Goal: Information Seeking & Learning: Learn about a topic

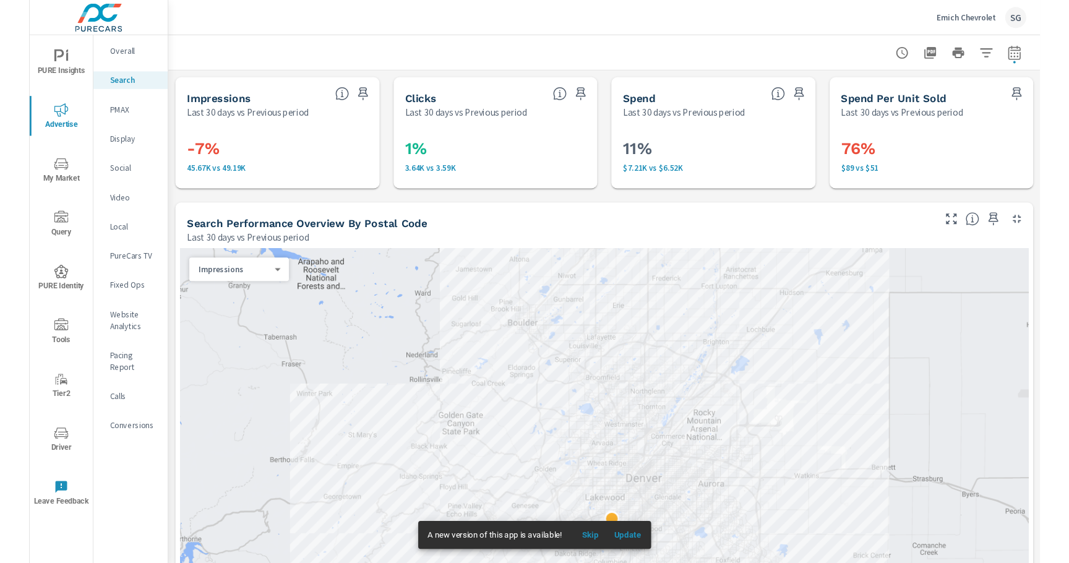
scroll to position [1200, 0]
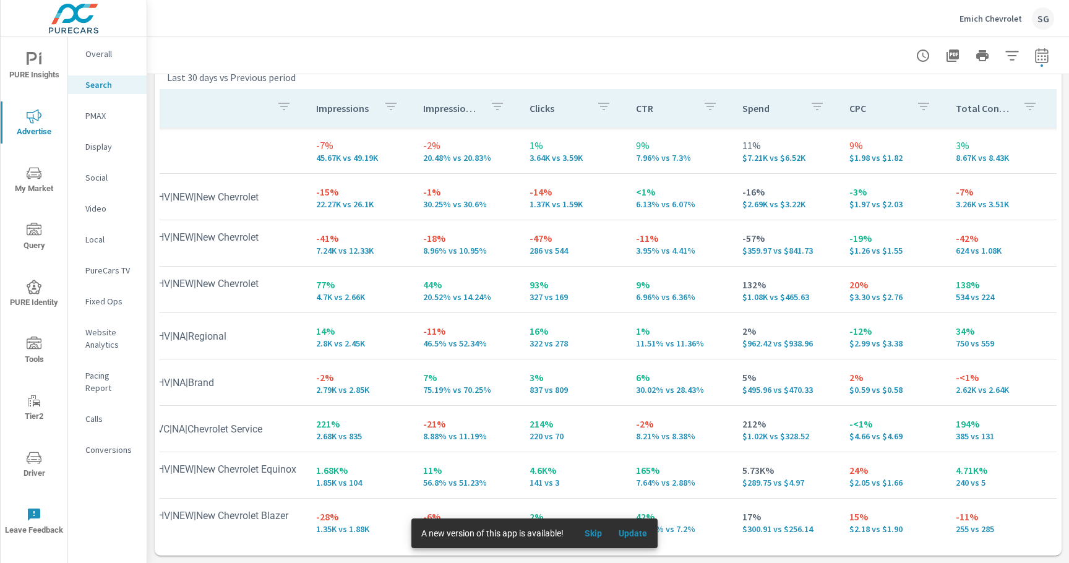
scroll to position [0, 0]
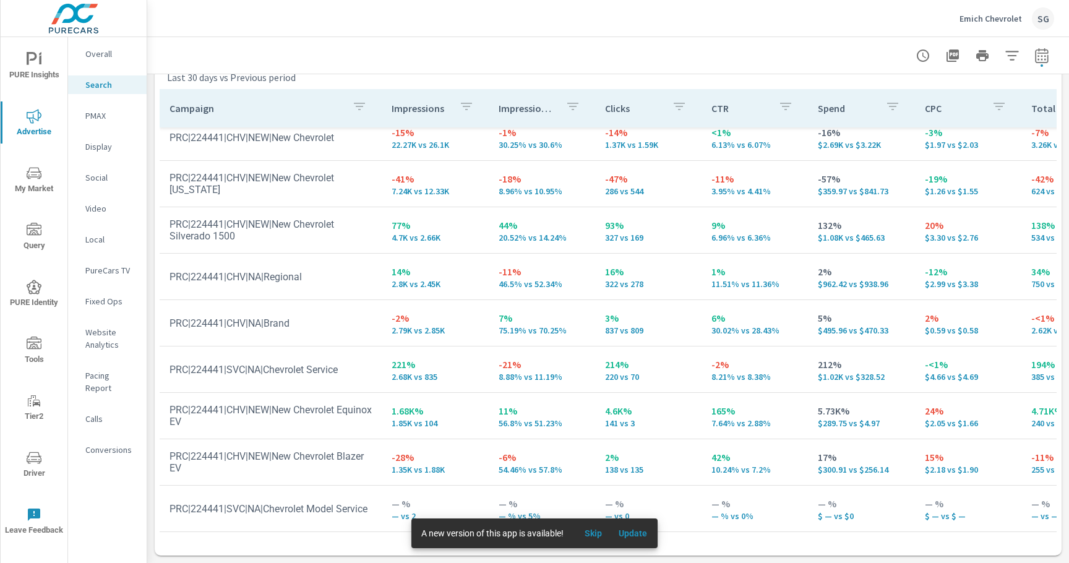
scroll to position [1224, 0]
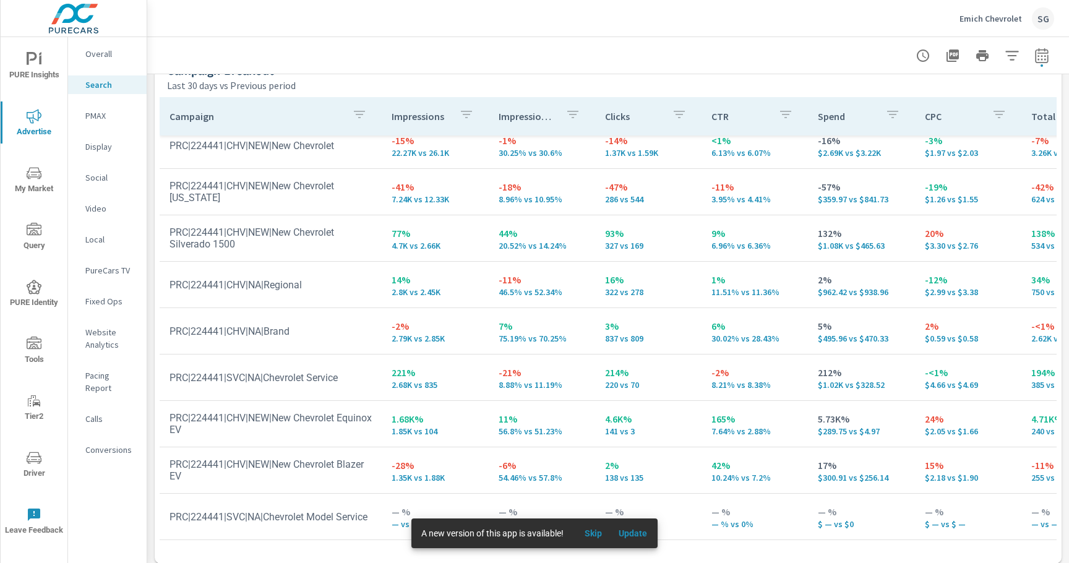
click at [98, 117] on p "PMAX" at bounding box center [110, 115] width 51 height 12
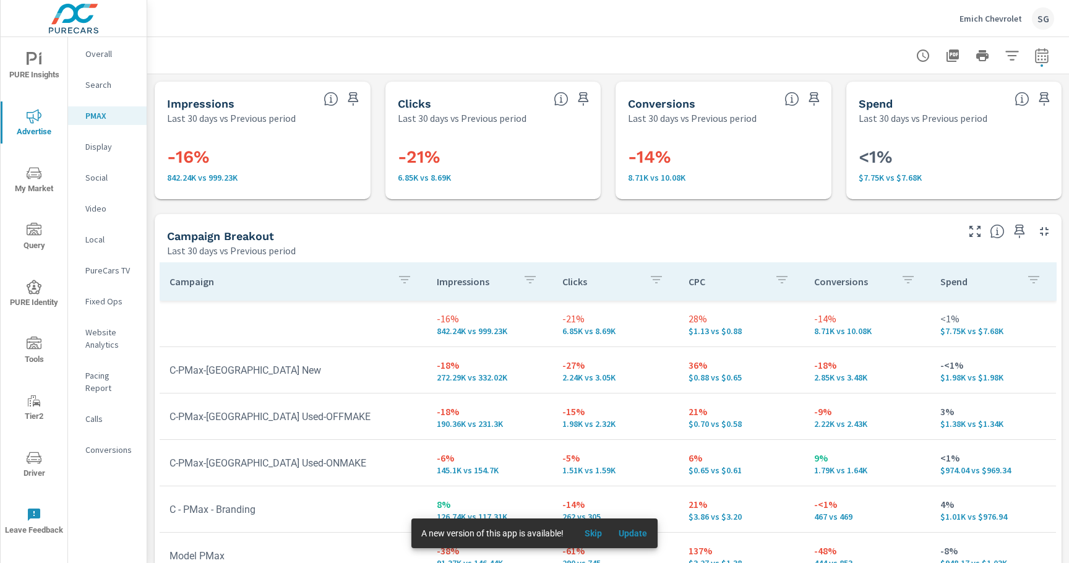
click at [182, 212] on div "Impressions Last 30 days vs Previous period -16% 842.24K vs 999.23K Clicks Last…" at bounding box center [608, 405] width 922 height 662
click at [1041, 58] on icon "button" at bounding box center [1041, 57] width 8 height 5
select select "Last 30 days"
select select "Previous period"
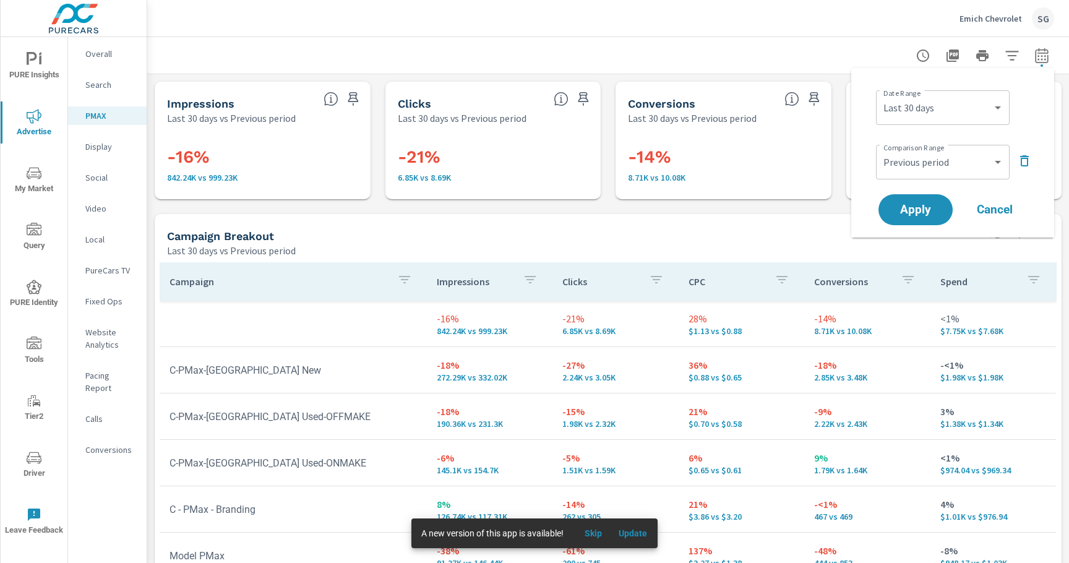
click at [815, 208] on div "Impressions Last 30 days vs Previous period -16% 842.24K vs 999.23K Clicks Last…" at bounding box center [608, 405] width 922 height 662
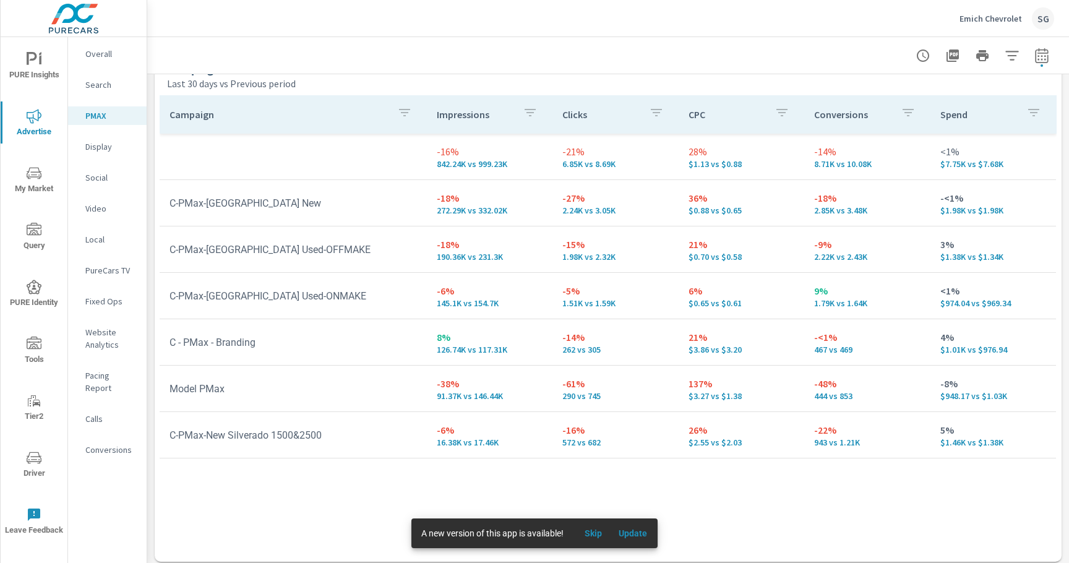
scroll to position [173, 0]
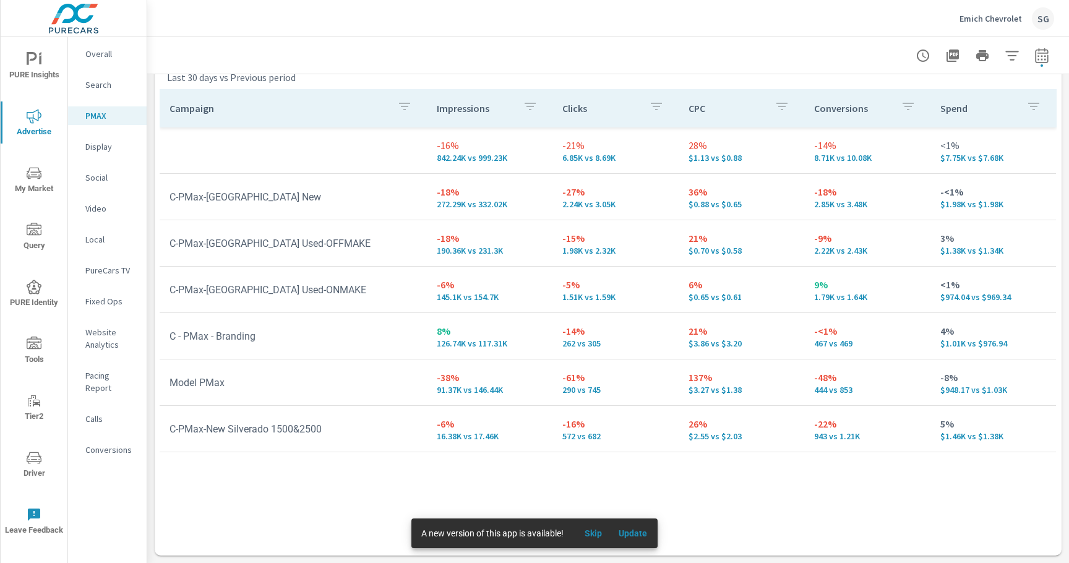
click at [30, 466] on span "Driver" at bounding box center [33, 465] width 59 height 30
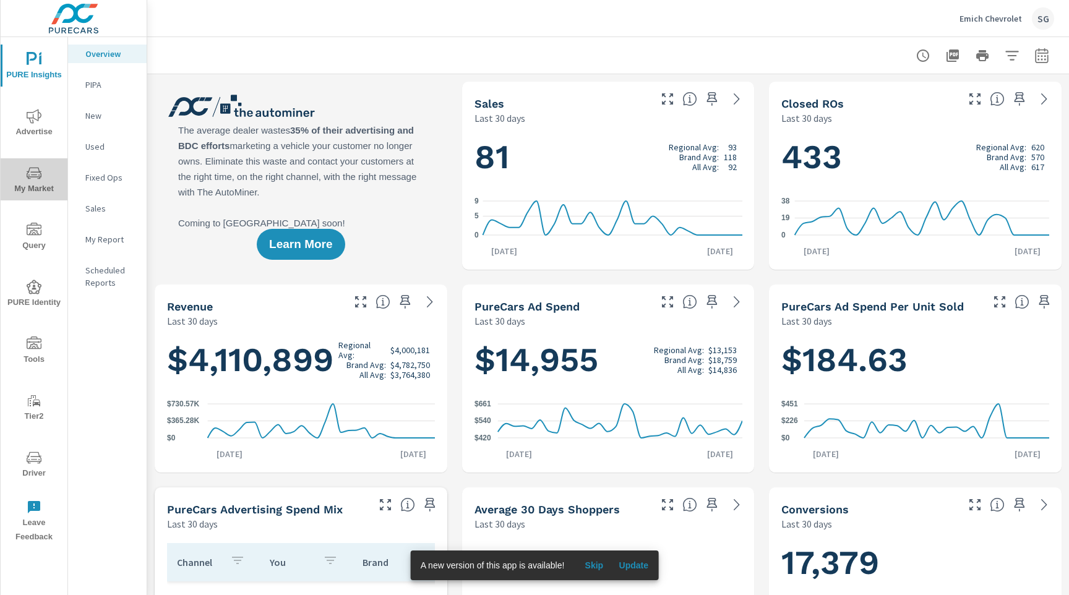
click at [36, 189] on span "My Market" at bounding box center [33, 181] width 59 height 30
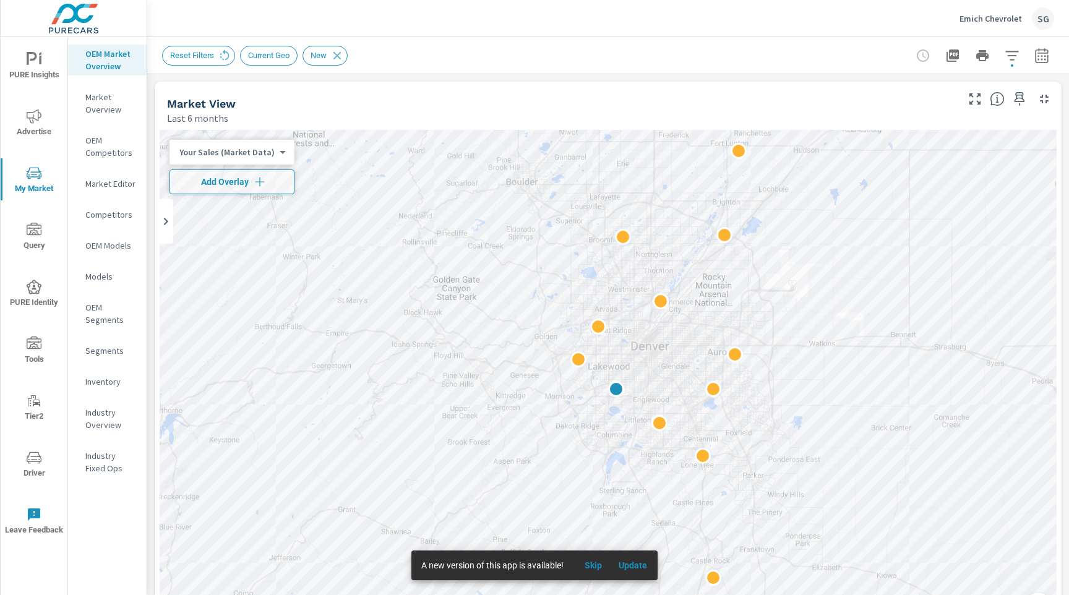
click at [1047, 70] on div "Reset Filters Current Geo New" at bounding box center [608, 55] width 892 height 36
click at [1044, 59] on icon "button" at bounding box center [1041, 55] width 15 height 15
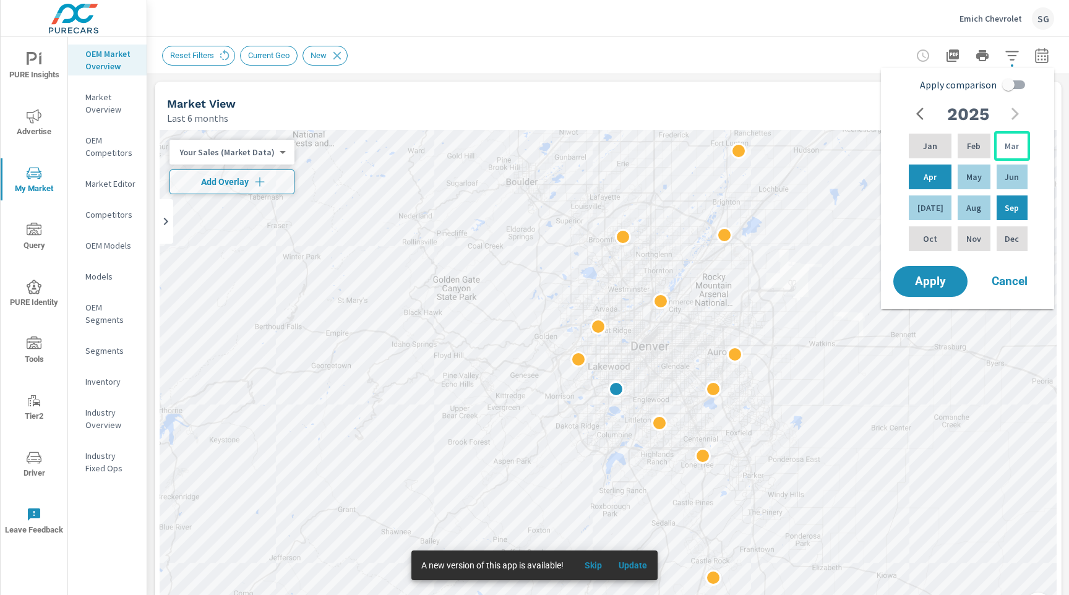
click at [1012, 146] on p "Mar" at bounding box center [1012, 146] width 14 height 12
click at [977, 208] on div "Aug" at bounding box center [973, 208] width 37 height 30
click at [976, 156] on div "Feb" at bounding box center [973, 146] width 37 height 30
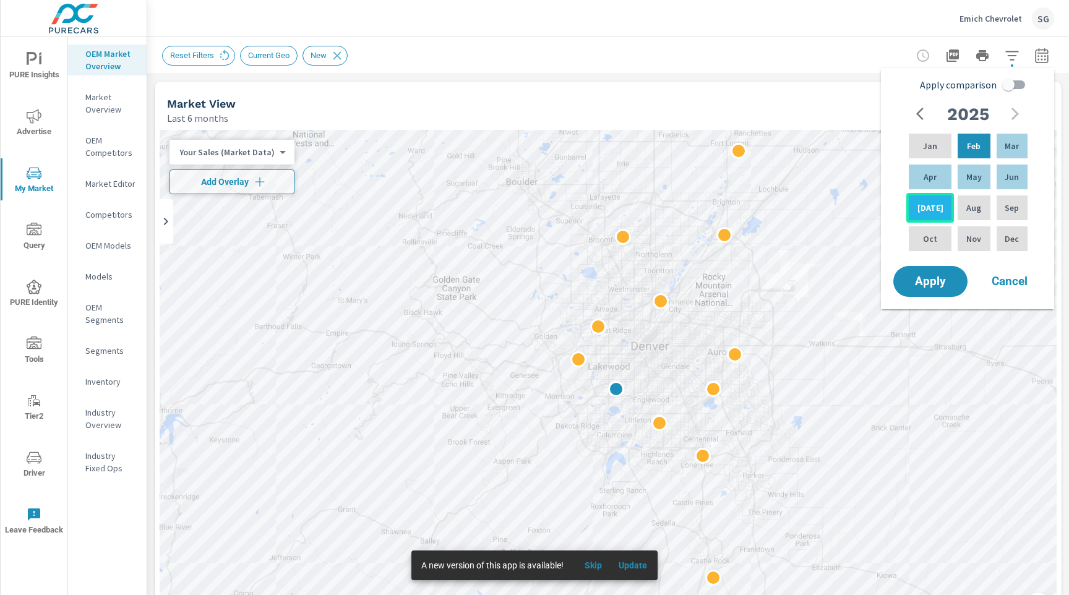
click at [935, 212] on div "Jul" at bounding box center [930, 208] width 48 height 30
click at [1022, 80] on input "Apply comparison" at bounding box center [1008, 85] width 71 height 24
checkbox input "true"
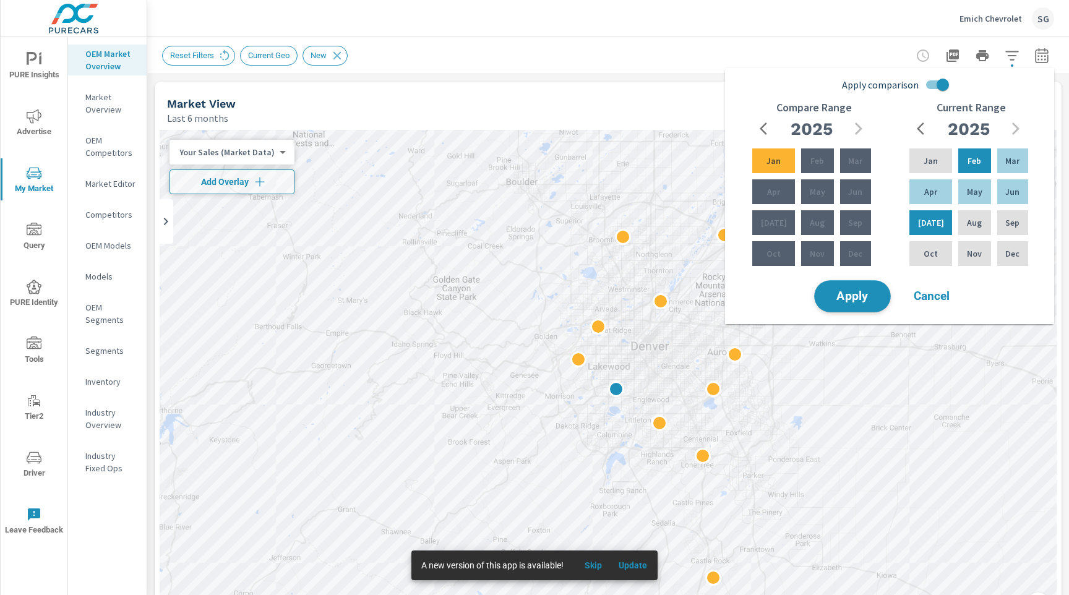
click at [858, 305] on button "Apply" at bounding box center [852, 296] width 77 height 32
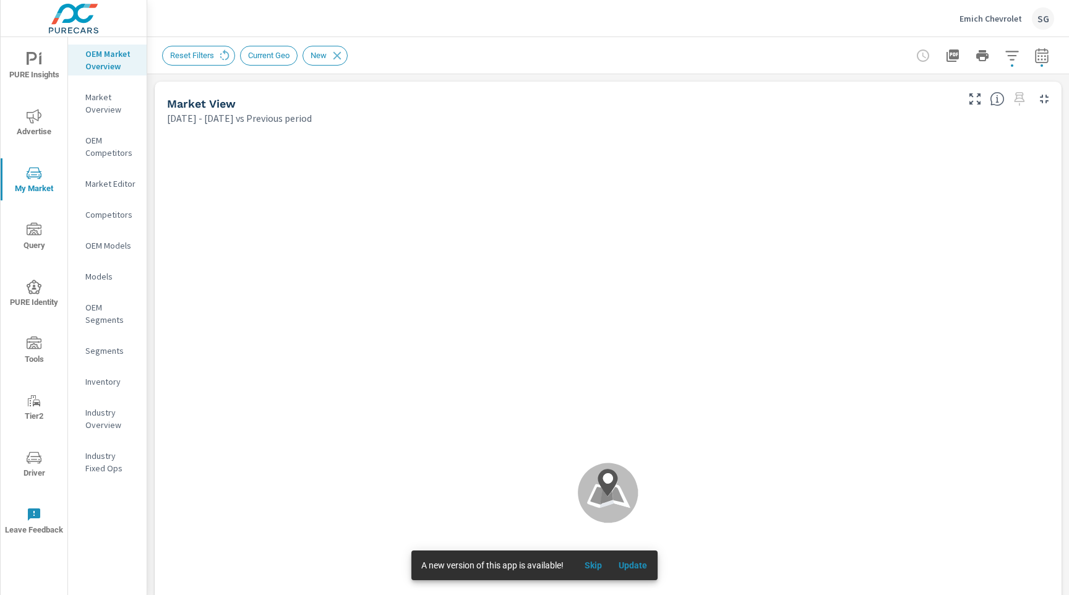
click at [155, 122] on div "Market View Feb 01, 2025 - Jul 31, 2025 vs Previous period" at bounding box center [557, 104] width 805 height 44
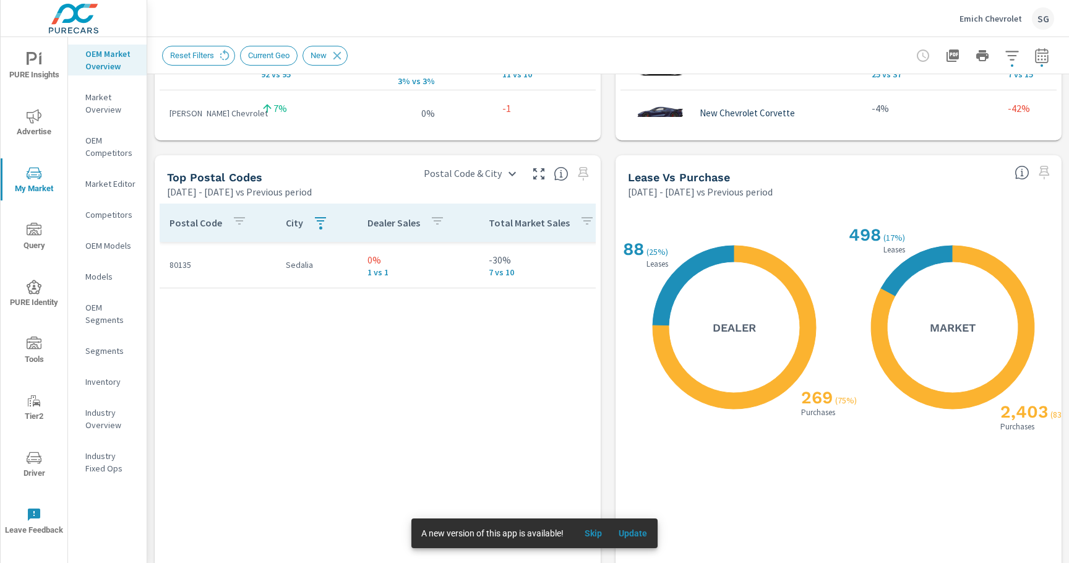
scroll to position [1373, 0]
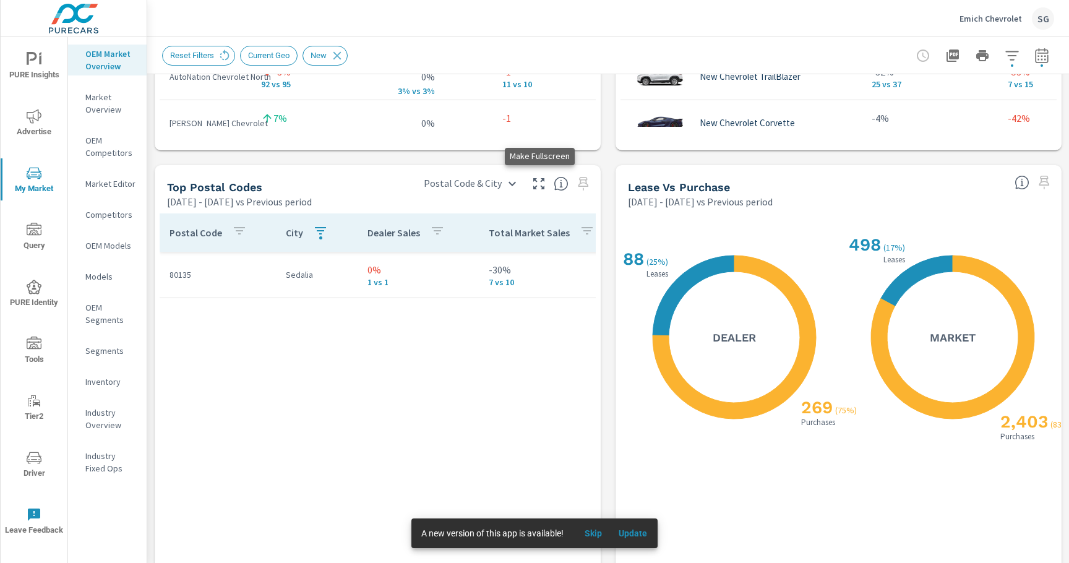
click at [542, 189] on icon "button" at bounding box center [538, 183] width 11 height 11
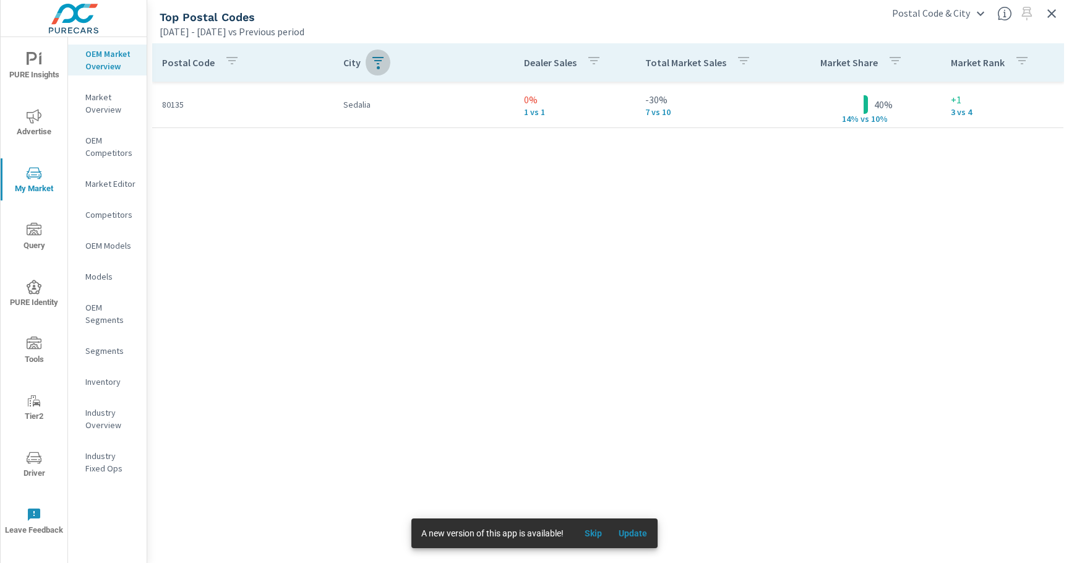
click at [374, 63] on icon "button" at bounding box center [378, 60] width 15 height 15
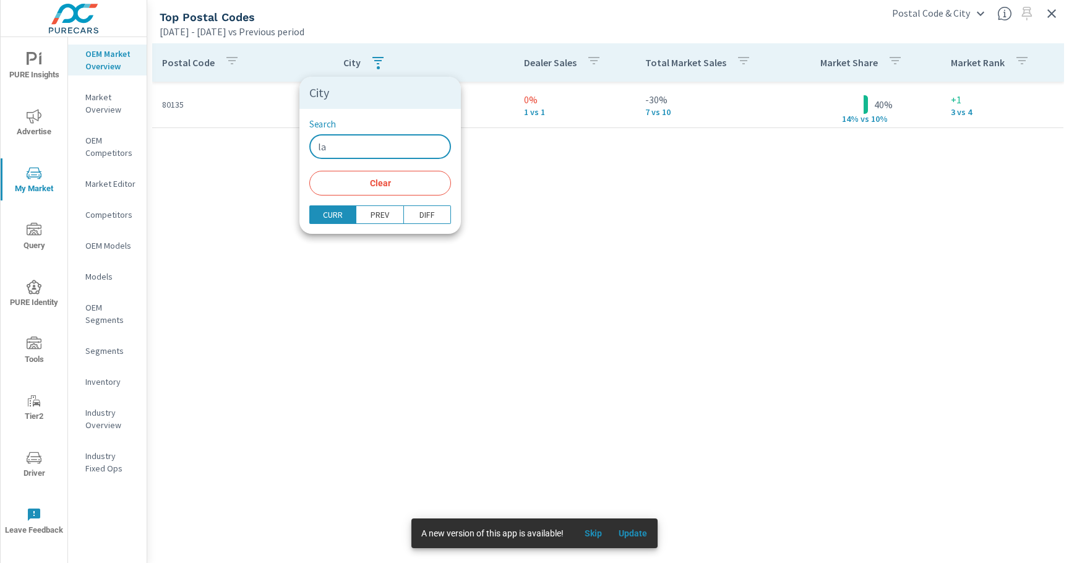
click at [354, 146] on input "la" at bounding box center [380, 146] width 142 height 25
type input "l"
type input "Lake"
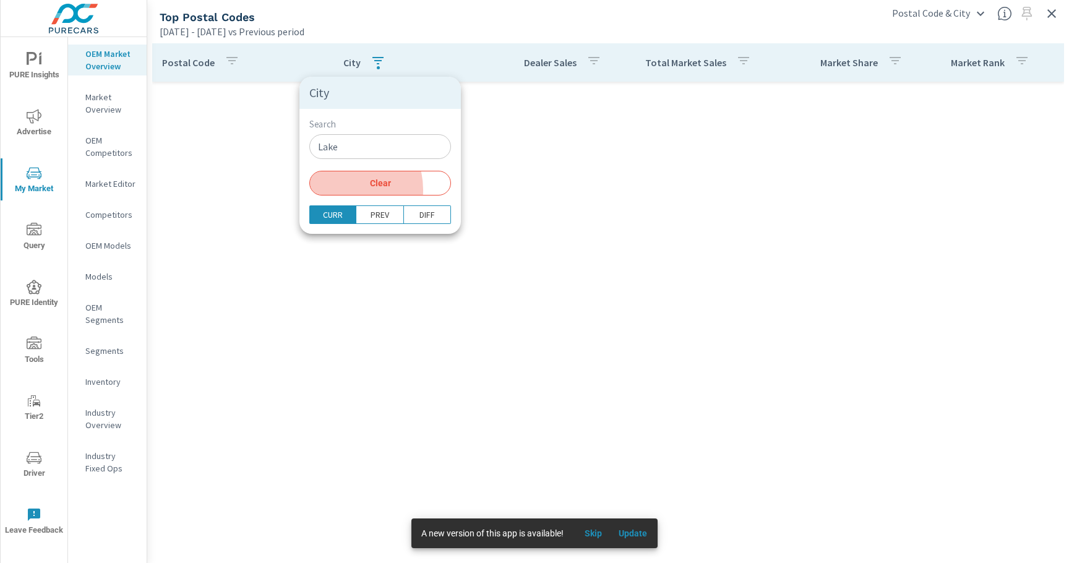
click at [340, 190] on button "Clear" at bounding box center [380, 183] width 142 height 25
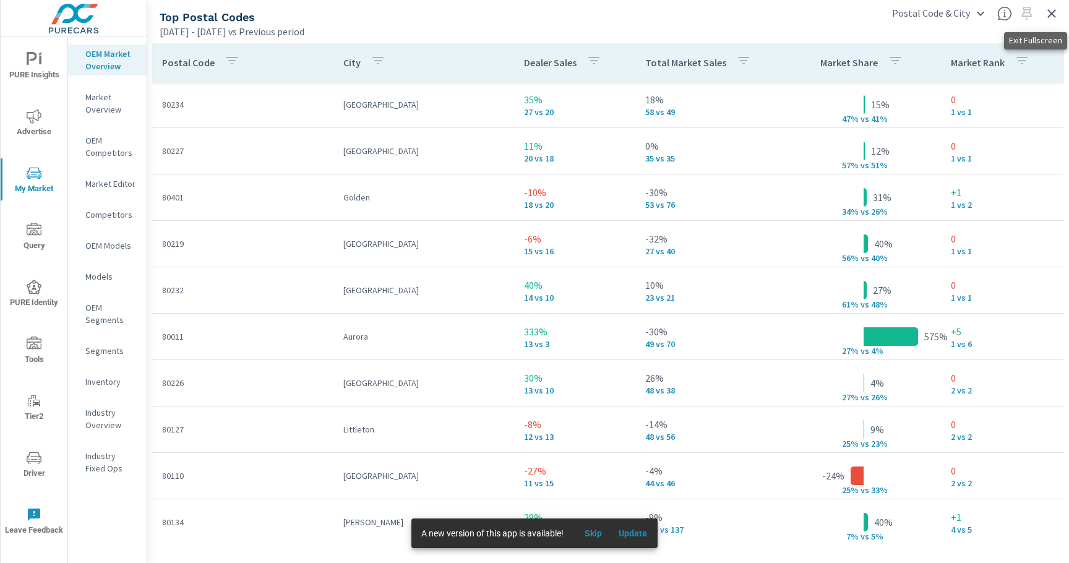
click at [1052, 17] on icon "button" at bounding box center [1051, 13] width 15 height 15
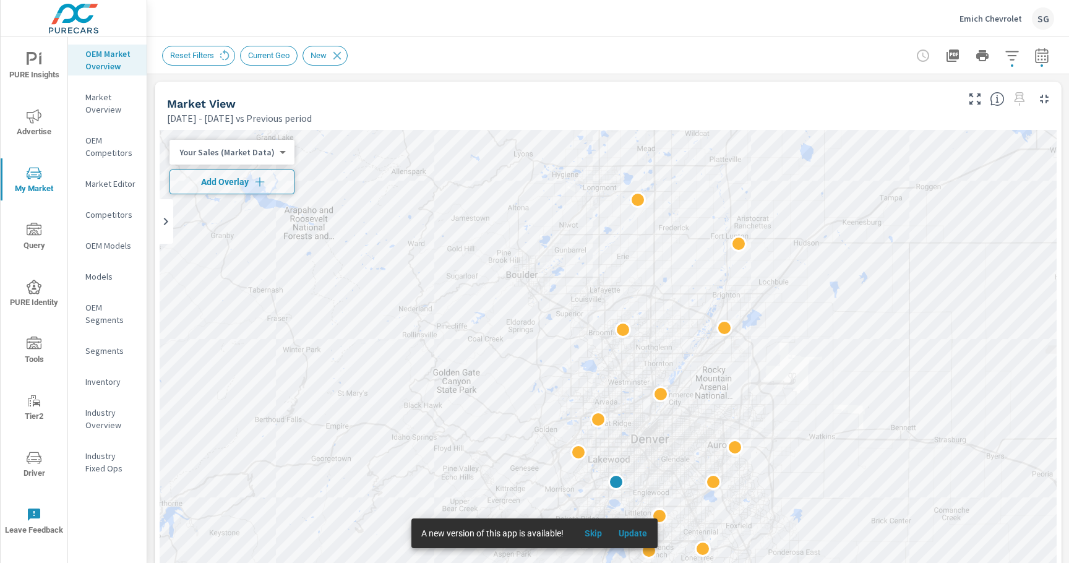
click at [147, 322] on div "PURE Insights Advertise My Market Query PURE Identity Tools Tier2 Driver Leave …" at bounding box center [73, 281] width 147 height 563
click at [231, 187] on span "Add Overlay" at bounding box center [232, 182] width 114 height 12
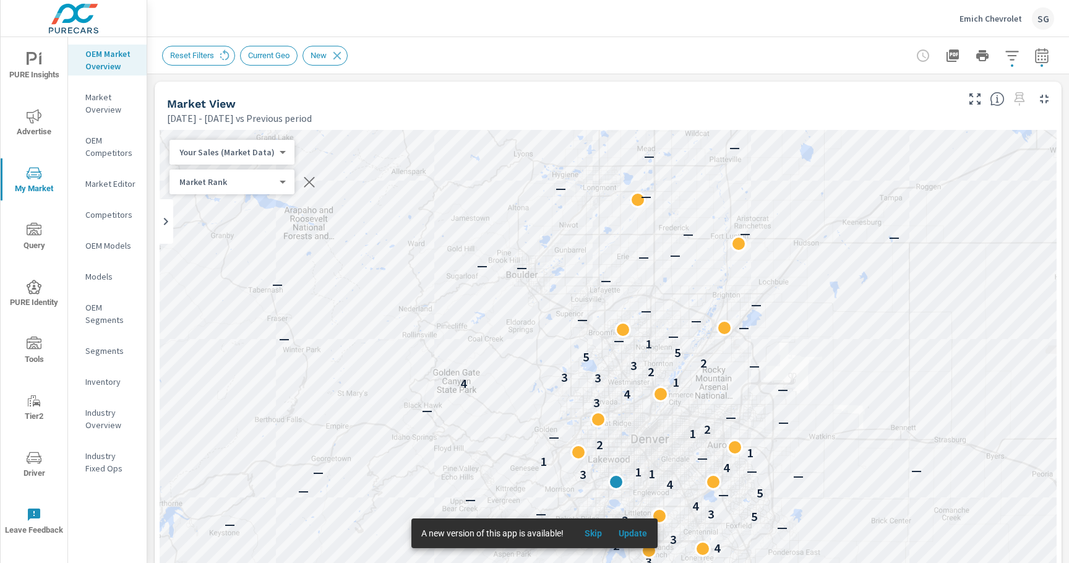
click at [1044, 49] on icon "button" at bounding box center [1041, 55] width 13 height 15
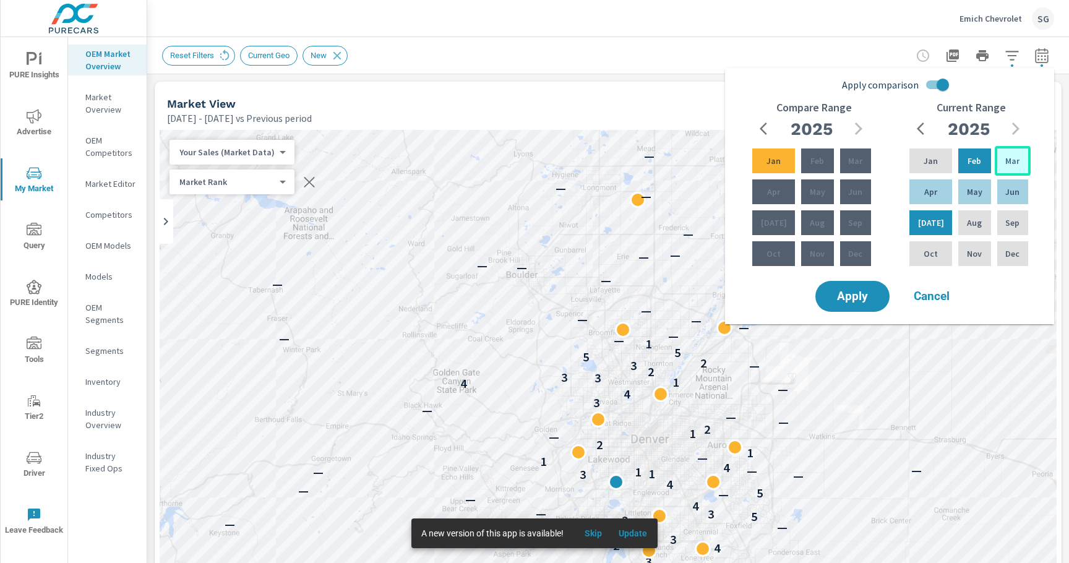
click at [995, 159] on div "Mar" at bounding box center [1013, 161] width 36 height 30
click at [967, 218] on p "Aug" at bounding box center [974, 223] width 15 height 12
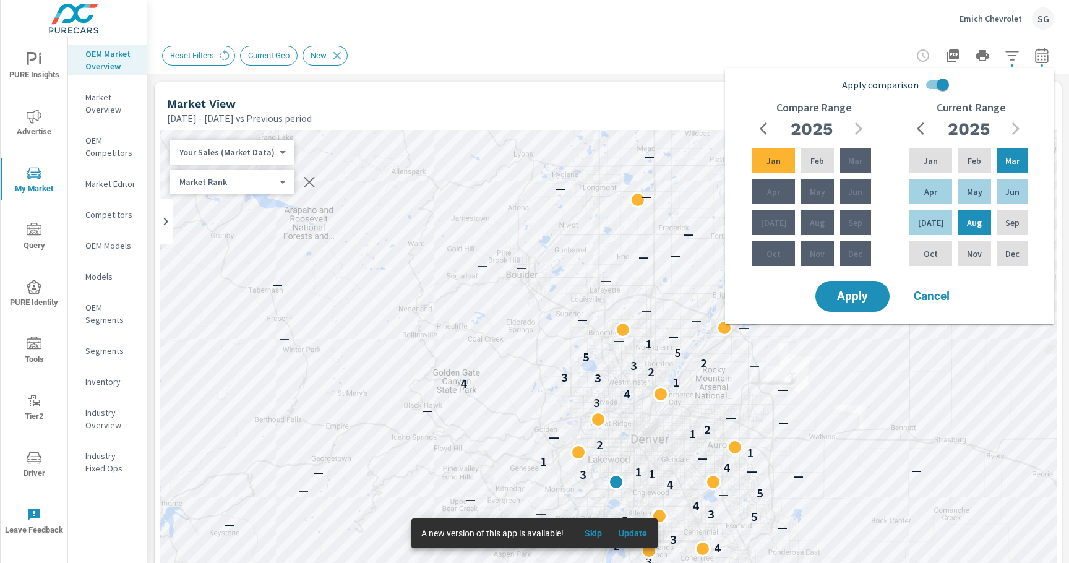
click at [934, 87] on input "Apply comparison" at bounding box center [942, 85] width 71 height 24
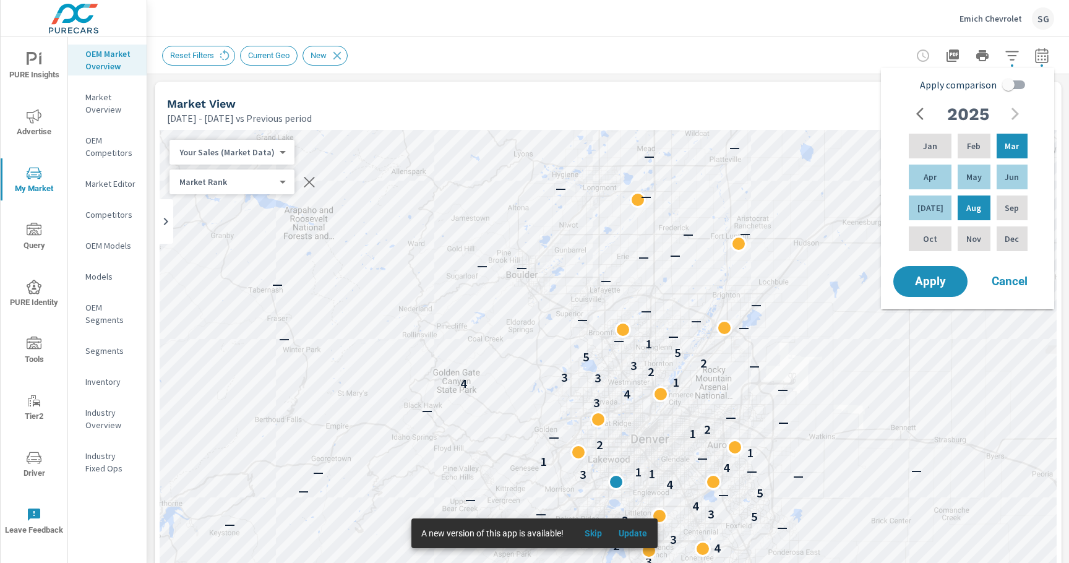
click at [1007, 92] on input "Apply comparison" at bounding box center [1008, 85] width 71 height 24
checkbox input "true"
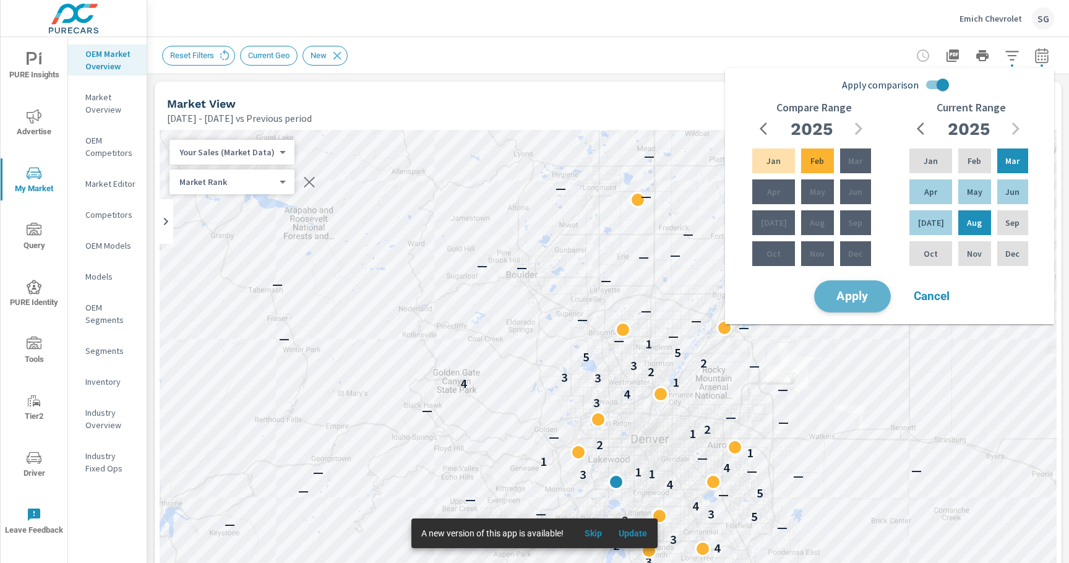
click at [869, 299] on span "Apply" at bounding box center [852, 297] width 51 height 12
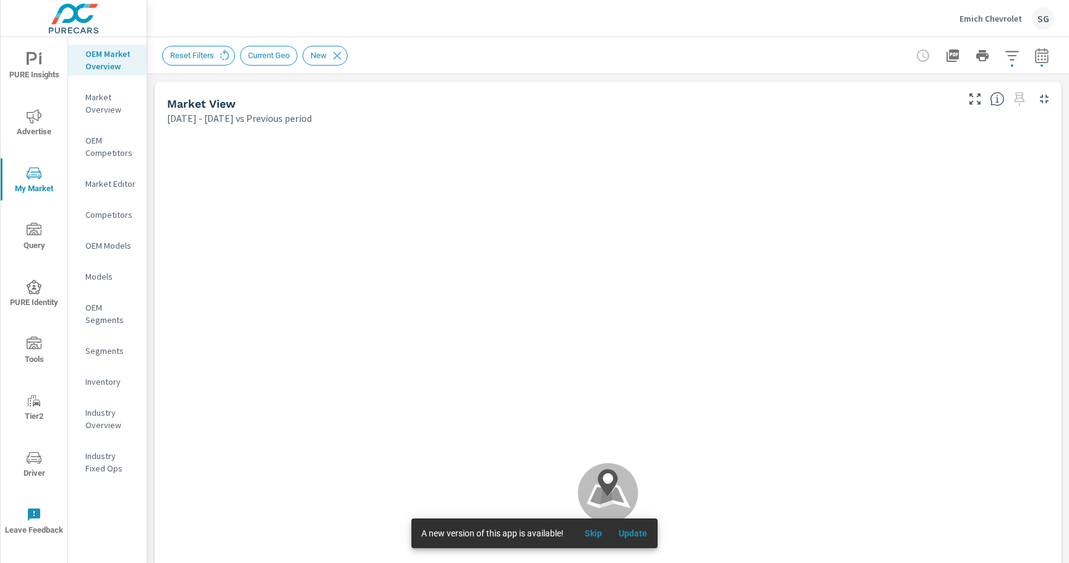
scroll to position [139, 0]
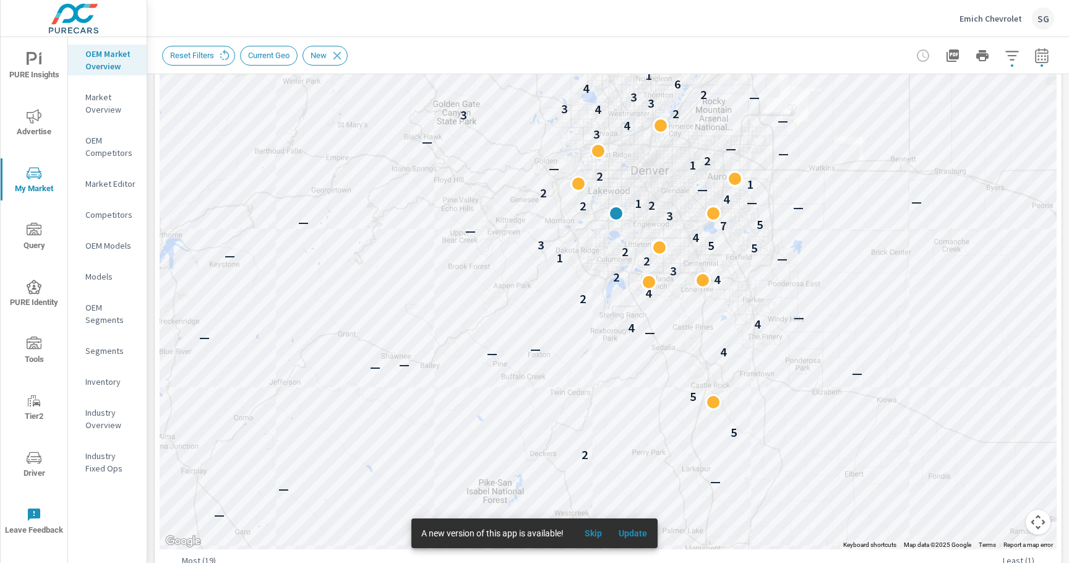
scroll to position [267, 0]
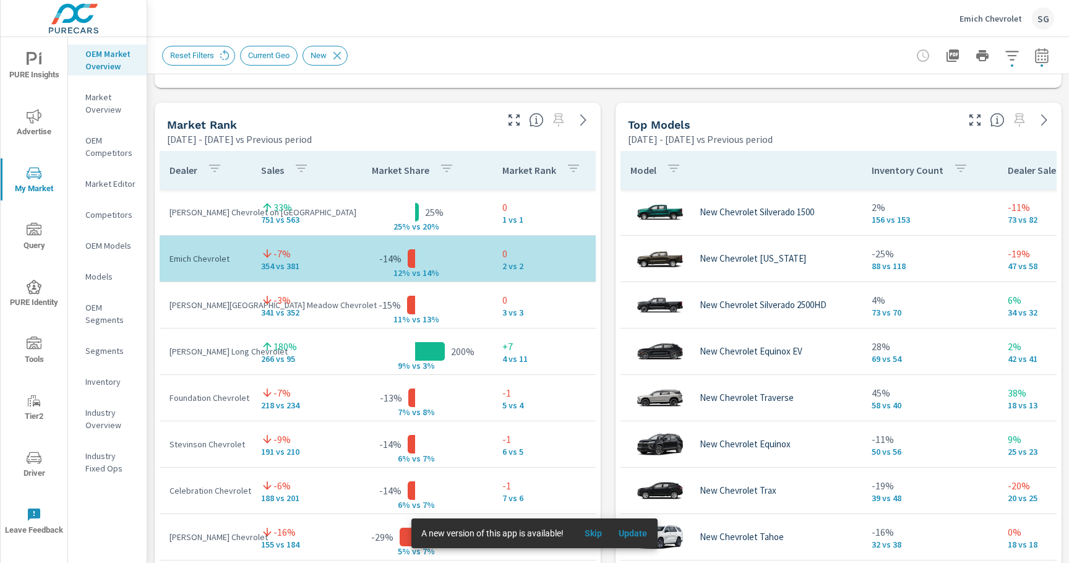
scroll to position [774, 0]
click at [153, 337] on div "Market View Mar 01, 2025 - Aug 31, 2025 vs Previous period ← Move left → Move r…" at bounding box center [608, 359] width 922 height 2118
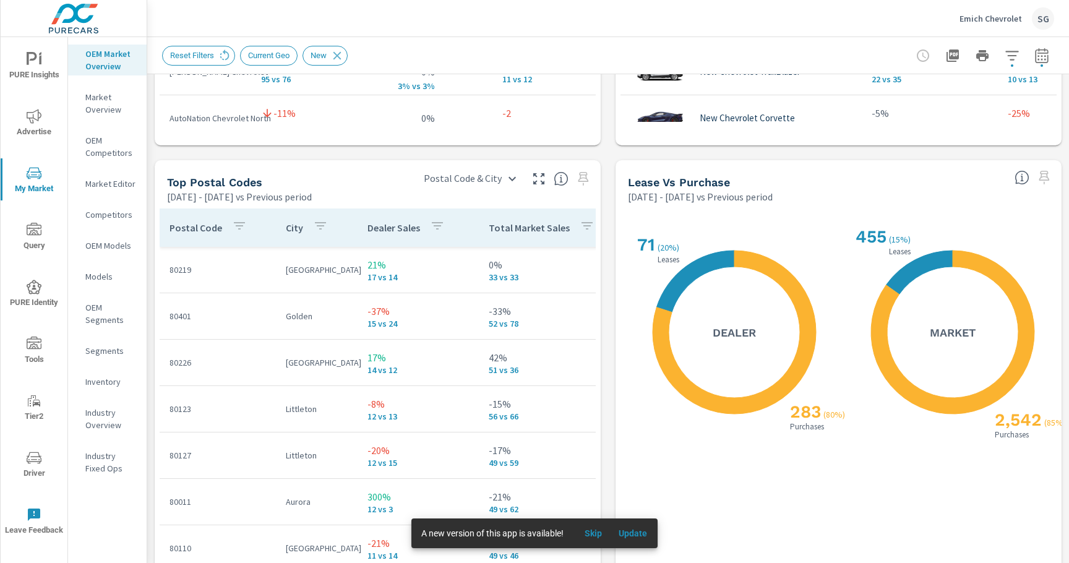
scroll to position [1378, 0]
click at [538, 183] on icon "button" at bounding box center [538, 178] width 15 height 15
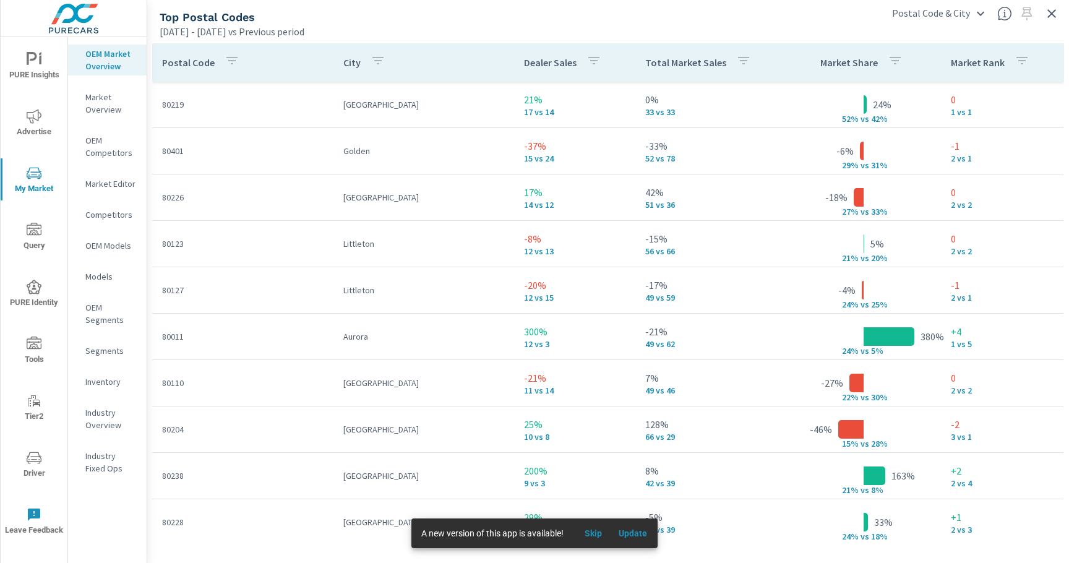
click at [375, 58] on icon "button" at bounding box center [377, 60] width 11 height 7
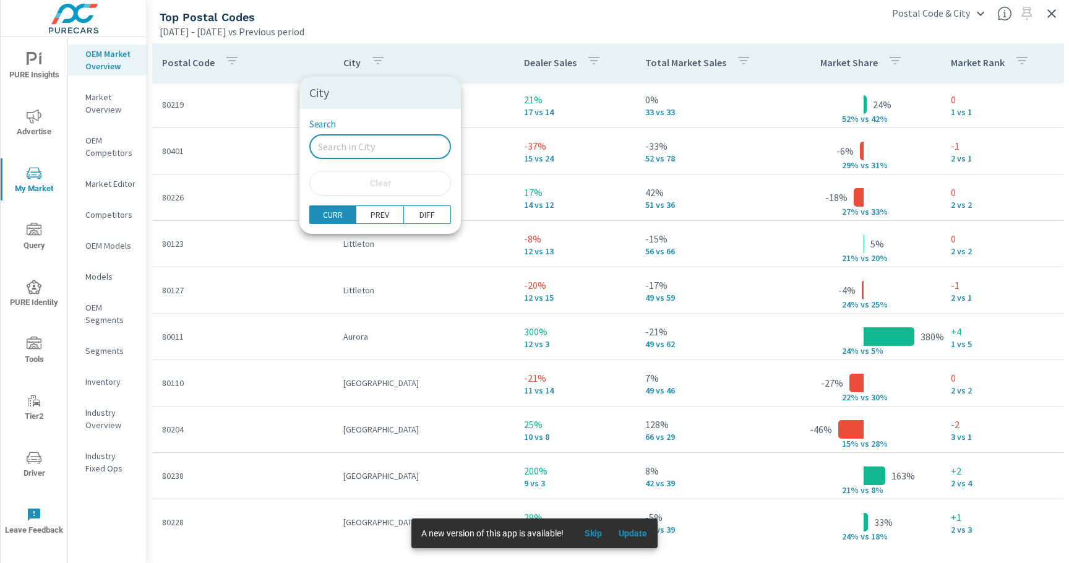
click at [379, 152] on input "Search" at bounding box center [380, 146] width 142 height 25
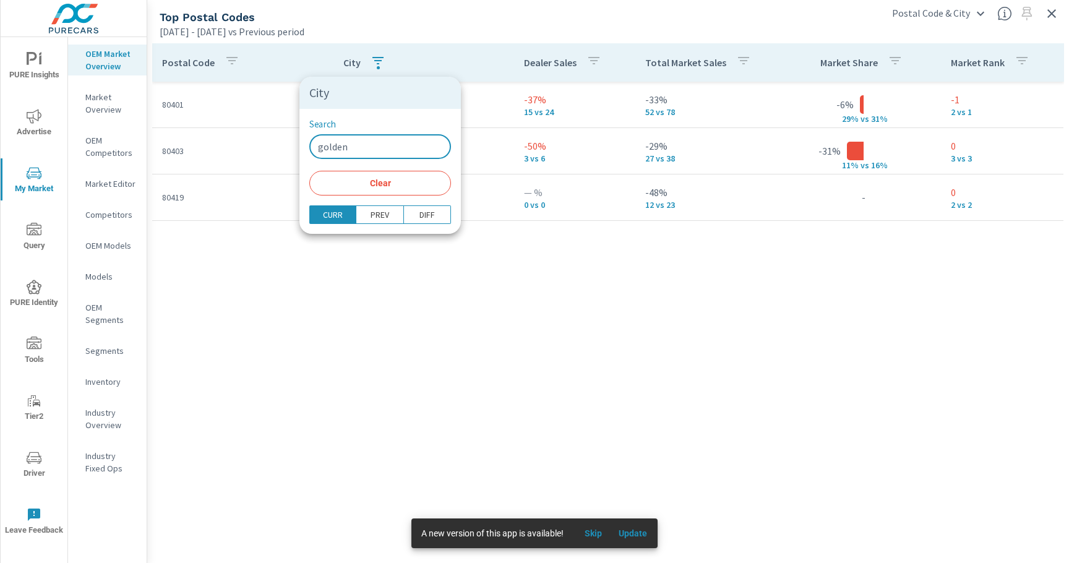
type input "golden"
click at [435, 290] on div at bounding box center [534, 281] width 1069 height 563
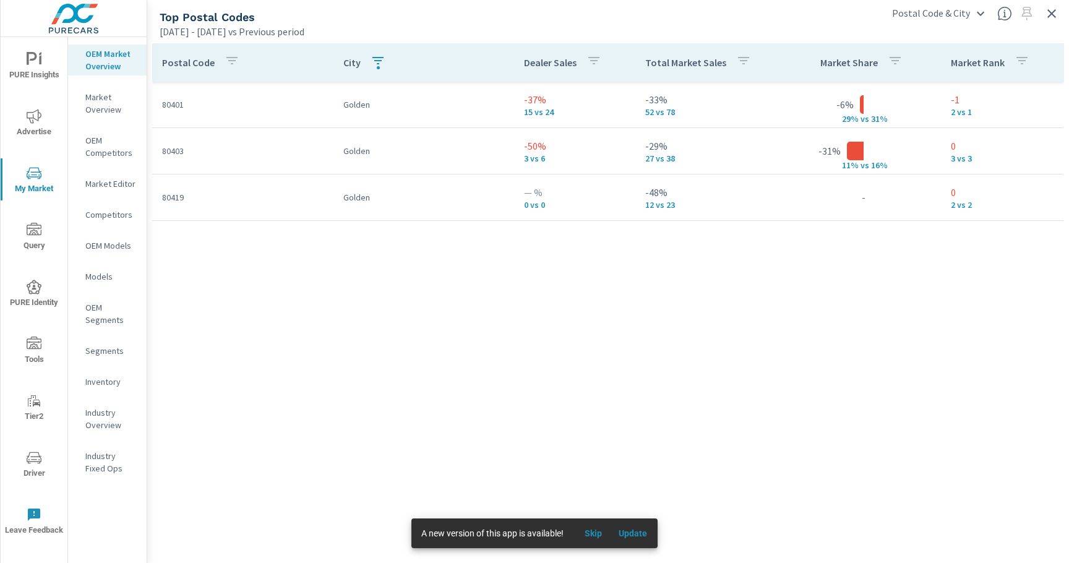
click at [377, 69] on div "button" at bounding box center [378, 67] width 3 height 3
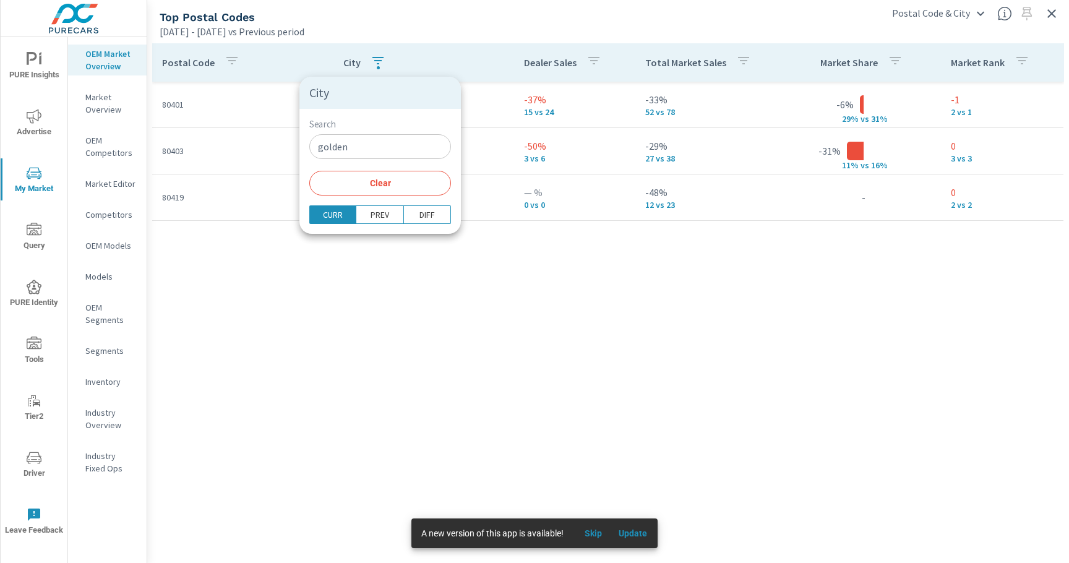
click at [366, 183] on span "Clear" at bounding box center [380, 183] width 127 height 11
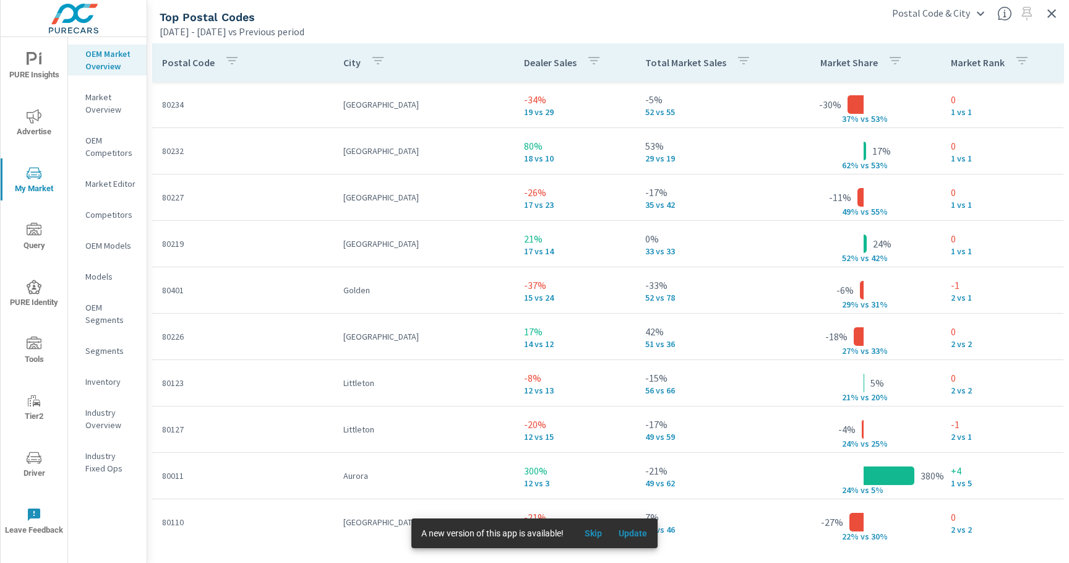
click at [376, 64] on icon "button" at bounding box center [378, 60] width 15 height 15
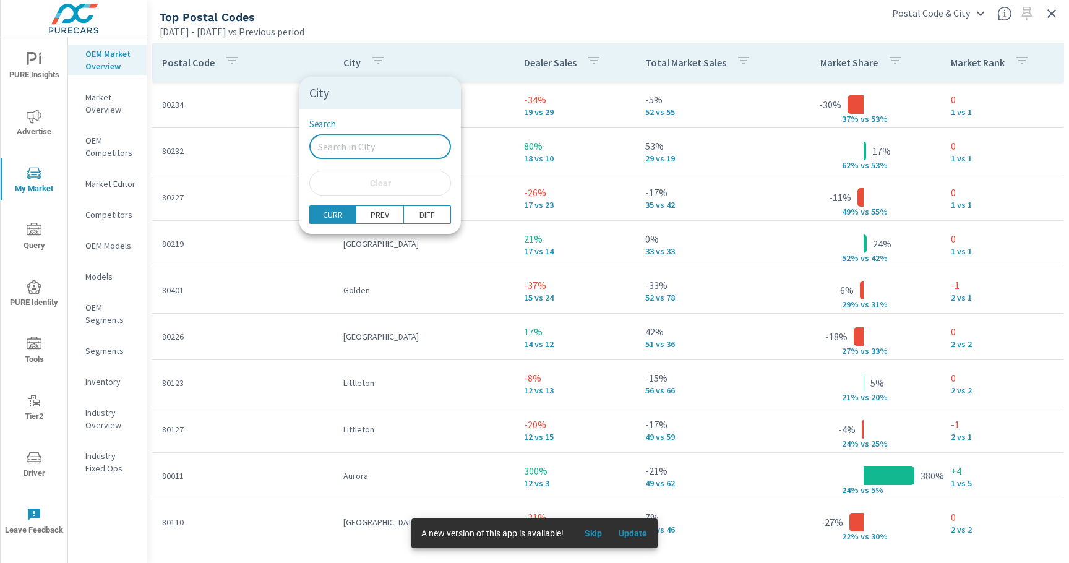
click at [344, 152] on input "Search" at bounding box center [380, 146] width 142 height 25
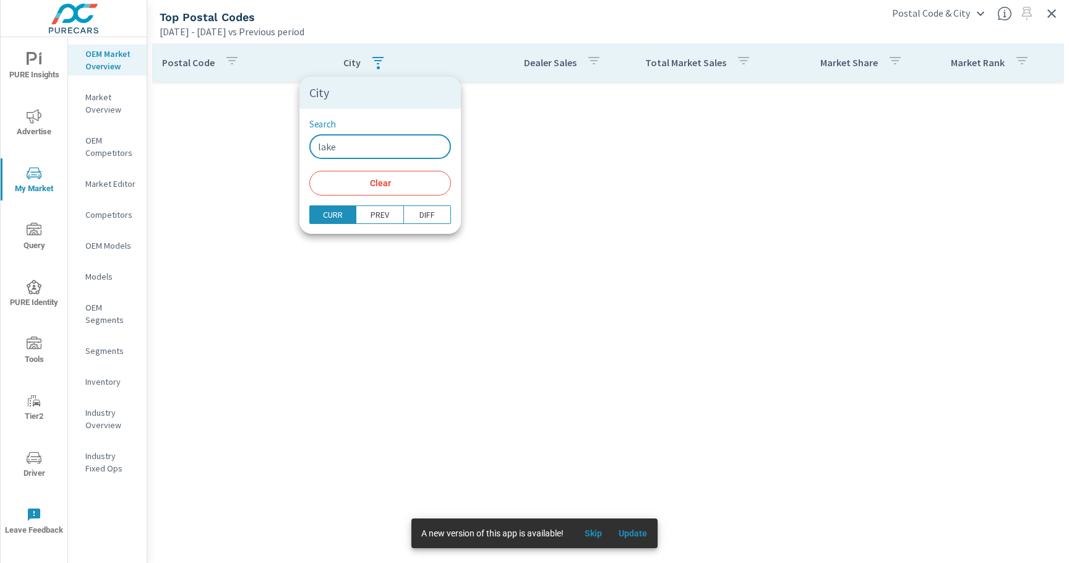
type input "lake"
click at [361, 185] on span "Clear" at bounding box center [380, 183] width 127 height 11
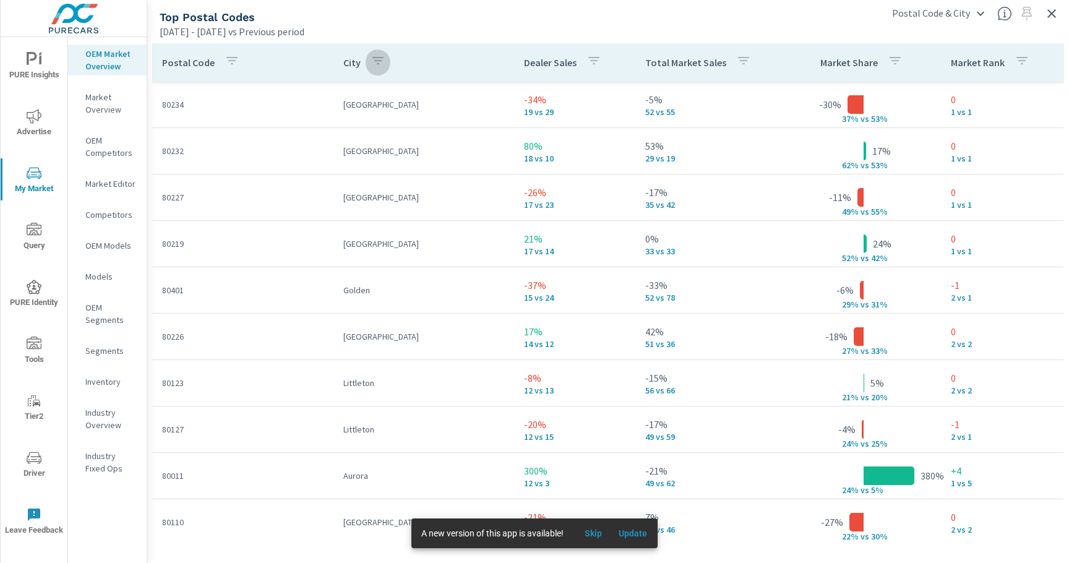
click at [381, 64] on icon "button" at bounding box center [378, 60] width 15 height 15
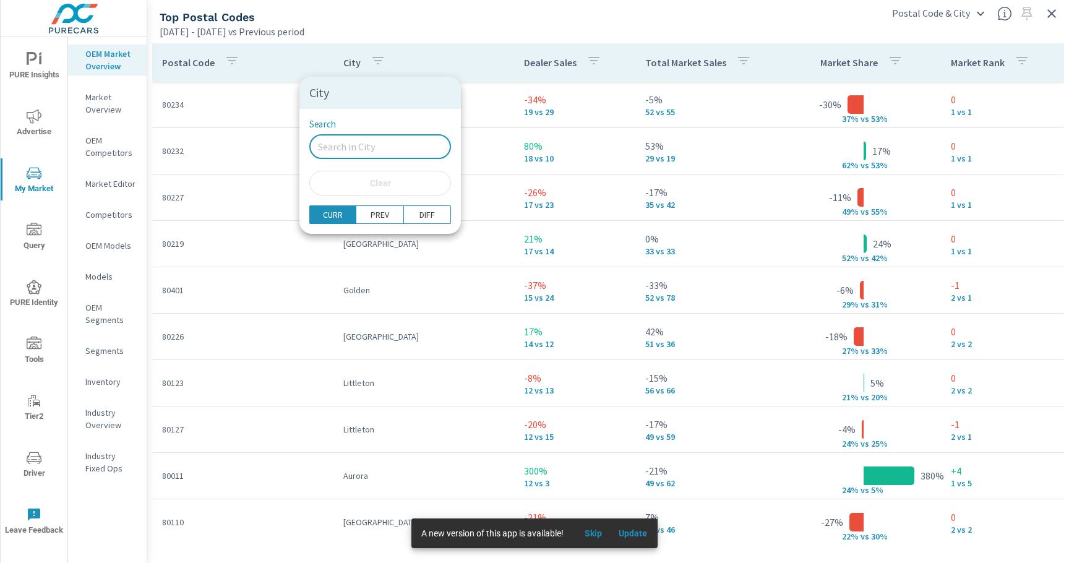
click at [360, 142] on input "Search" at bounding box center [380, 146] width 142 height 25
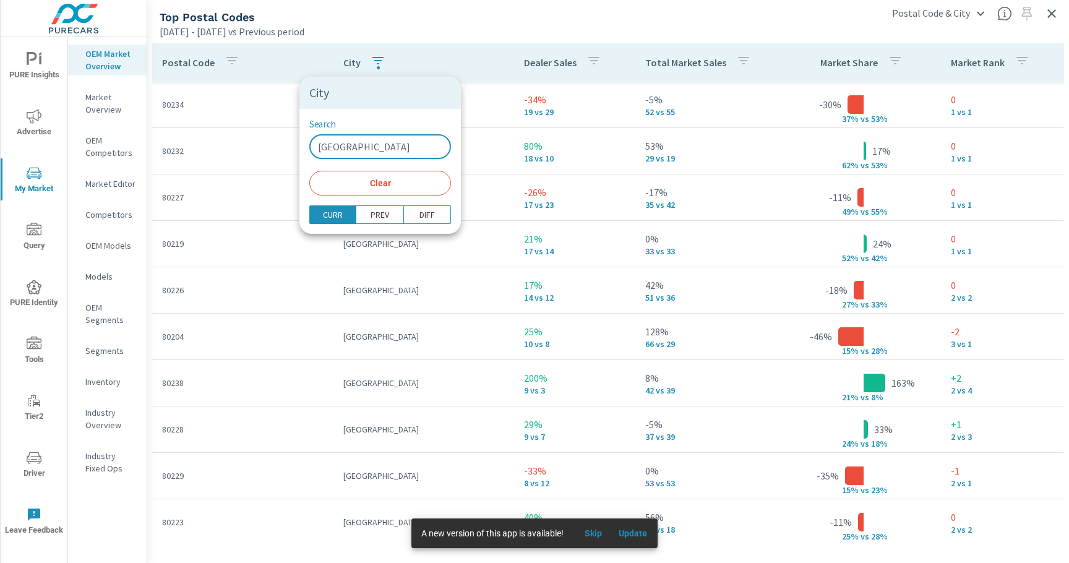
type input "denver"
click at [472, 69] on div at bounding box center [534, 281] width 1069 height 563
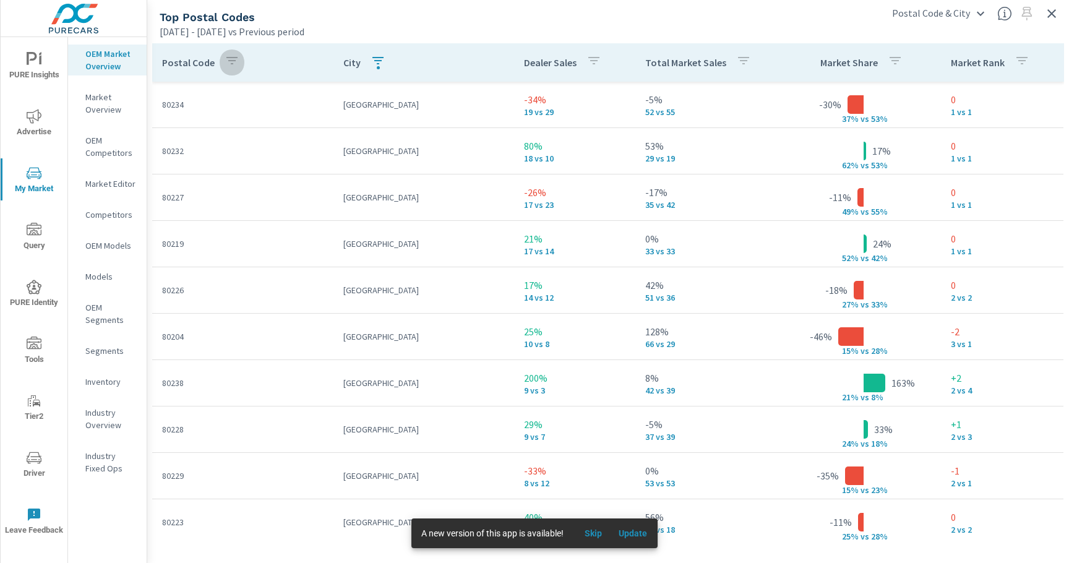
click at [231, 67] on icon "button" at bounding box center [232, 60] width 15 height 15
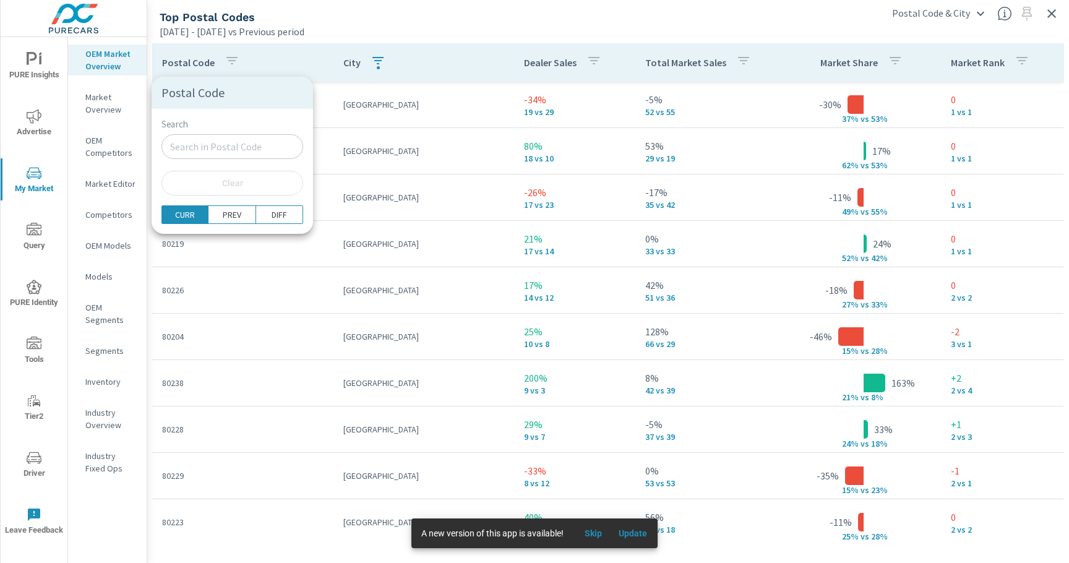
click at [373, 64] on div at bounding box center [534, 281] width 1069 height 563
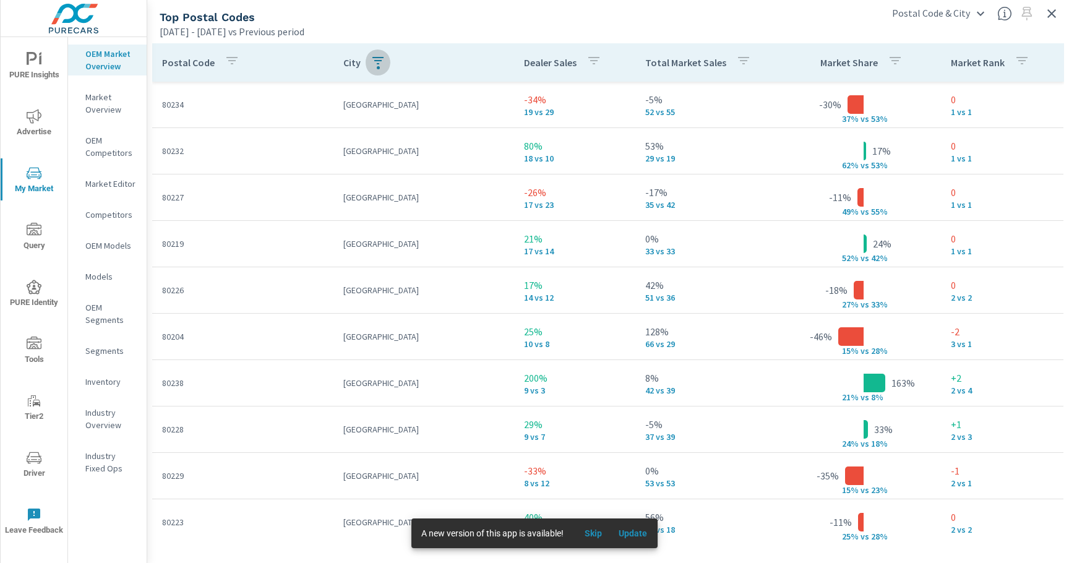
click at [378, 64] on icon "button" at bounding box center [378, 60] width 15 height 15
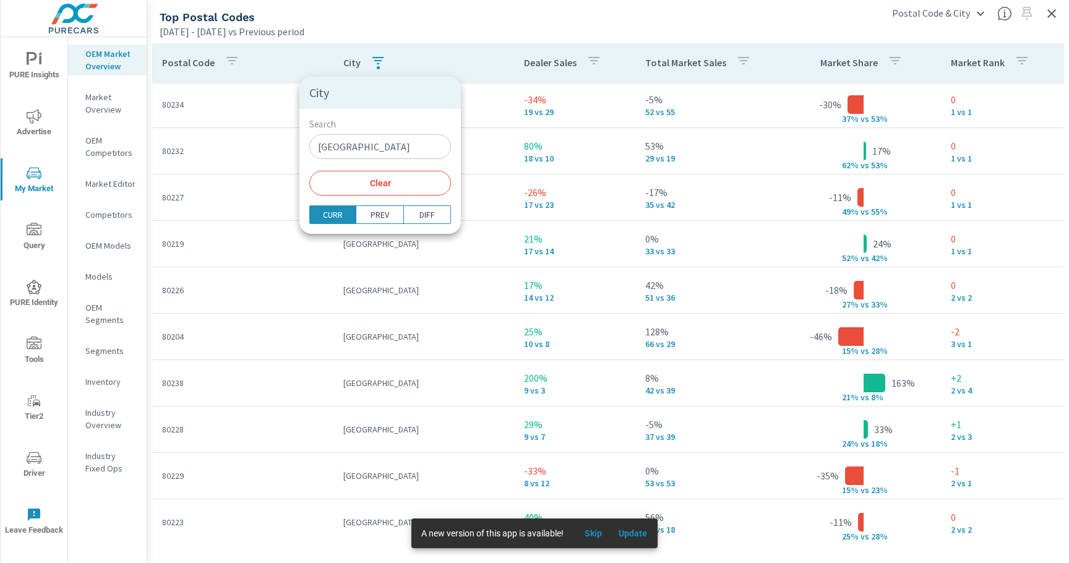
click at [376, 188] on span "Clear" at bounding box center [380, 183] width 127 height 11
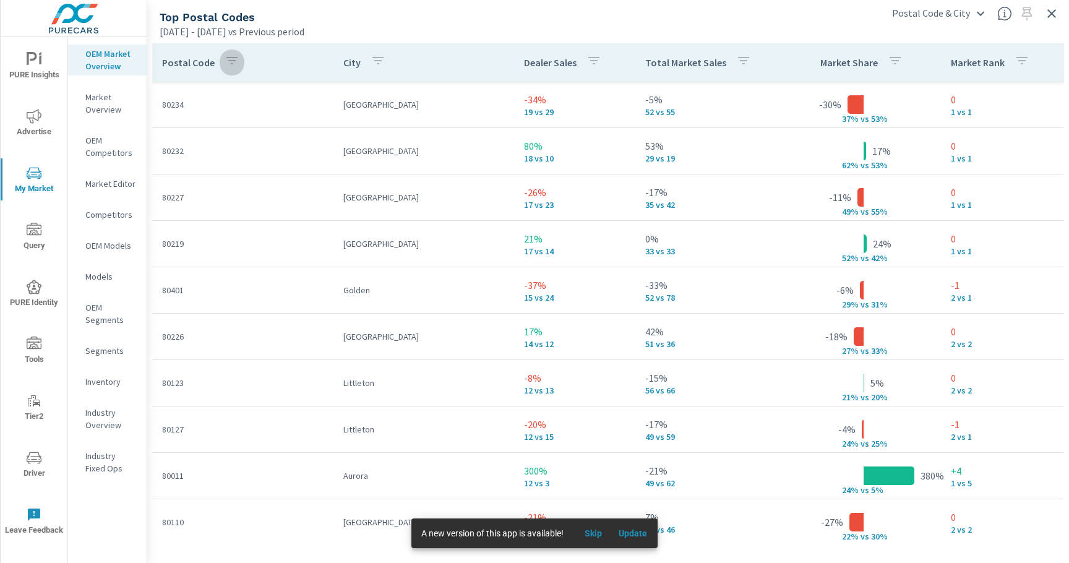
click at [234, 67] on icon "button" at bounding box center [232, 60] width 15 height 15
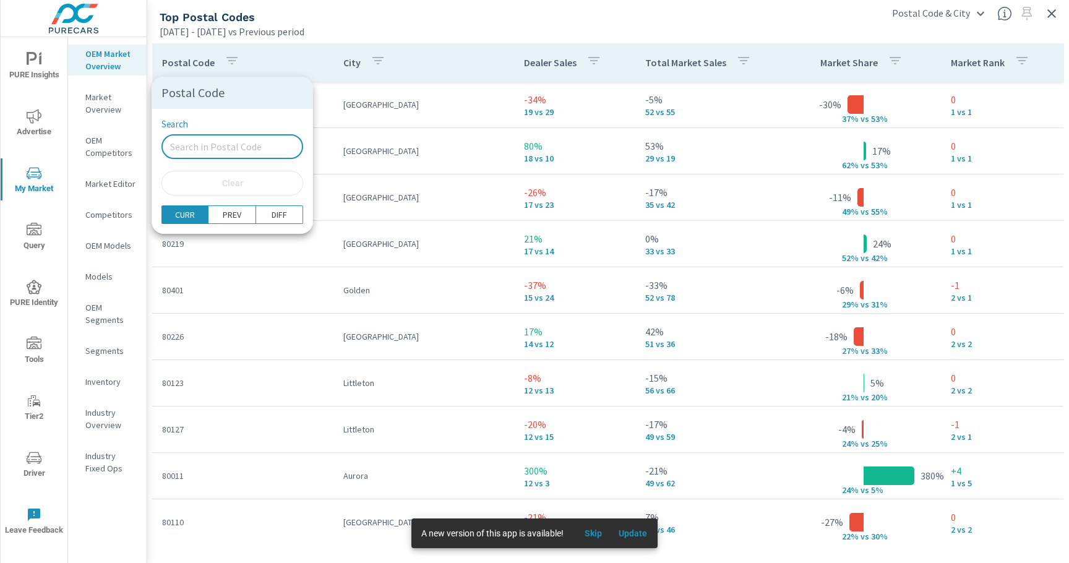
click at [221, 147] on input "Search" at bounding box center [232, 146] width 142 height 25
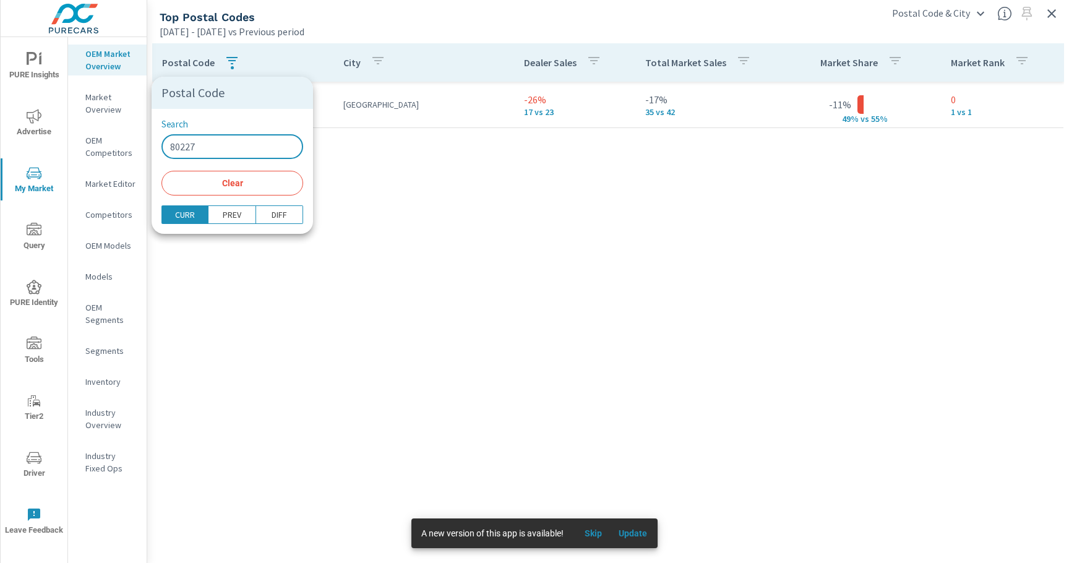
type input "80227"
click at [311, 185] on div at bounding box center [534, 281] width 1069 height 563
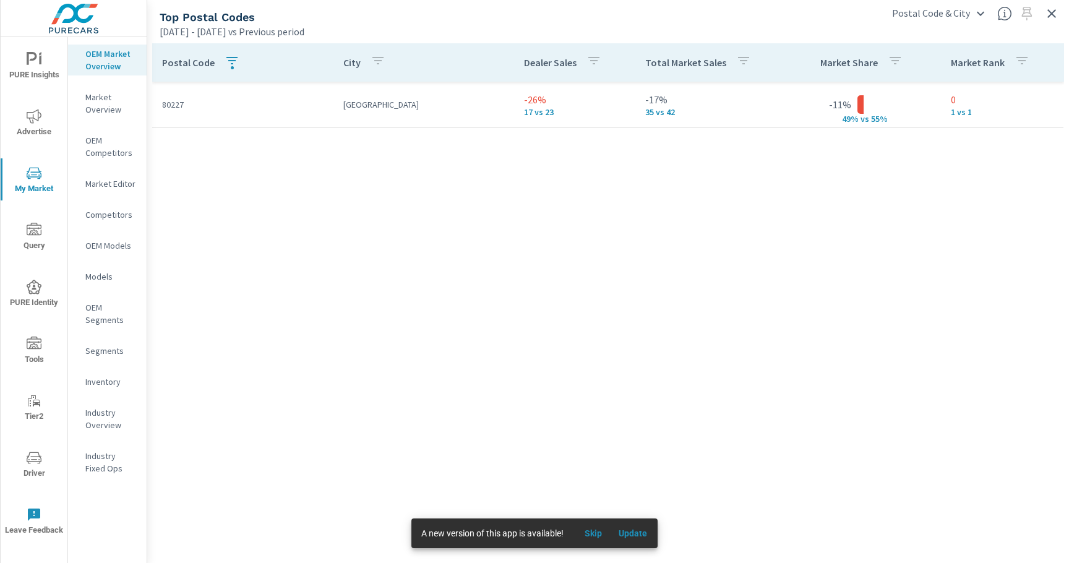
click at [239, 64] on button "button" at bounding box center [232, 62] width 25 height 28
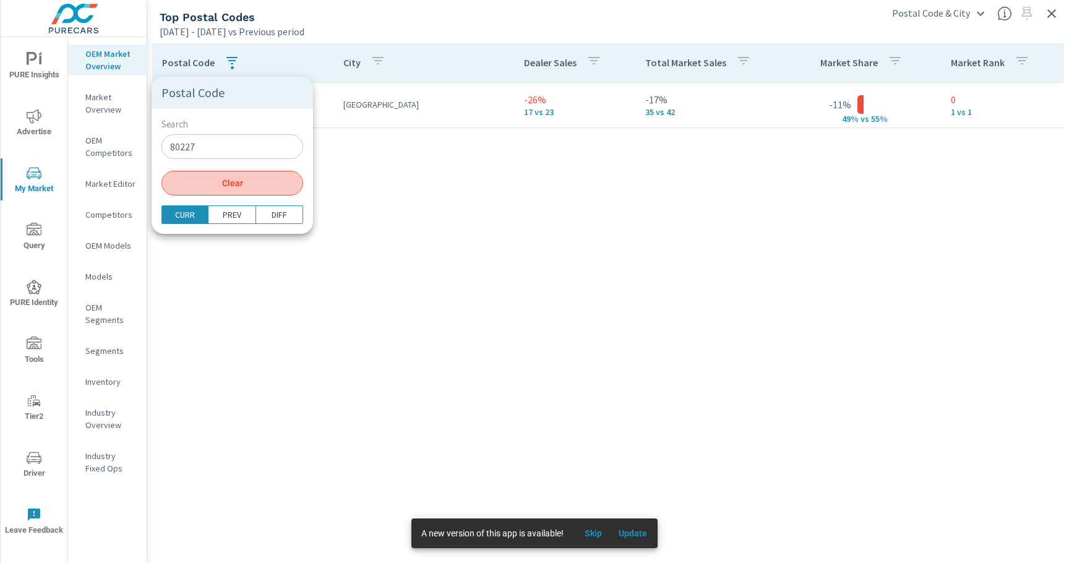
click at [231, 189] on button "Clear" at bounding box center [232, 183] width 142 height 25
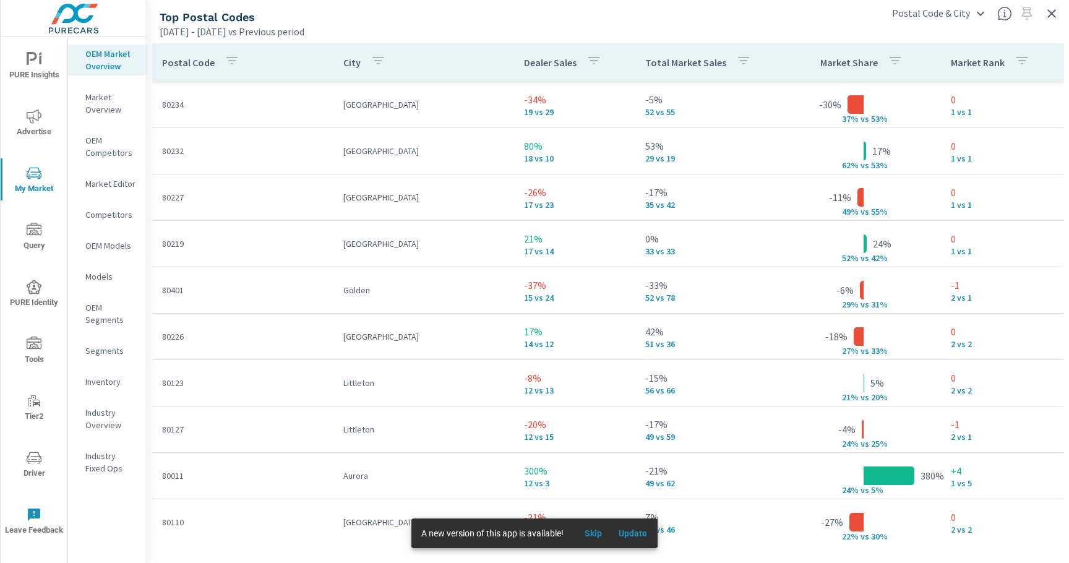
click at [372, 63] on icon "button" at bounding box center [378, 60] width 15 height 15
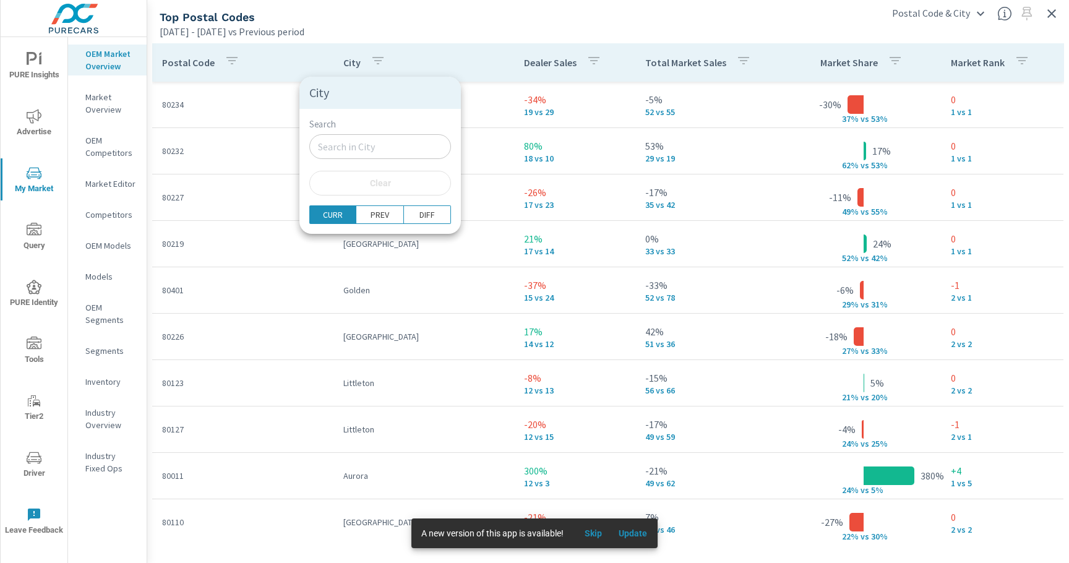
click at [378, 148] on input "Search" at bounding box center [380, 146] width 142 height 25
click at [362, 145] on input "Search" at bounding box center [380, 146] width 142 height 25
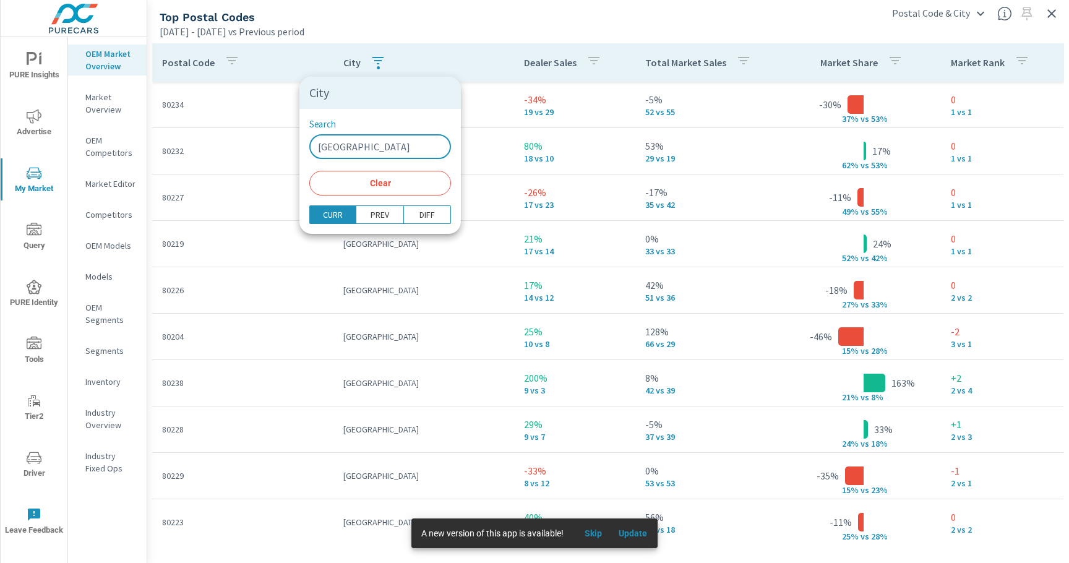
type input "denver"
click at [383, 189] on button "Clear" at bounding box center [380, 183] width 142 height 25
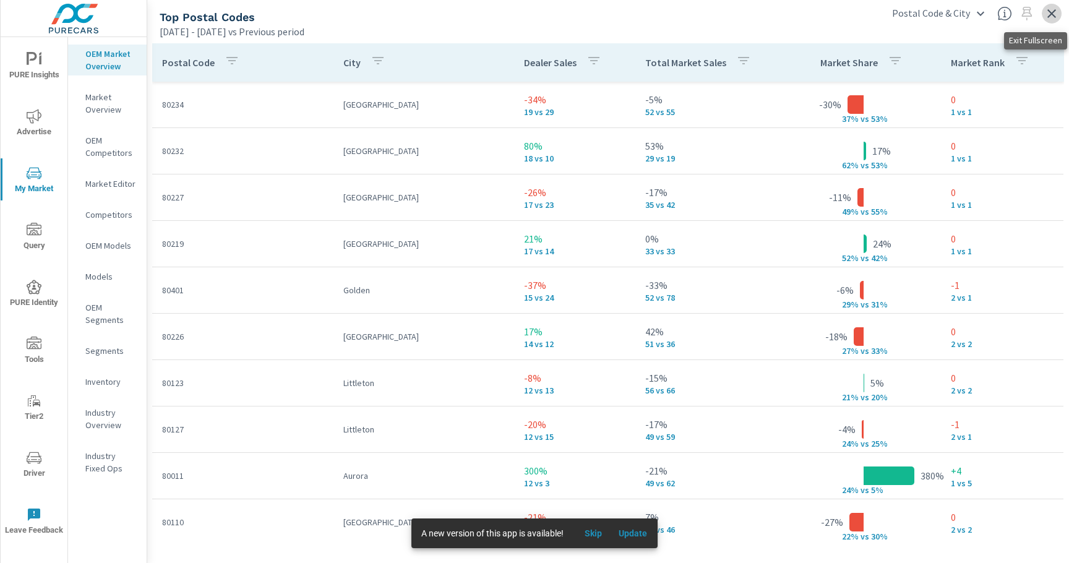
click at [1053, 13] on icon "button" at bounding box center [1051, 13] width 15 height 15
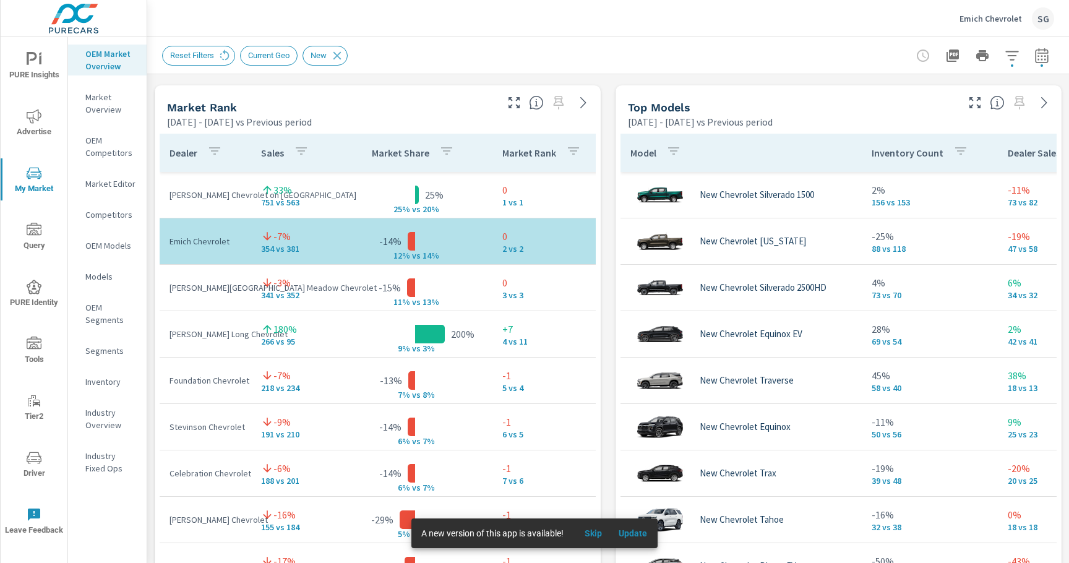
scroll to position [945, 0]
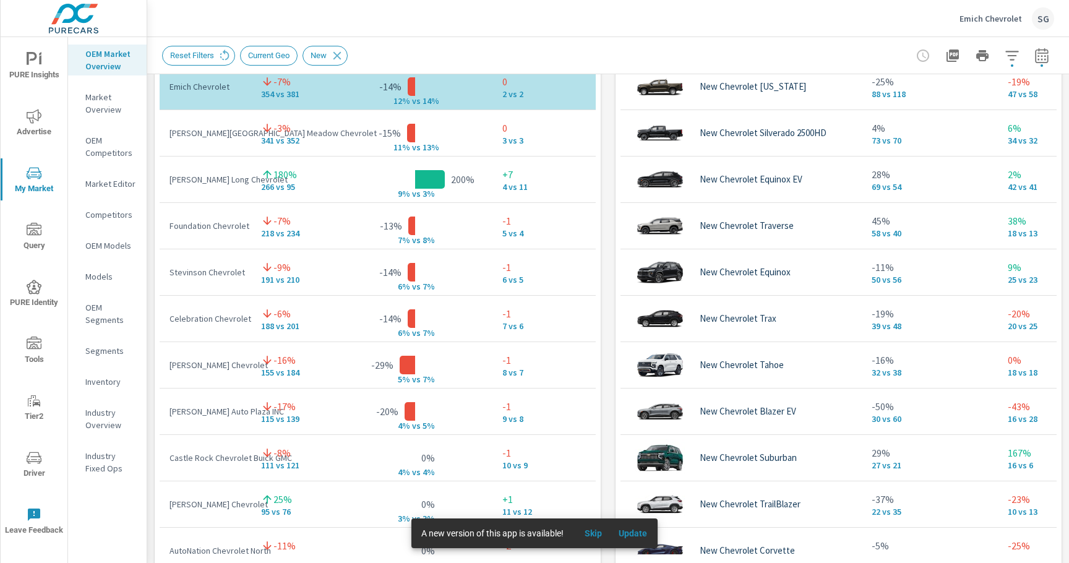
click at [611, 241] on div "Market View Mar 01, 2025 - Aug 31, 2025 vs Previous period ← Move left → Move r…" at bounding box center [608, 188] width 922 height 2118
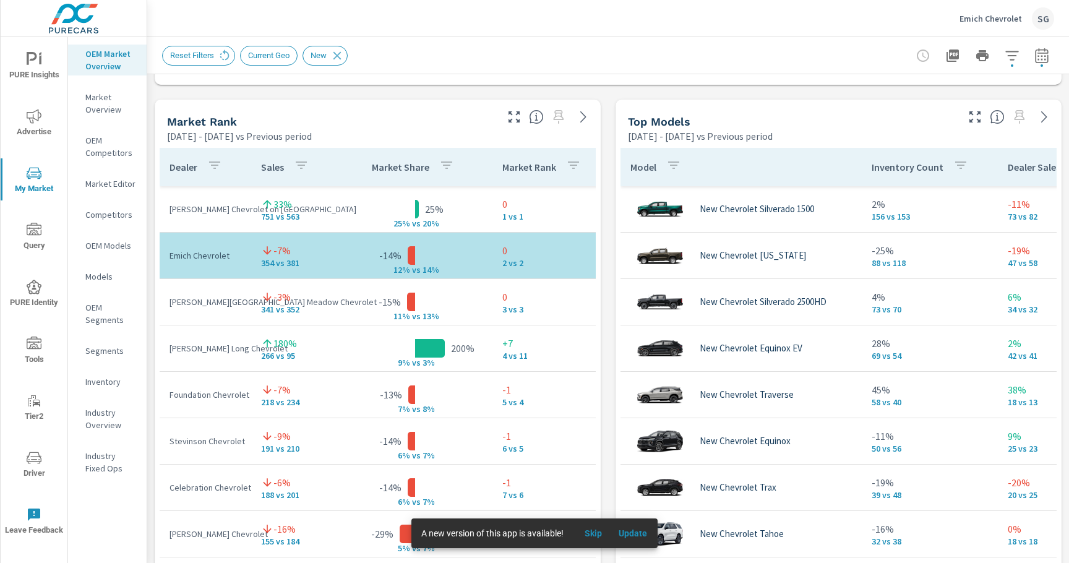
scroll to position [766, 0]
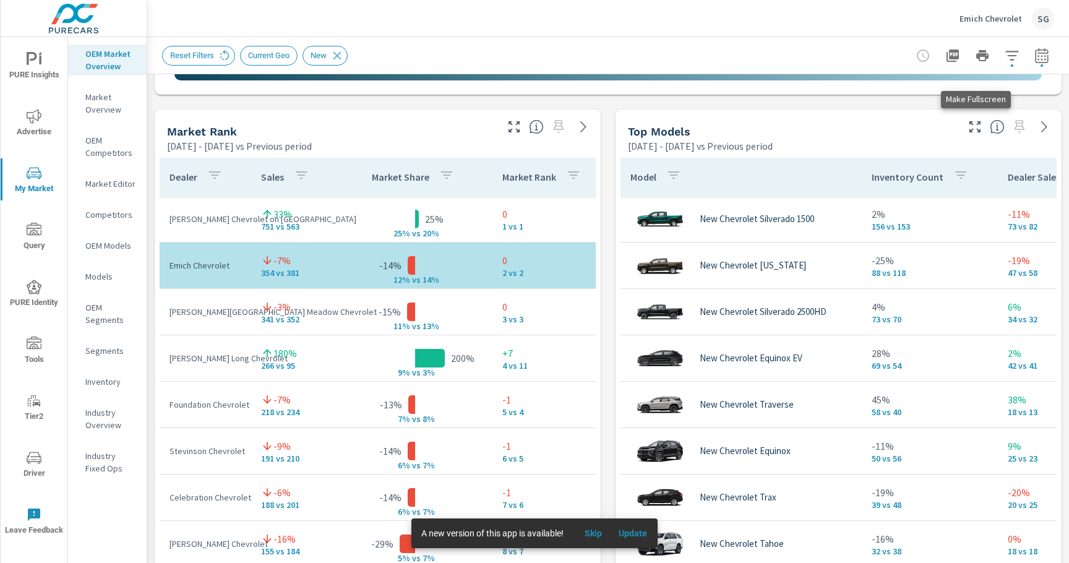
click at [970, 131] on icon "button" at bounding box center [974, 126] width 11 height 11
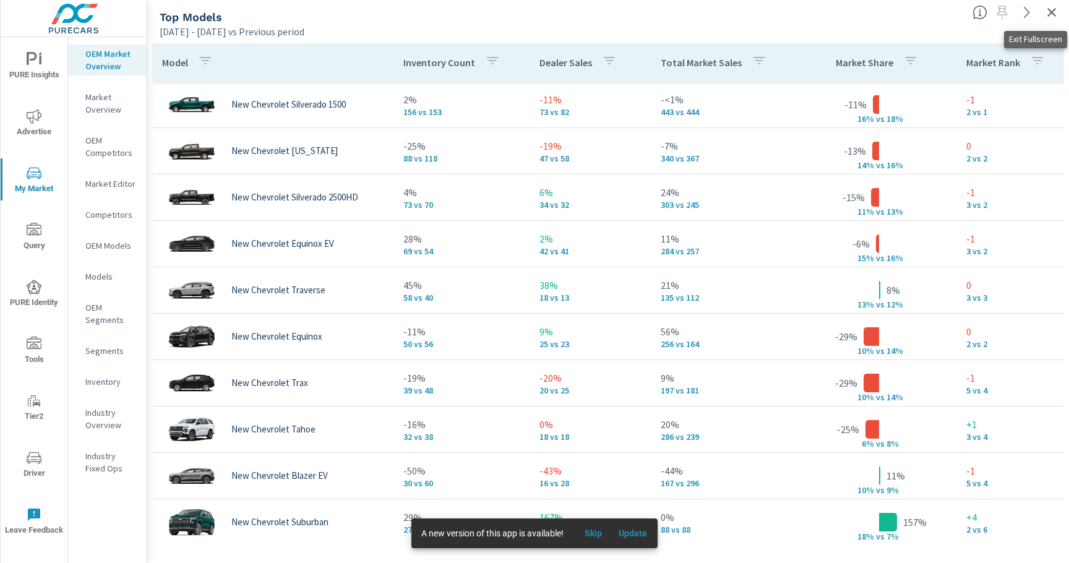
click at [1049, 16] on icon "button" at bounding box center [1051, 12] width 15 height 15
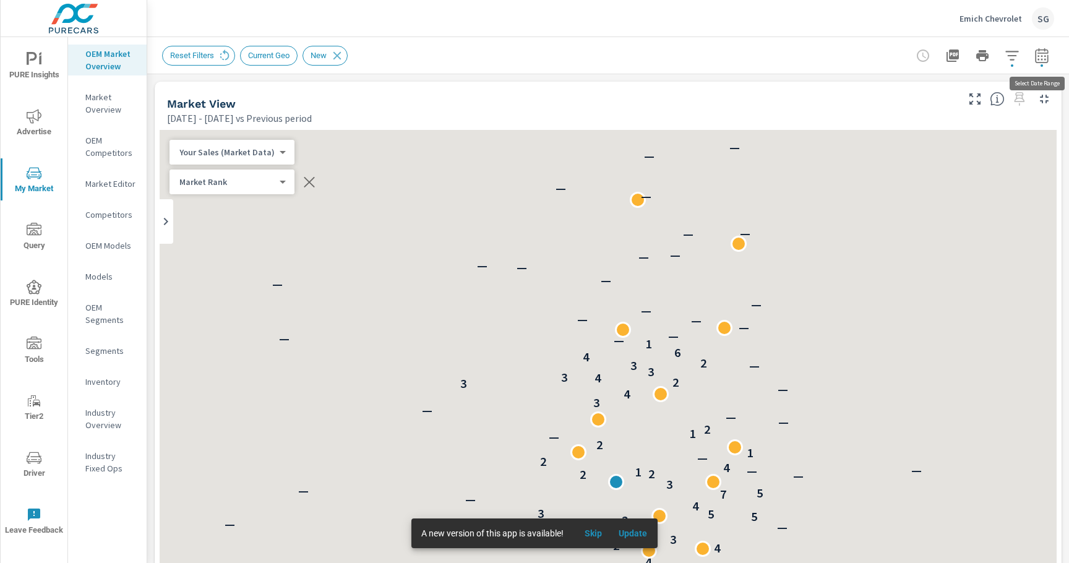
scroll to position [139, 0]
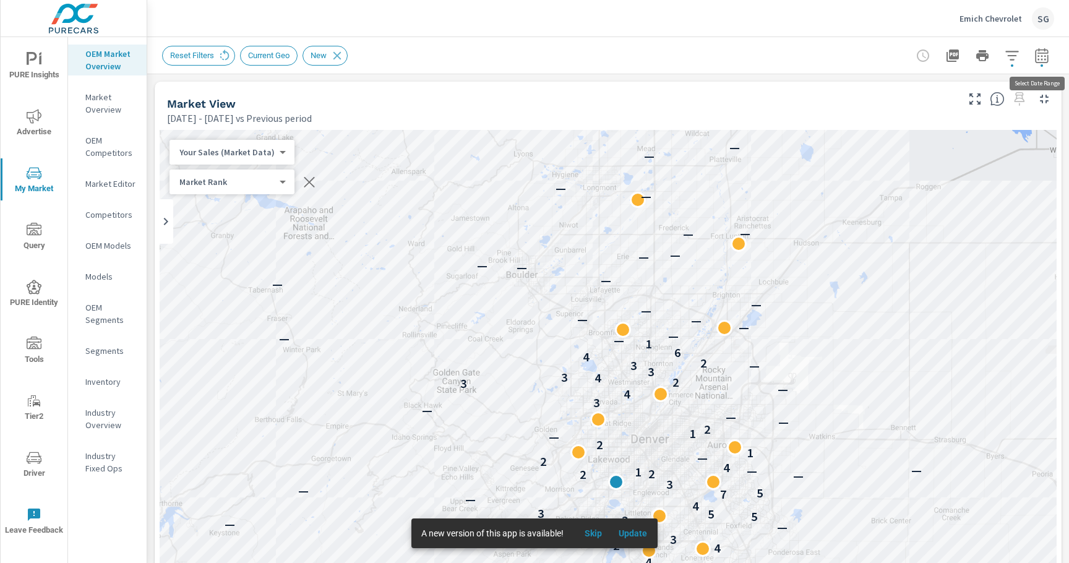
click at [1040, 57] on icon "button" at bounding box center [1041, 55] width 15 height 15
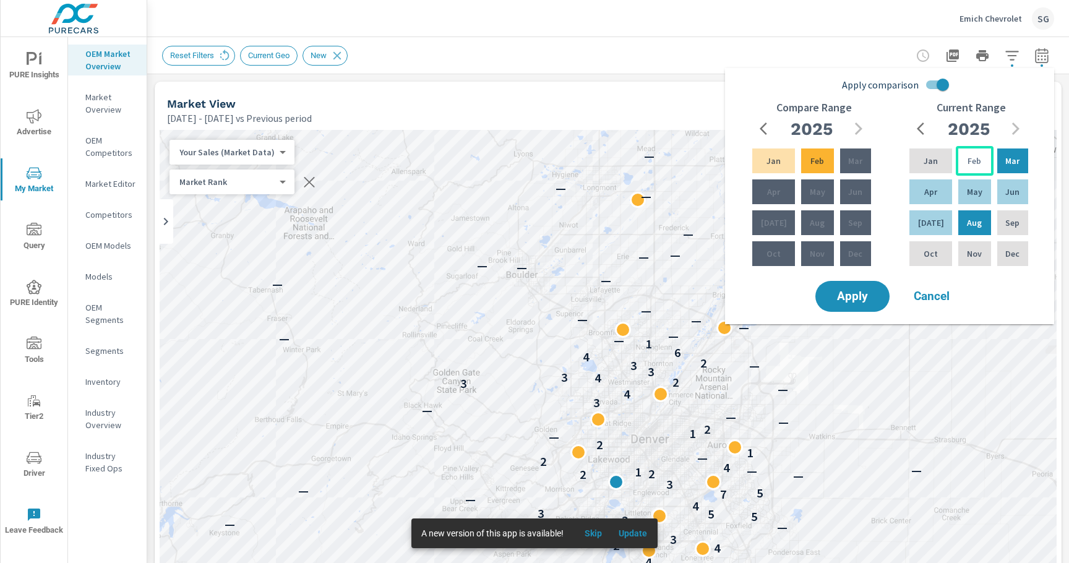
click at [977, 165] on div "Feb" at bounding box center [974, 161] width 37 height 30
click at [934, 225] on div "Jul" at bounding box center [931, 223] width 48 height 30
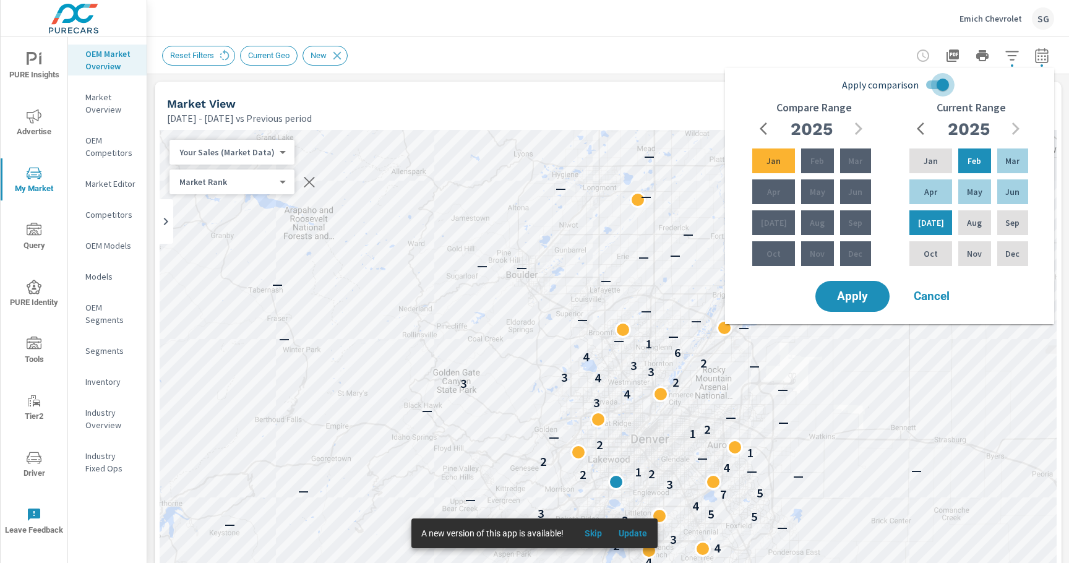
click at [936, 88] on input "Apply comparison" at bounding box center [942, 85] width 71 height 24
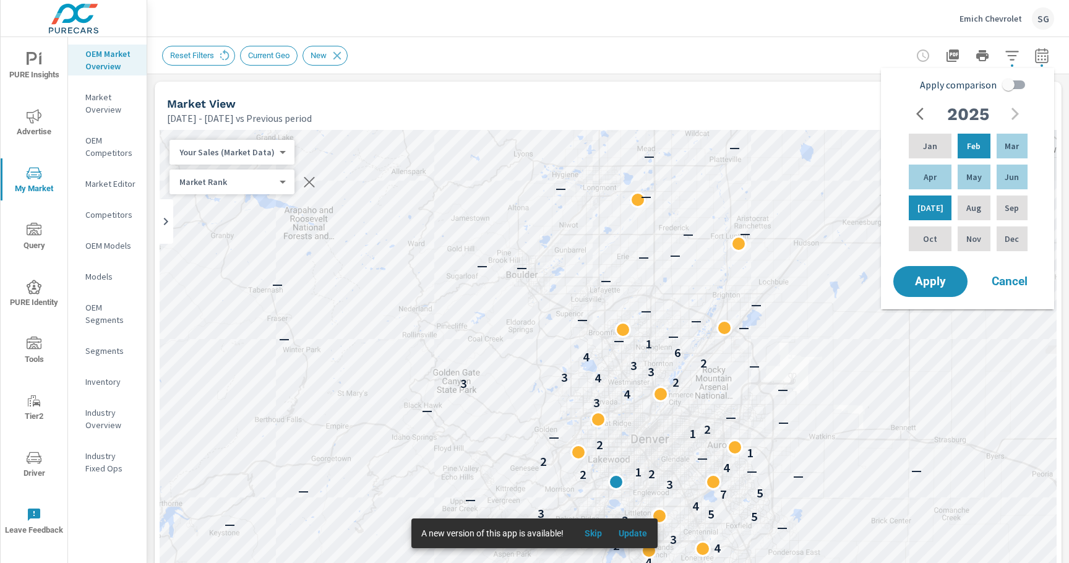
click at [1016, 89] on input "Apply comparison" at bounding box center [1008, 85] width 71 height 24
checkbox input "true"
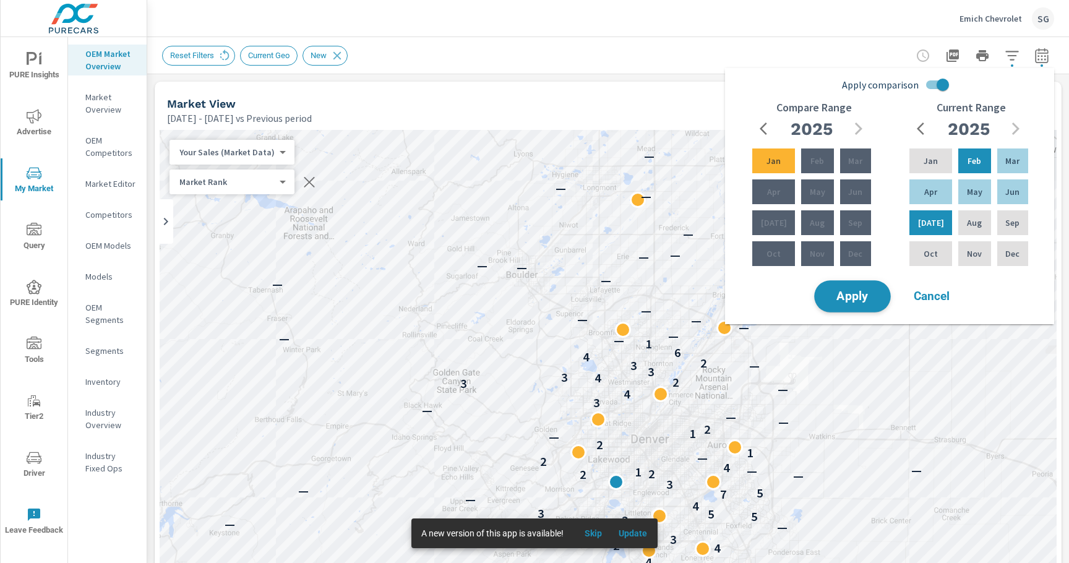
click at [849, 298] on span "Apply" at bounding box center [852, 297] width 51 height 12
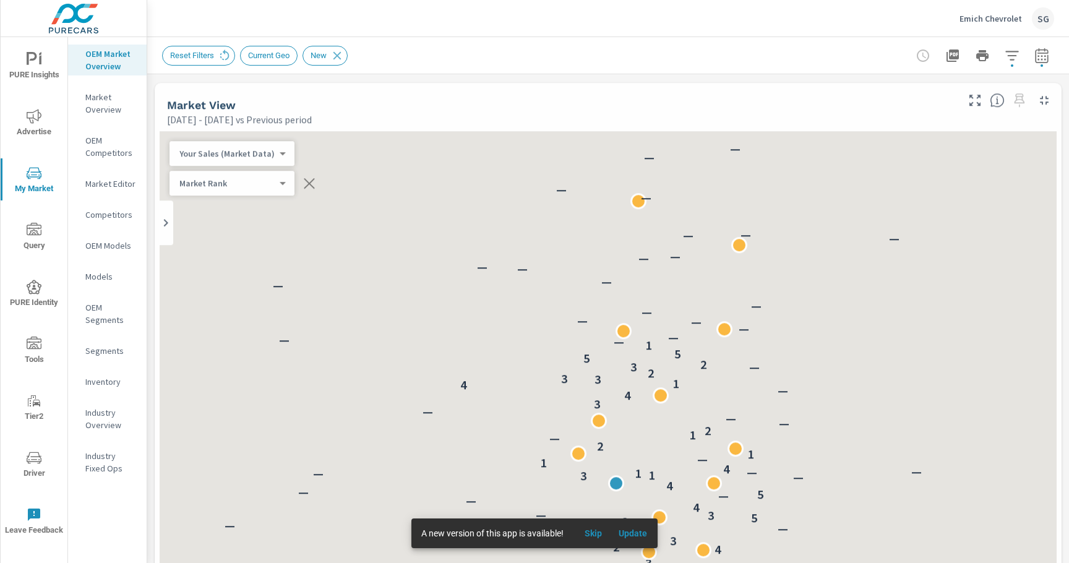
scroll to position [139, 0]
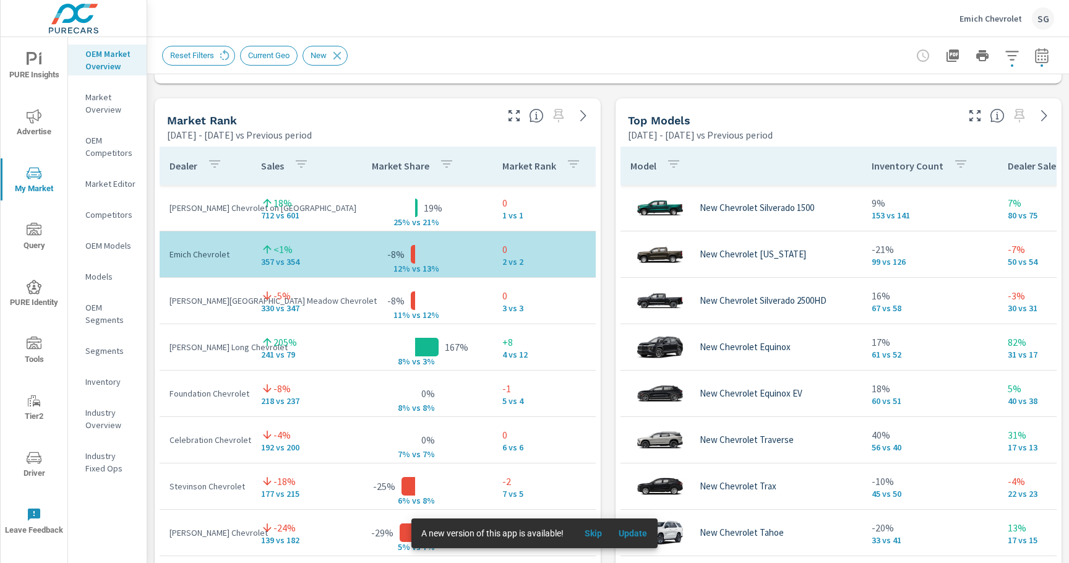
scroll to position [783, 0]
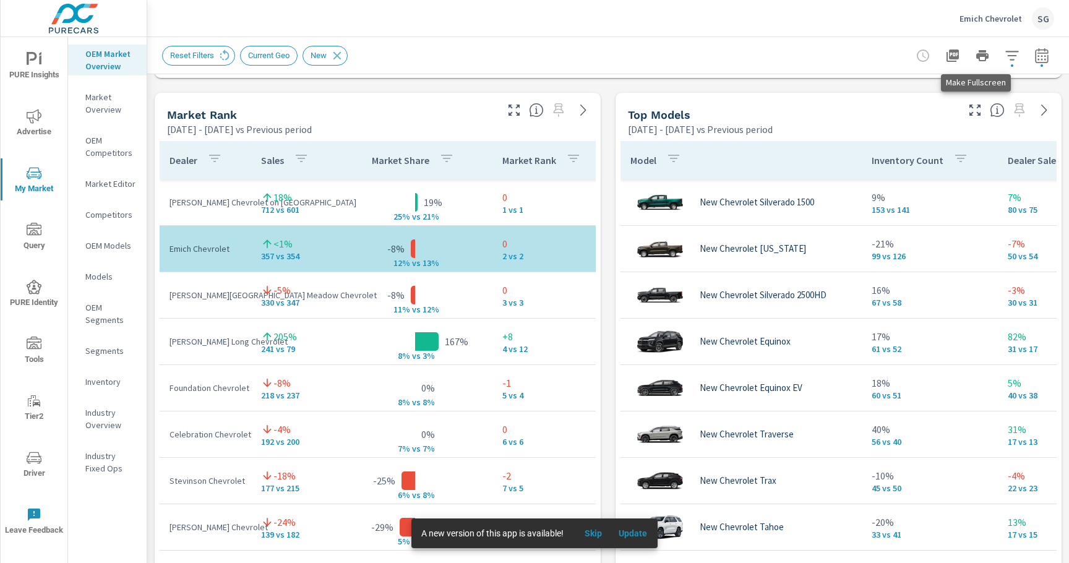
click at [971, 111] on icon "button" at bounding box center [974, 110] width 15 height 15
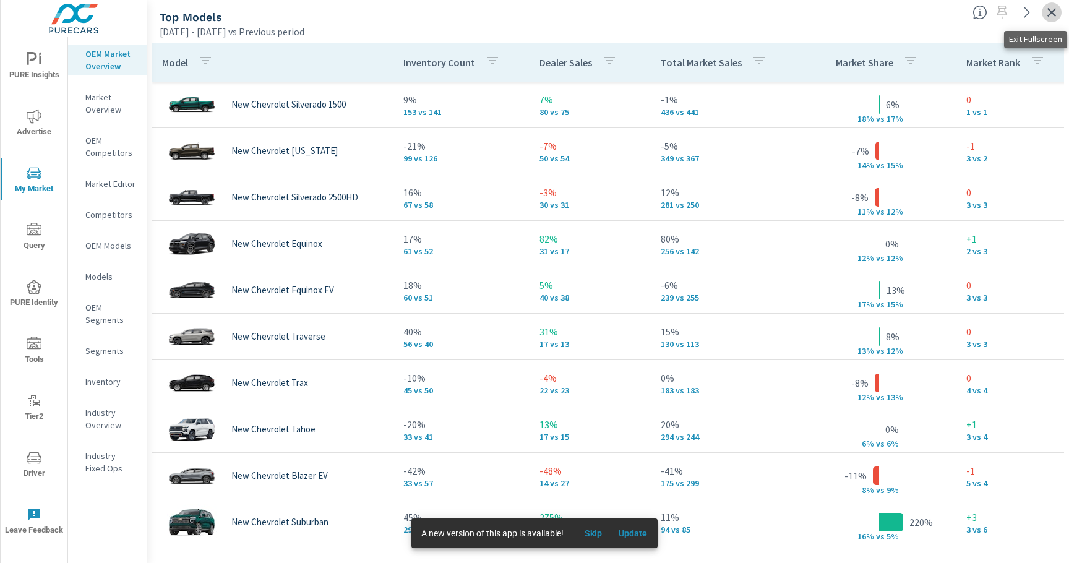
click at [1049, 19] on icon "button" at bounding box center [1051, 12] width 15 height 15
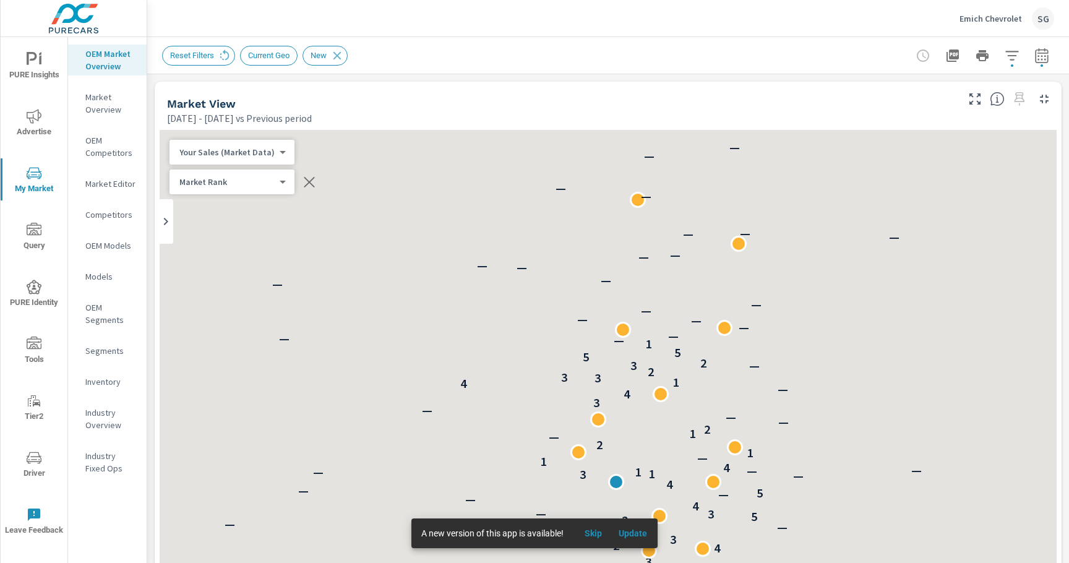
scroll to position [139, 0]
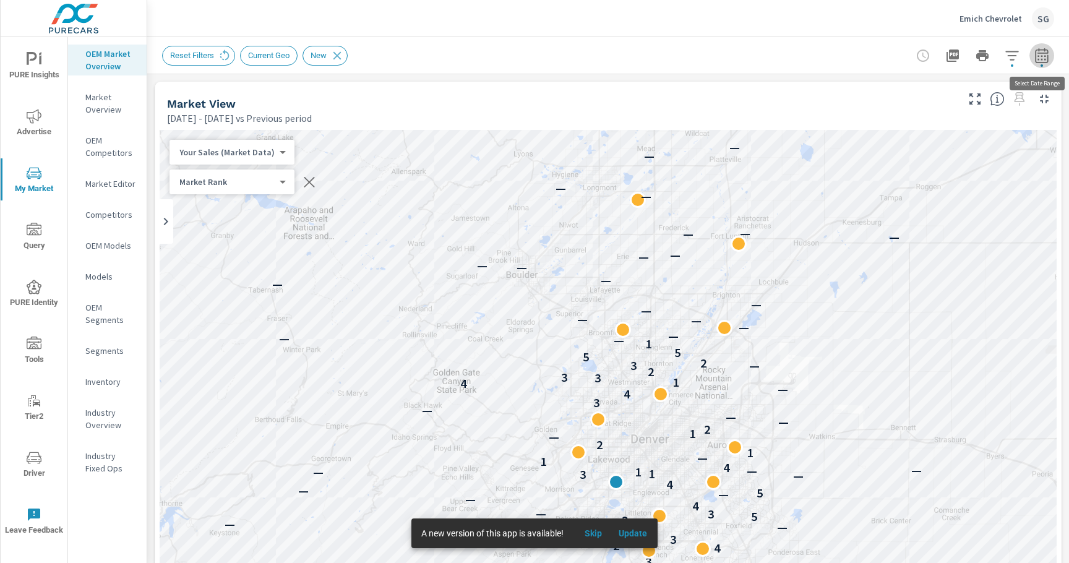
click at [1040, 57] on icon "button" at bounding box center [1041, 55] width 15 height 15
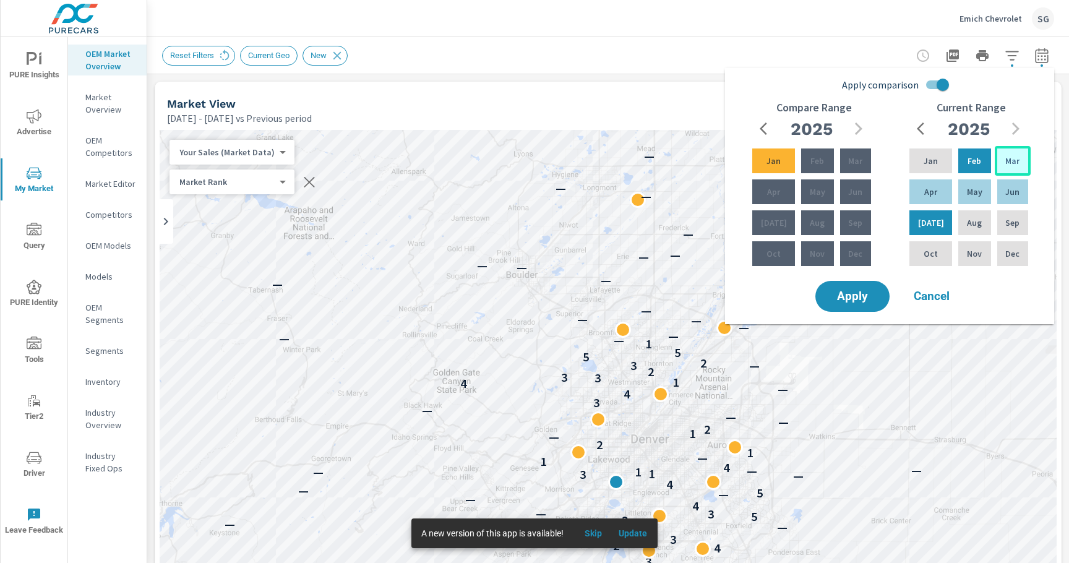
click at [1001, 159] on div "Mar" at bounding box center [1013, 161] width 36 height 30
click at [971, 224] on p "Aug" at bounding box center [974, 223] width 15 height 12
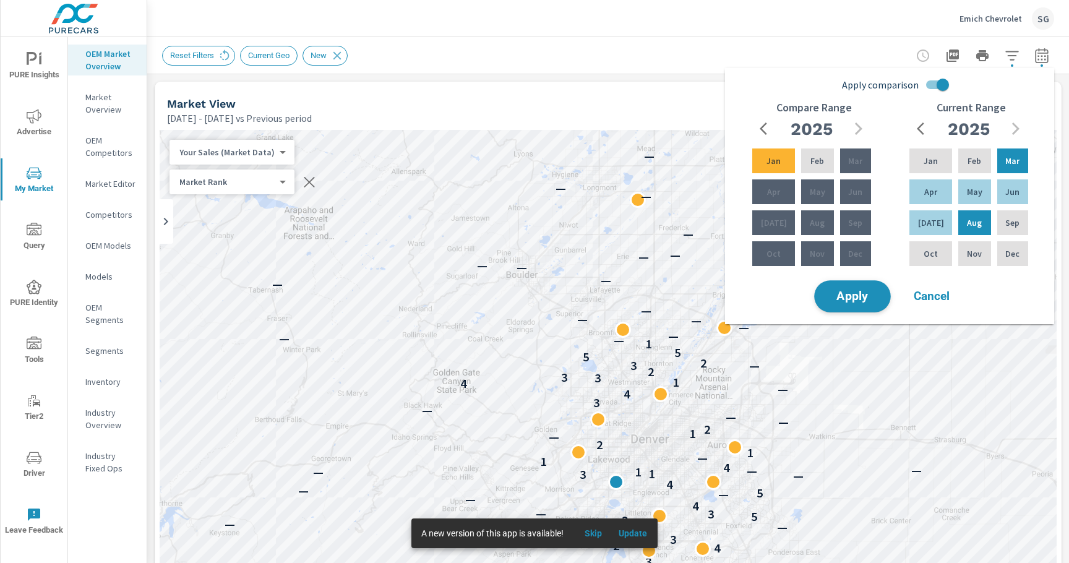
click at [872, 293] on span "Apply" at bounding box center [852, 297] width 51 height 12
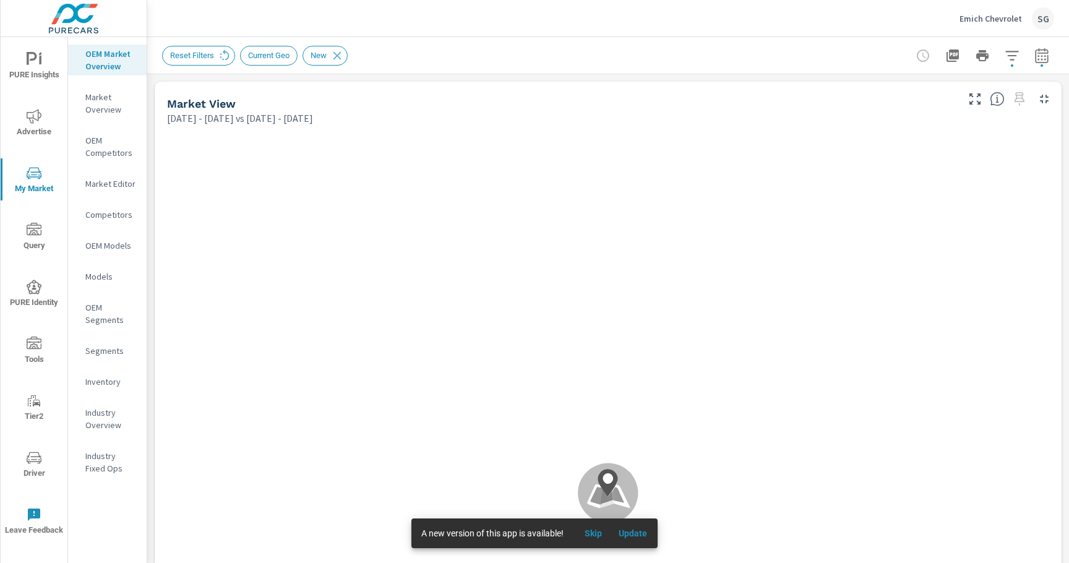
scroll to position [139, 0]
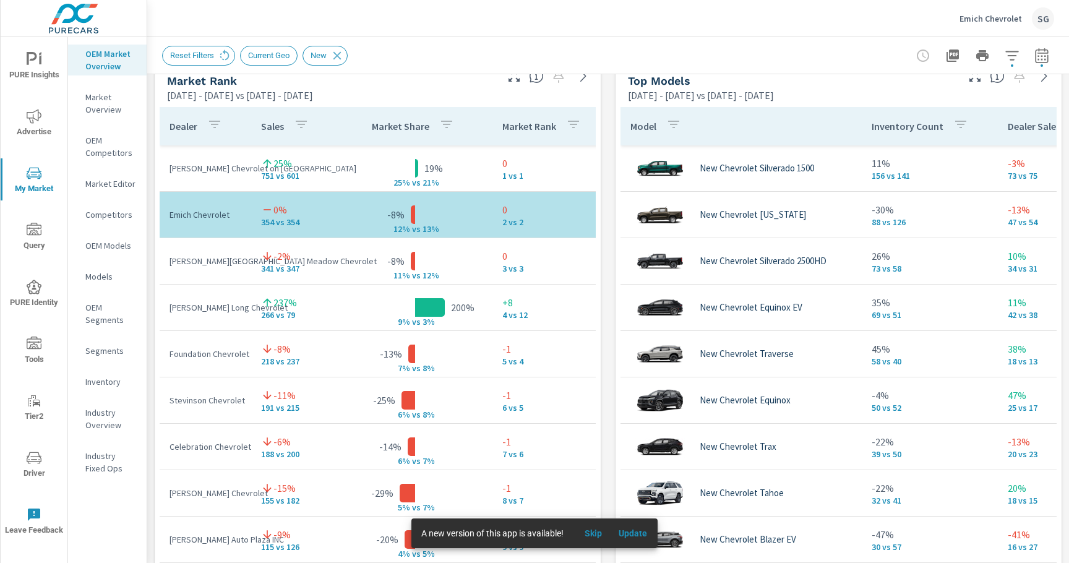
scroll to position [820, 0]
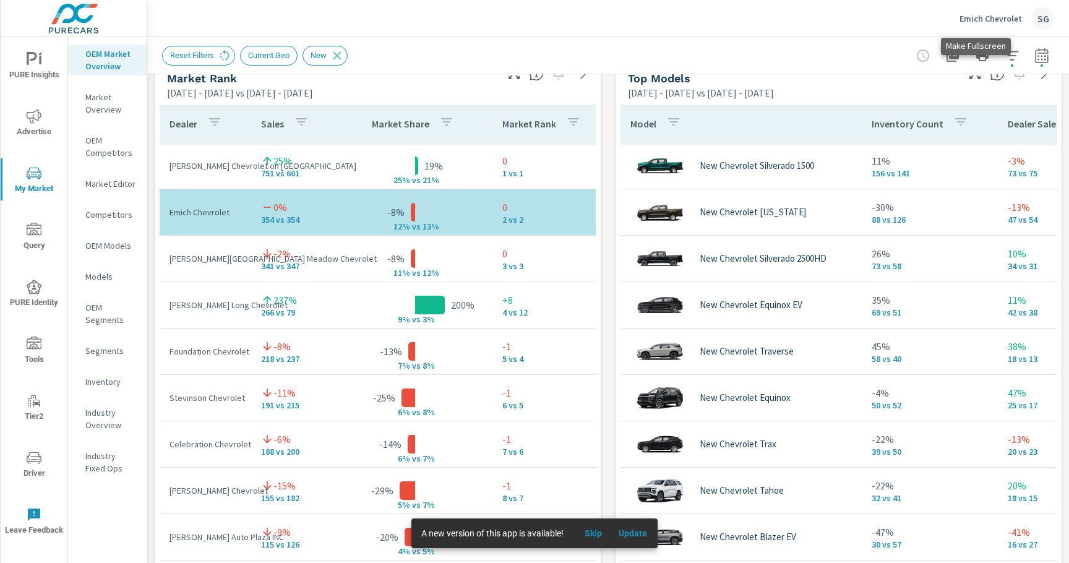
click at [972, 80] on icon "button" at bounding box center [974, 73] width 15 height 15
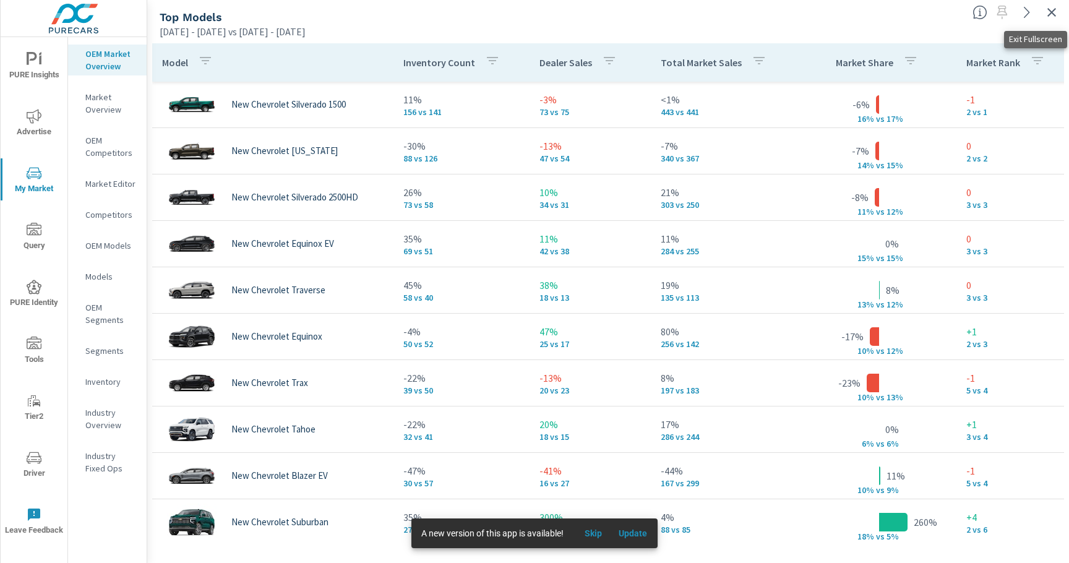
click at [1054, 6] on icon "button" at bounding box center [1051, 12] width 15 height 15
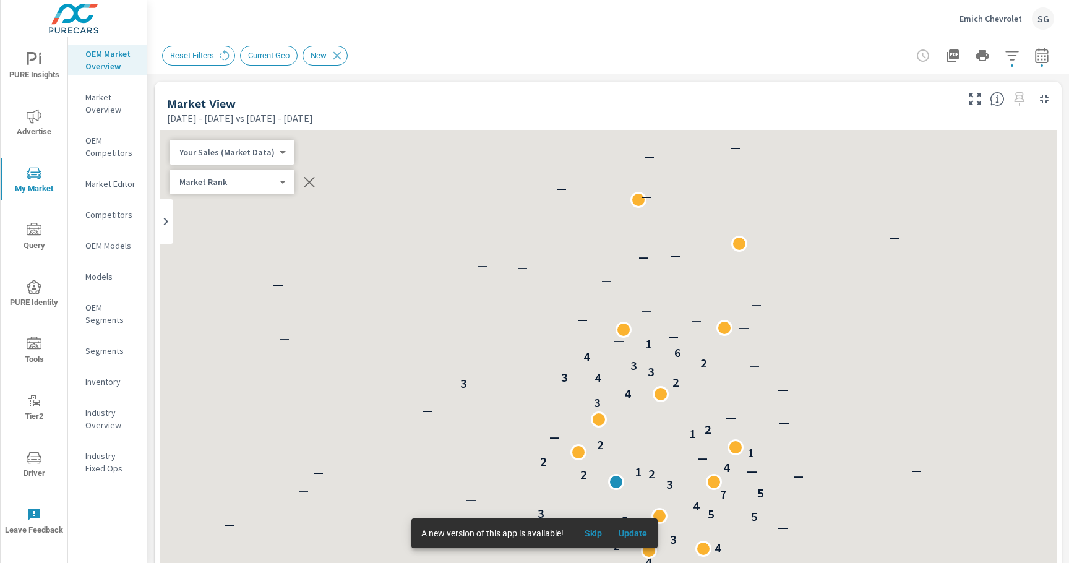
scroll to position [139, 0]
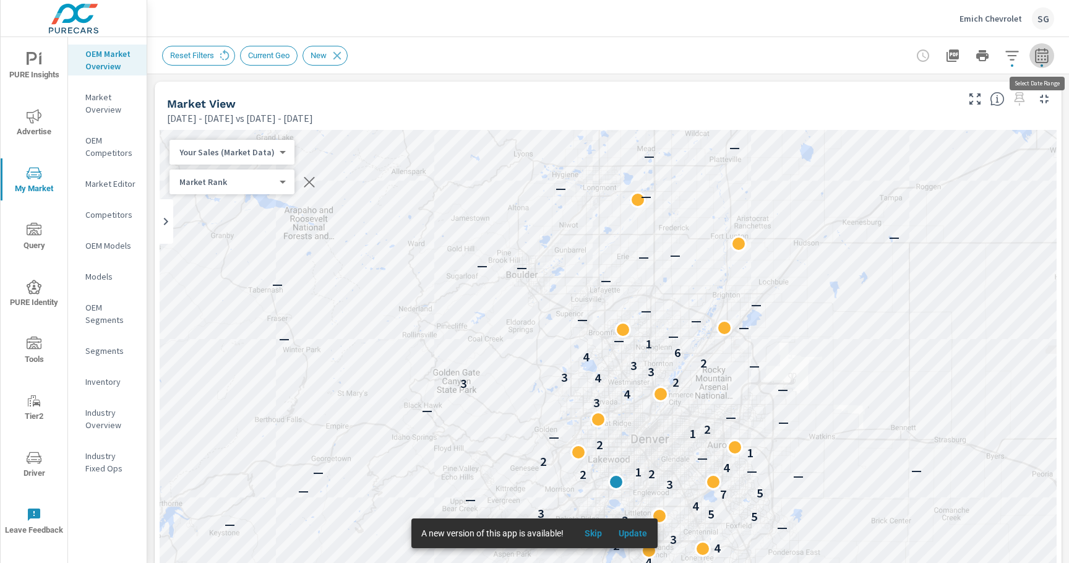
click at [1045, 58] on icon "button" at bounding box center [1041, 55] width 15 height 15
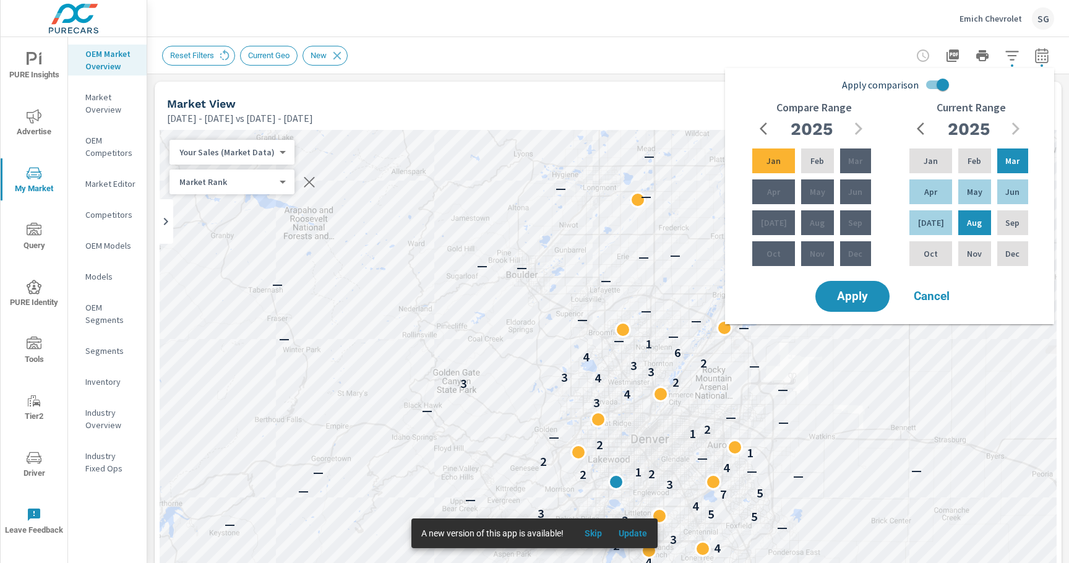
click at [929, 90] on input "Apply comparison" at bounding box center [942, 85] width 71 height 24
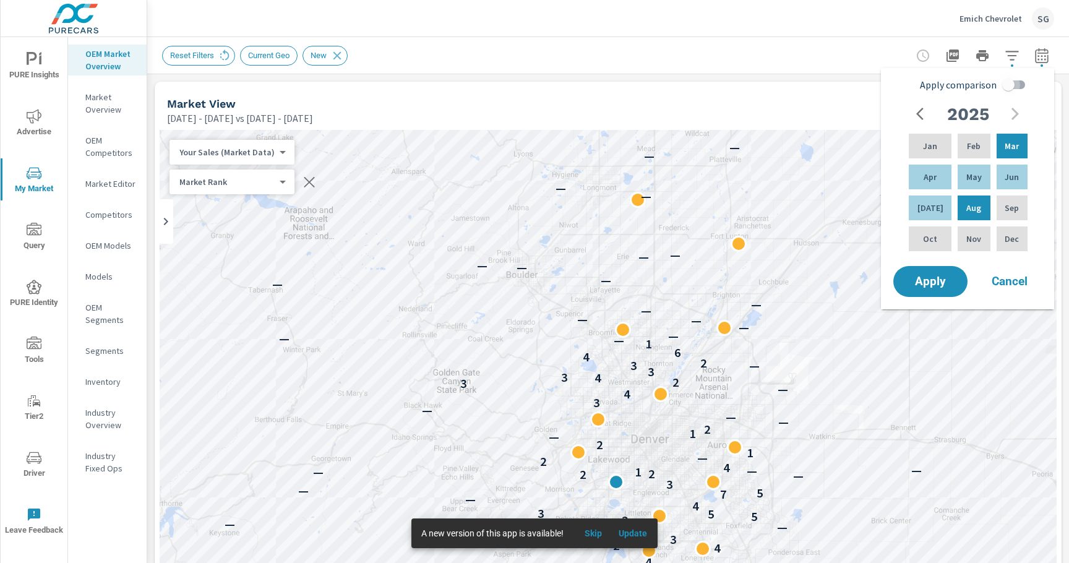
click at [1012, 84] on input "Apply comparison" at bounding box center [1008, 85] width 71 height 24
checkbox input "true"
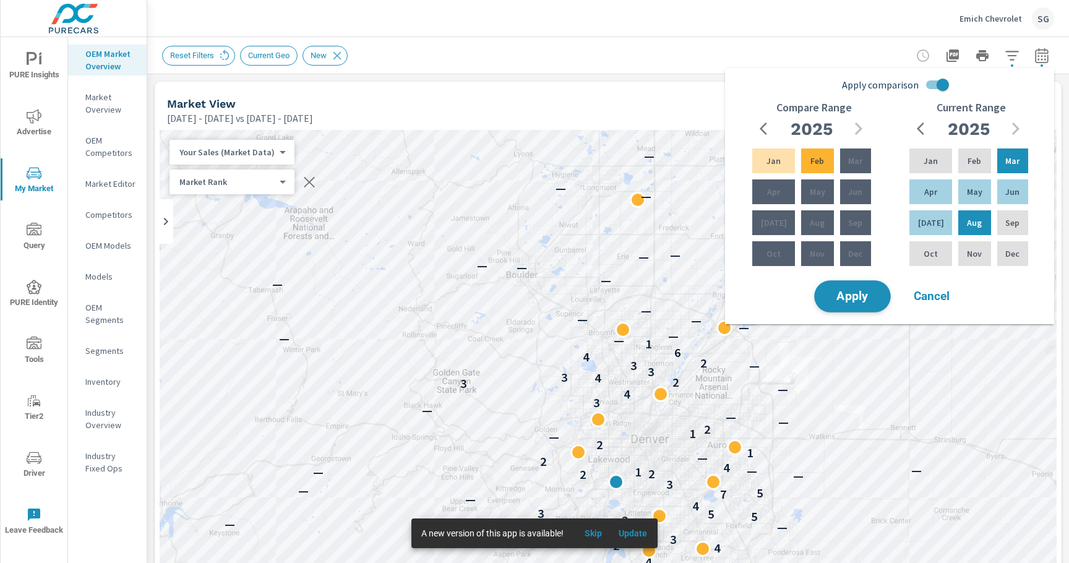
click at [859, 297] on span "Apply" at bounding box center [852, 297] width 51 height 12
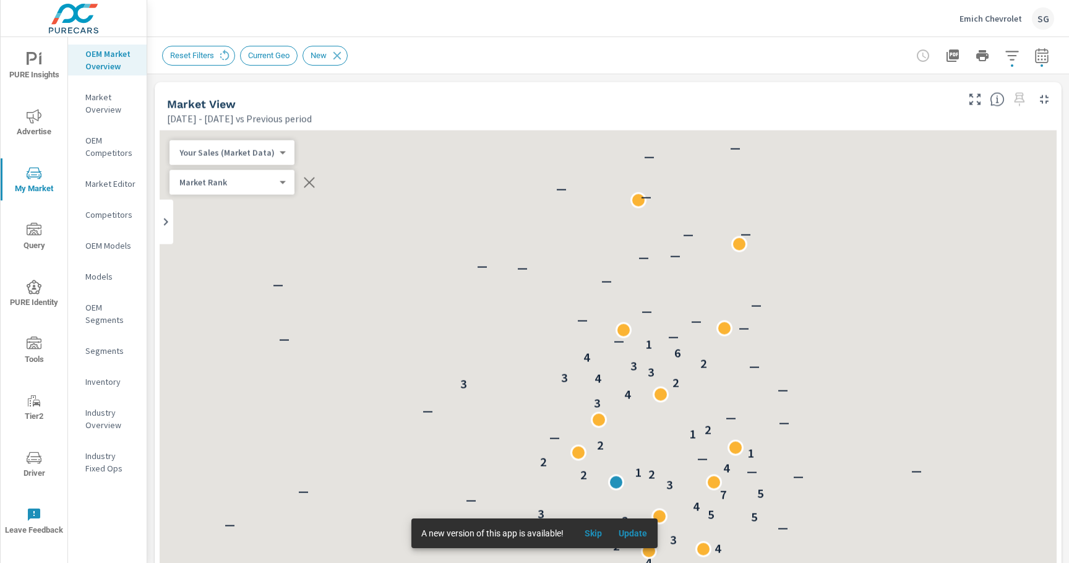
scroll to position [139, 0]
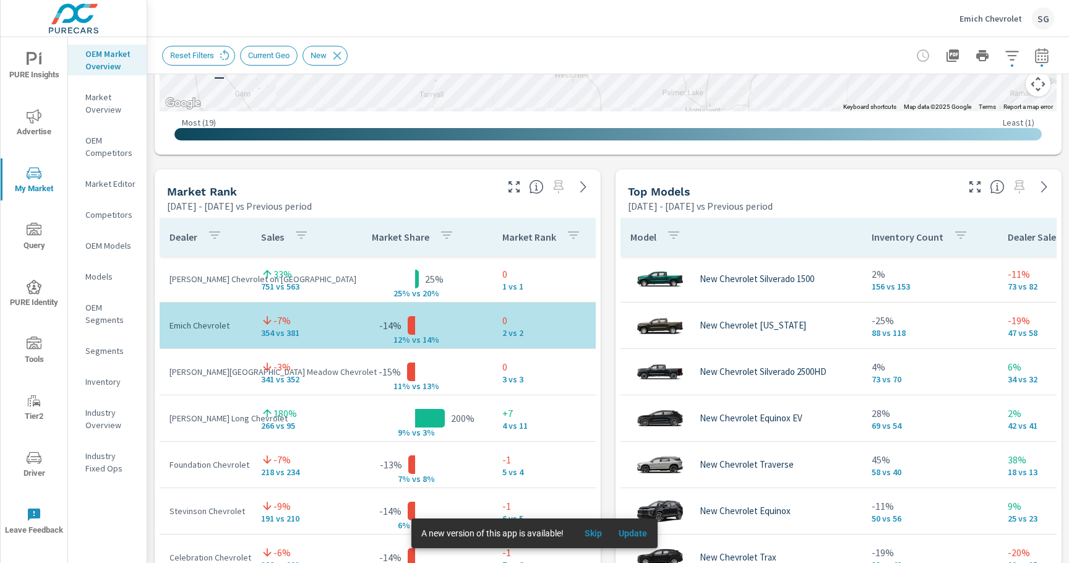
scroll to position [710, 0]
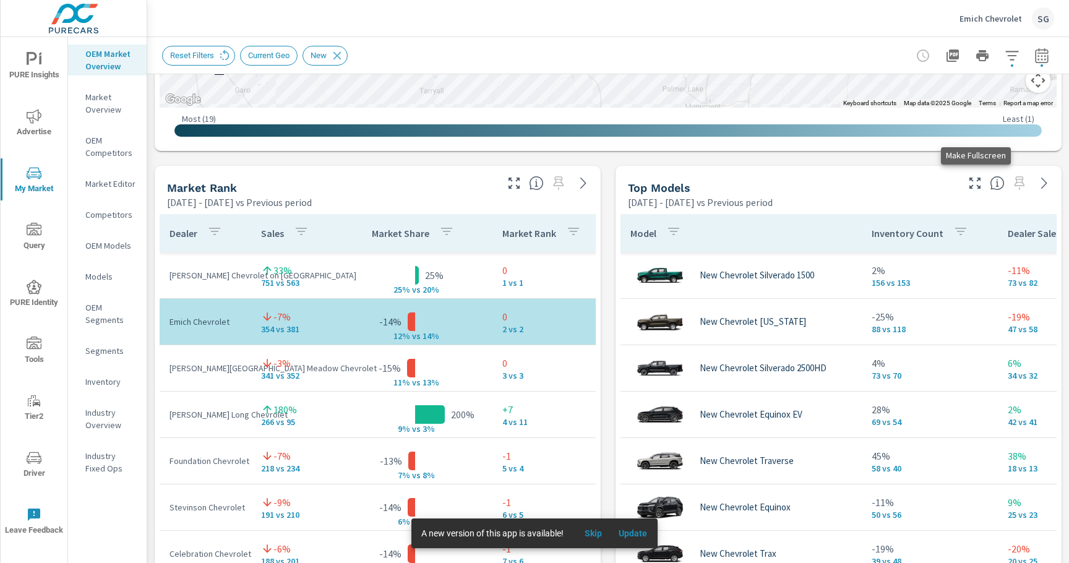
click at [978, 186] on icon "button" at bounding box center [974, 183] width 11 height 11
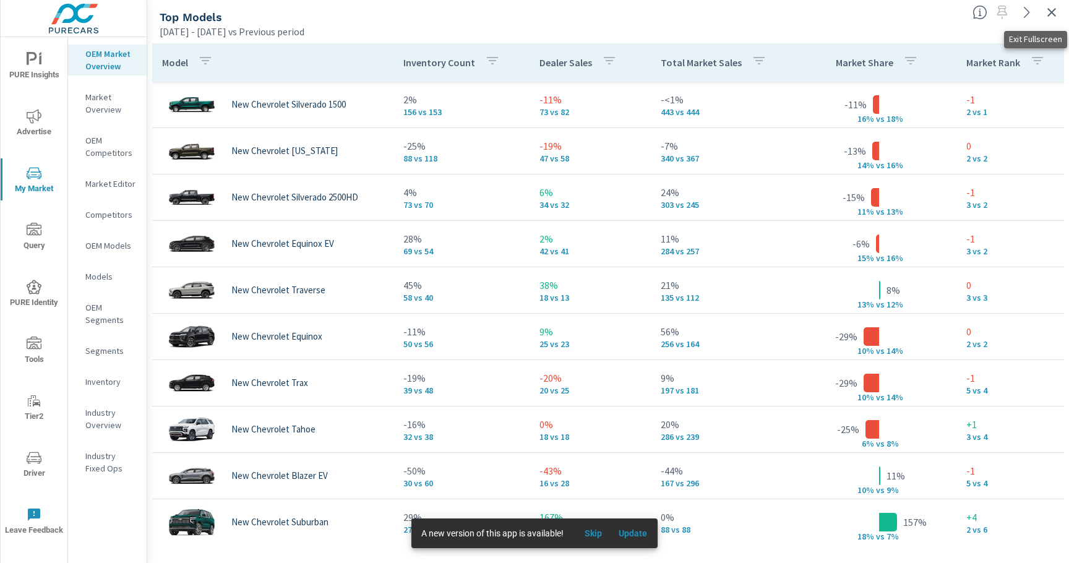
click at [1049, 10] on icon "button" at bounding box center [1051, 12] width 9 height 9
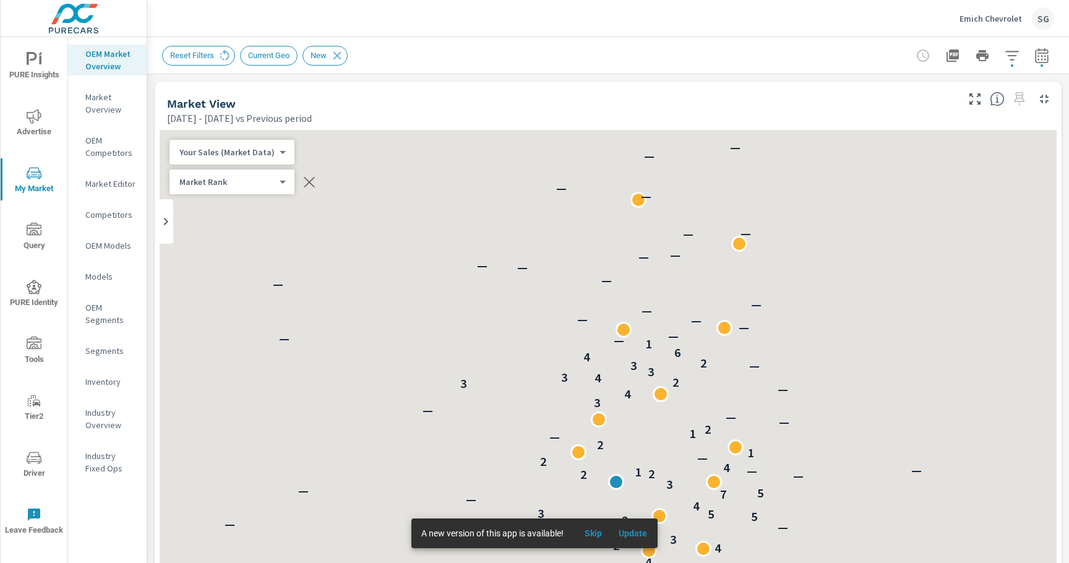
scroll to position [139, 0]
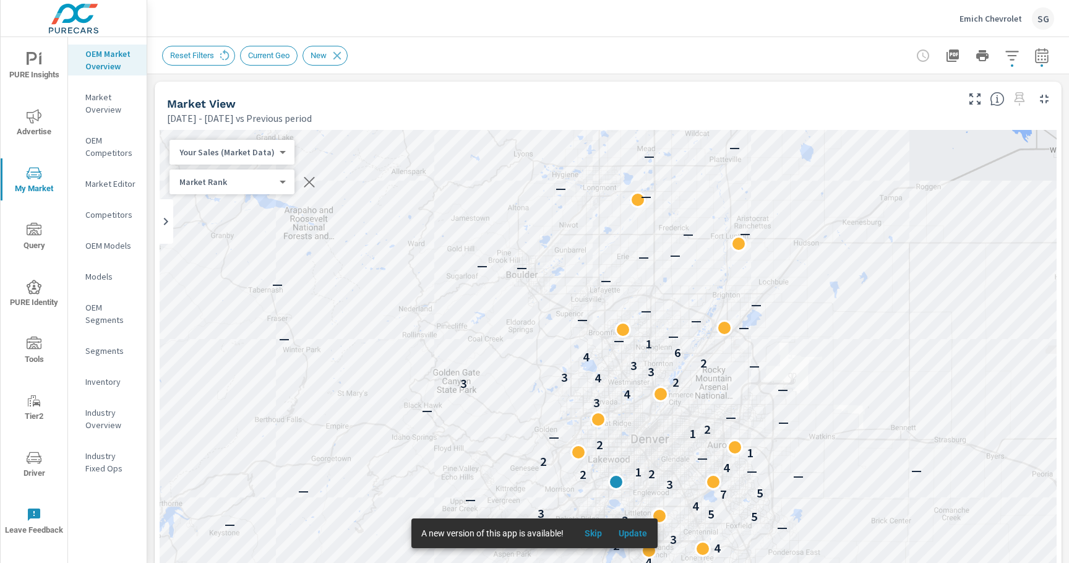
click at [1044, 56] on icon "button" at bounding box center [1041, 55] width 15 height 15
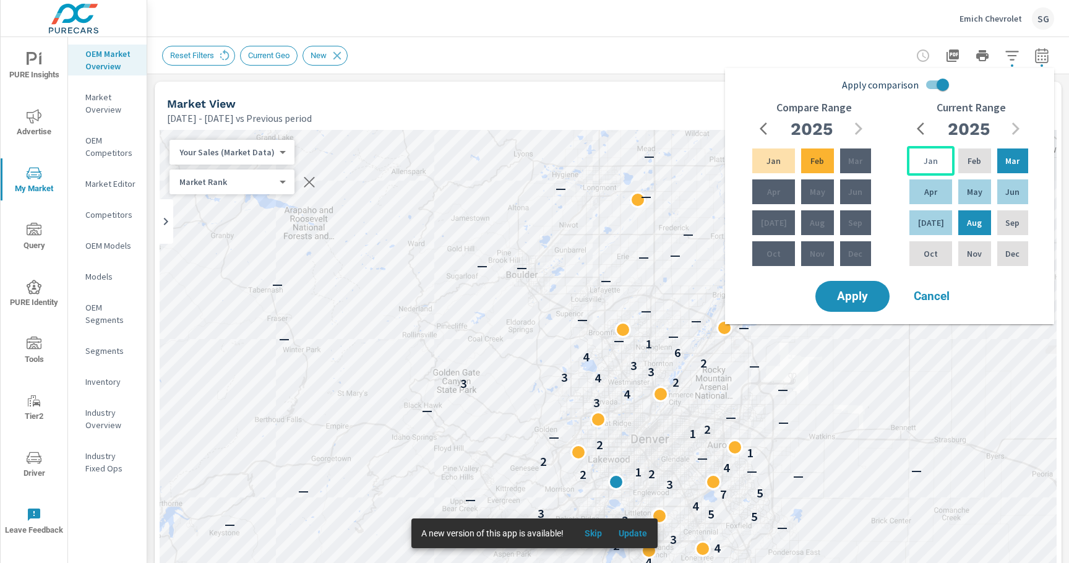
click at [924, 161] on p "Jan" at bounding box center [931, 161] width 14 height 12
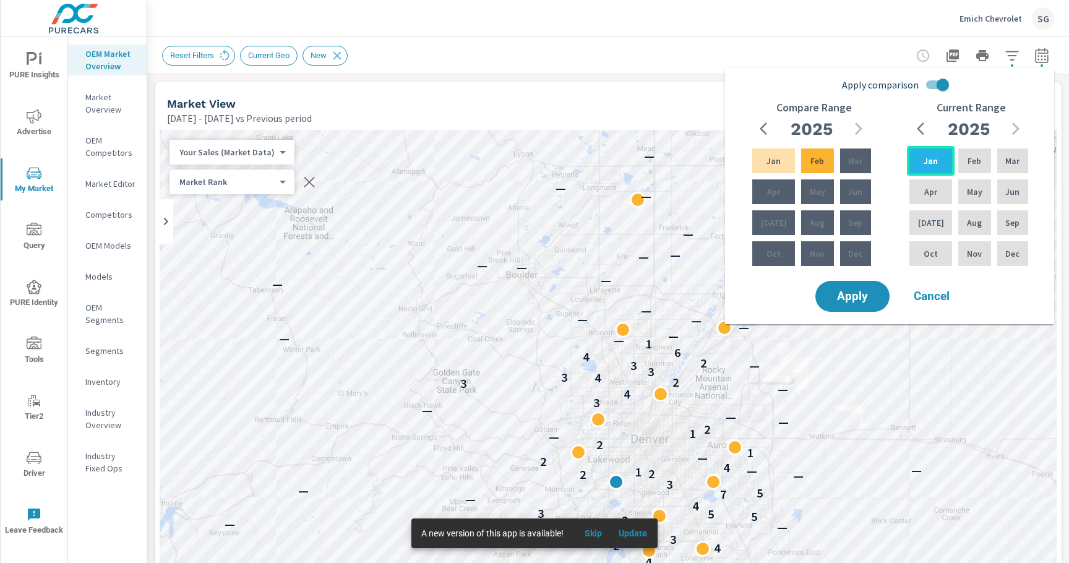
click at [924, 161] on p "Jan" at bounding box center [931, 161] width 14 height 12
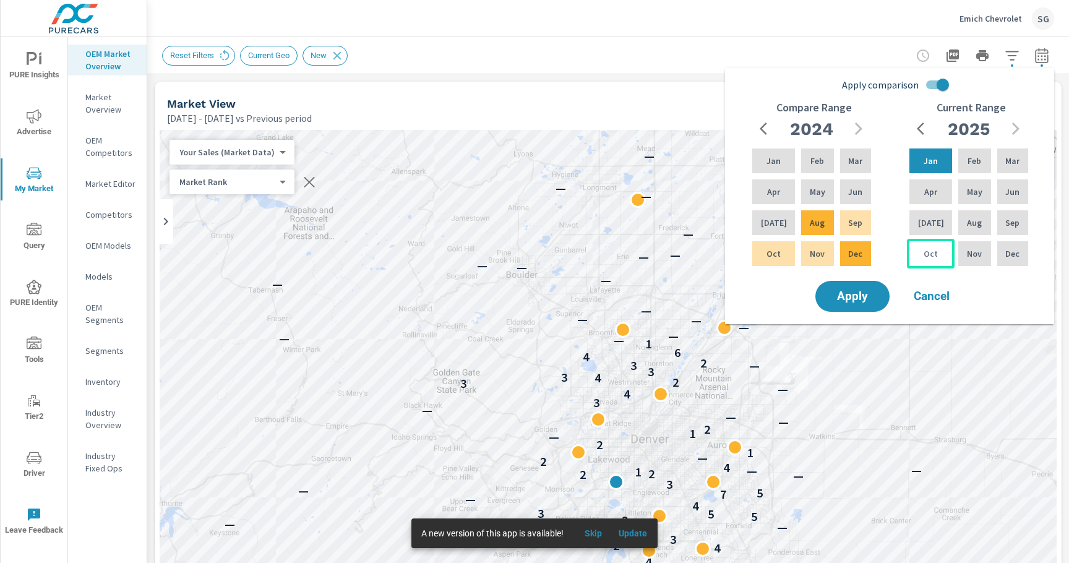
click at [924, 251] on p "Oct" at bounding box center [931, 253] width 14 height 12
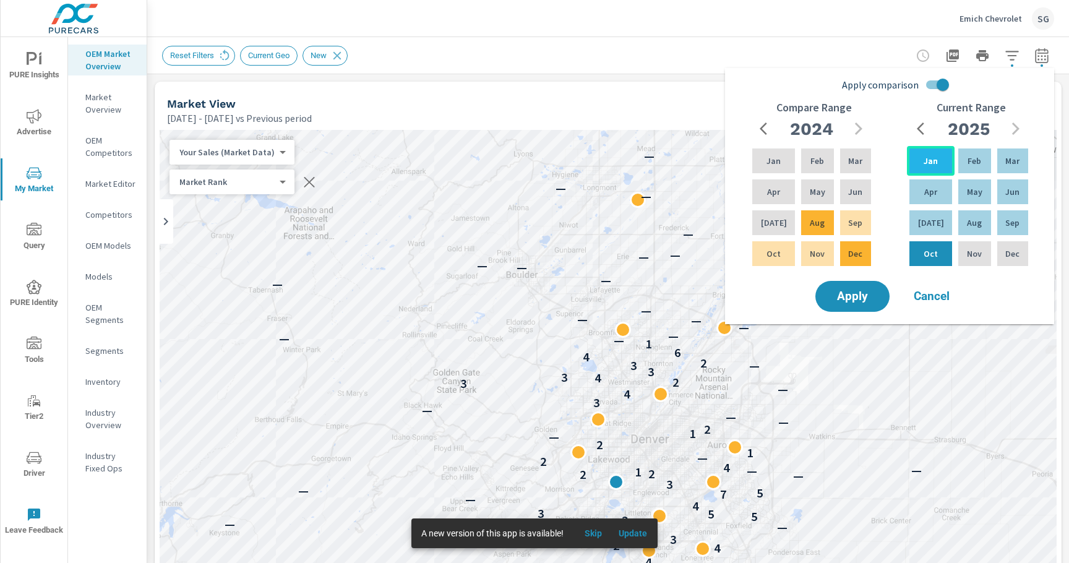
click at [929, 168] on div "Jan" at bounding box center [931, 161] width 48 height 30
click at [933, 87] on input "Apply comparison" at bounding box center [942, 85] width 71 height 24
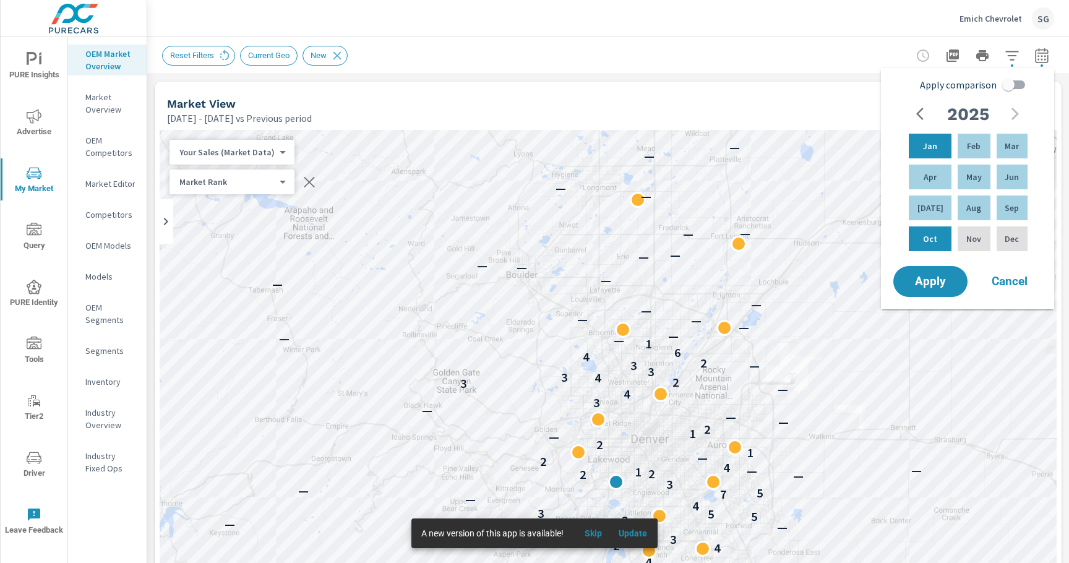
click at [1011, 85] on input "Apply comparison" at bounding box center [1008, 85] width 71 height 24
checkbox input "true"
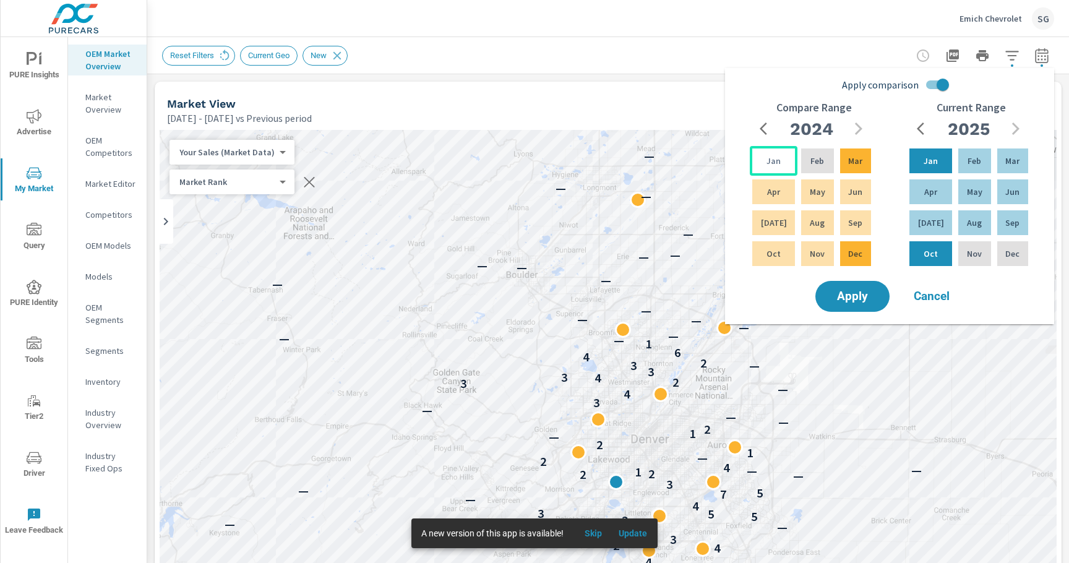
click at [770, 168] on div "Jan" at bounding box center [774, 161] width 48 height 30
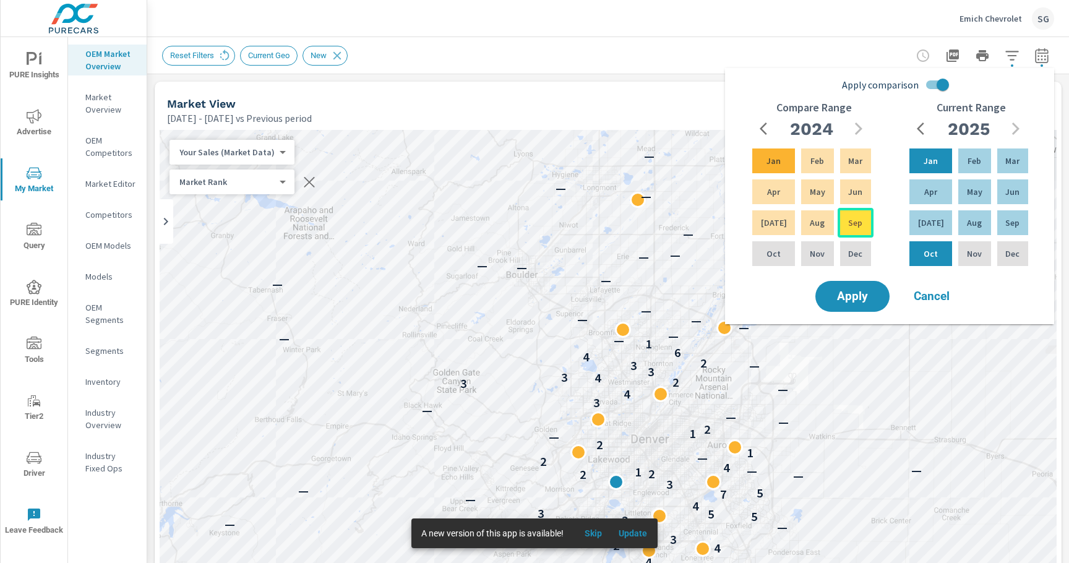
click at [846, 231] on div "Sep" at bounding box center [856, 223] width 36 height 30
click at [930, 165] on p "Jan" at bounding box center [931, 161] width 14 height 12
click at [1006, 220] on p "Sep" at bounding box center [1012, 223] width 14 height 12
click at [851, 311] on button "Apply" at bounding box center [852, 296] width 77 height 32
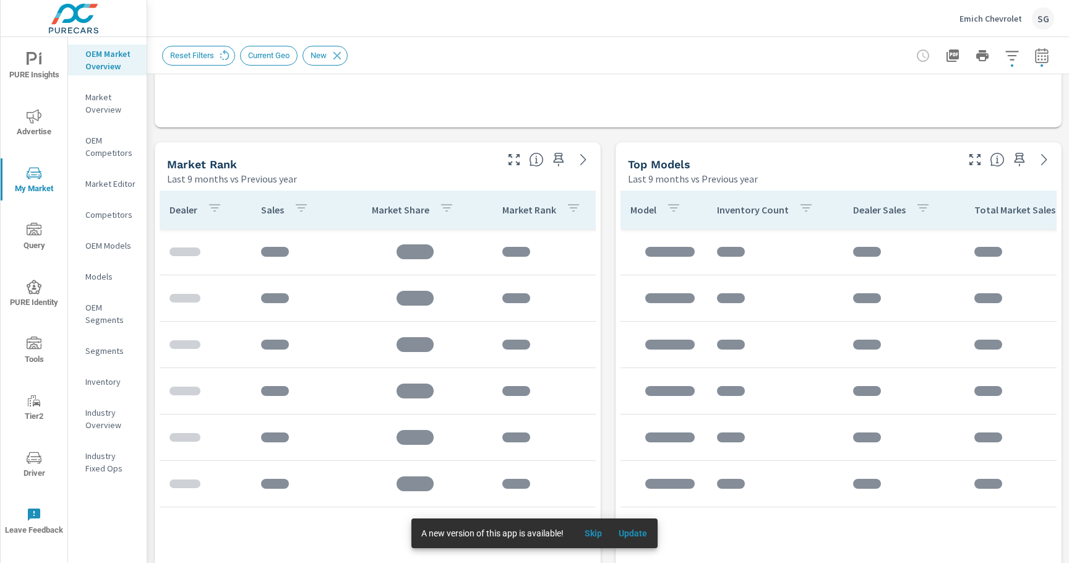
scroll to position [736, 0]
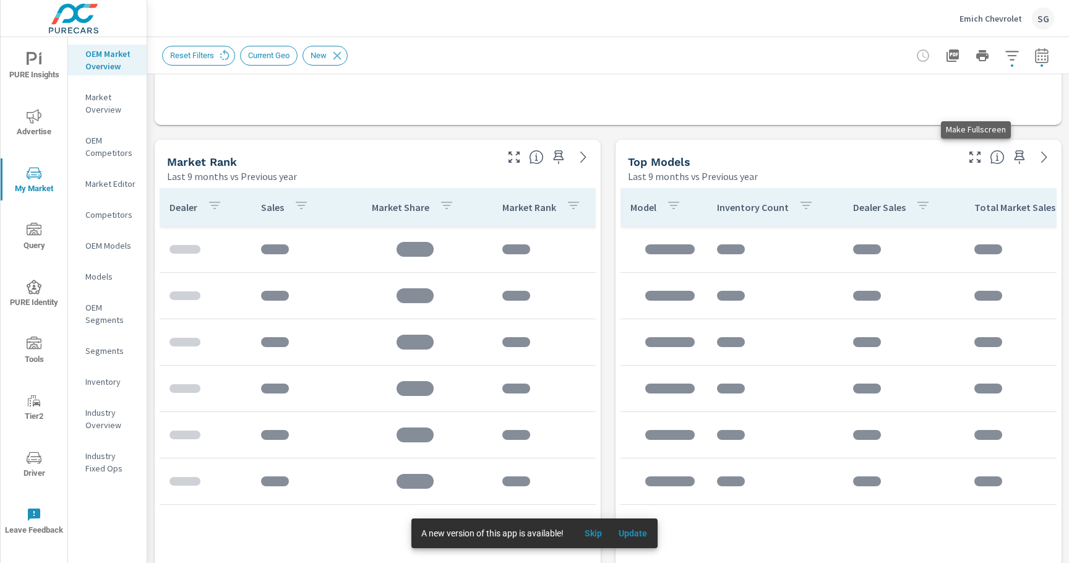
click at [974, 158] on icon "button" at bounding box center [974, 157] width 15 height 15
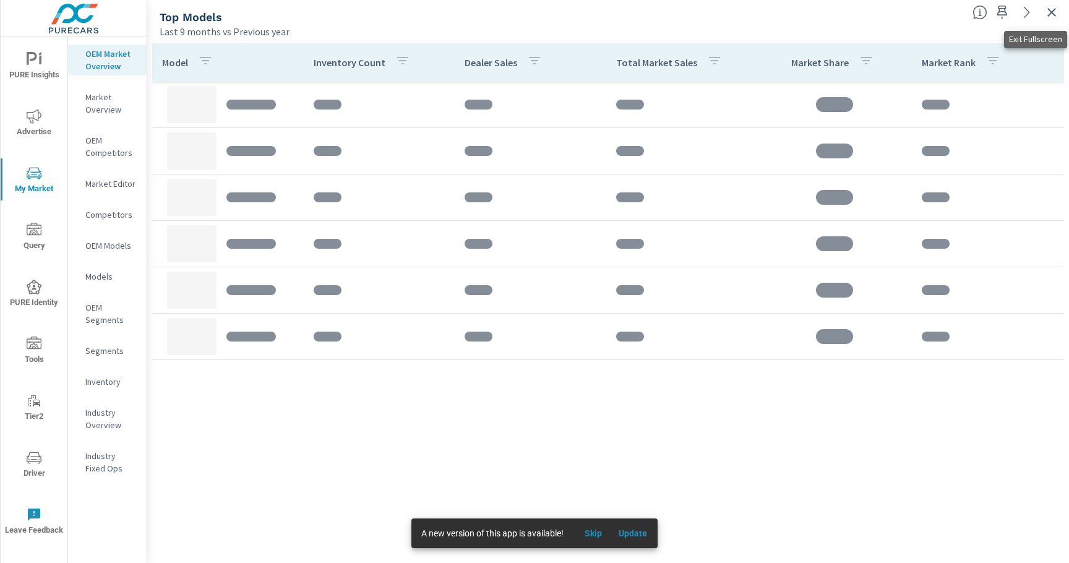
click at [1047, 20] on button "button" at bounding box center [1052, 12] width 20 height 20
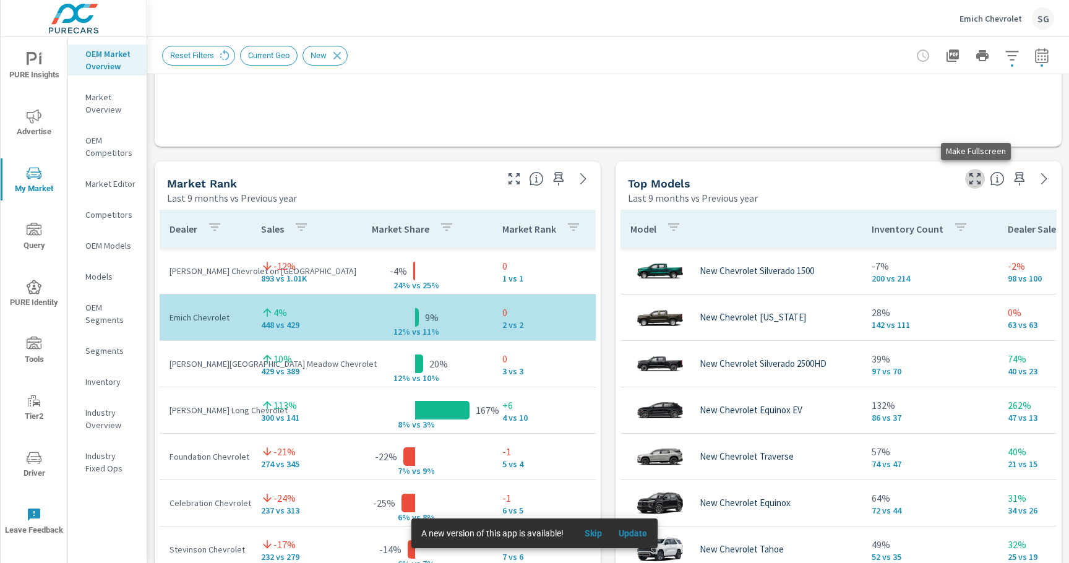
scroll to position [139, 0]
click at [971, 184] on icon "button" at bounding box center [974, 178] width 11 height 11
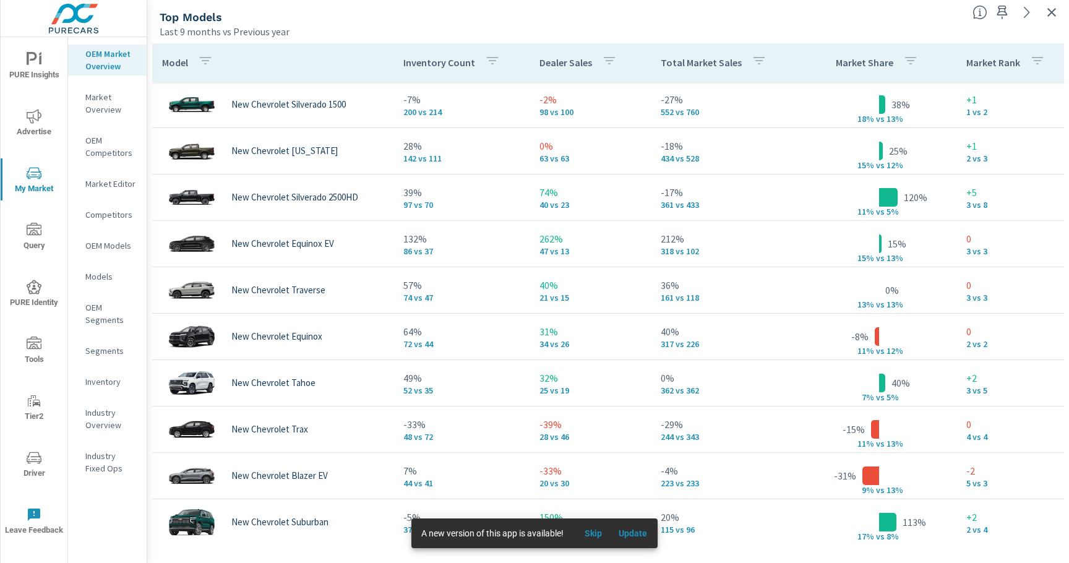
click at [95, 385] on p "Inventory" at bounding box center [110, 381] width 51 height 12
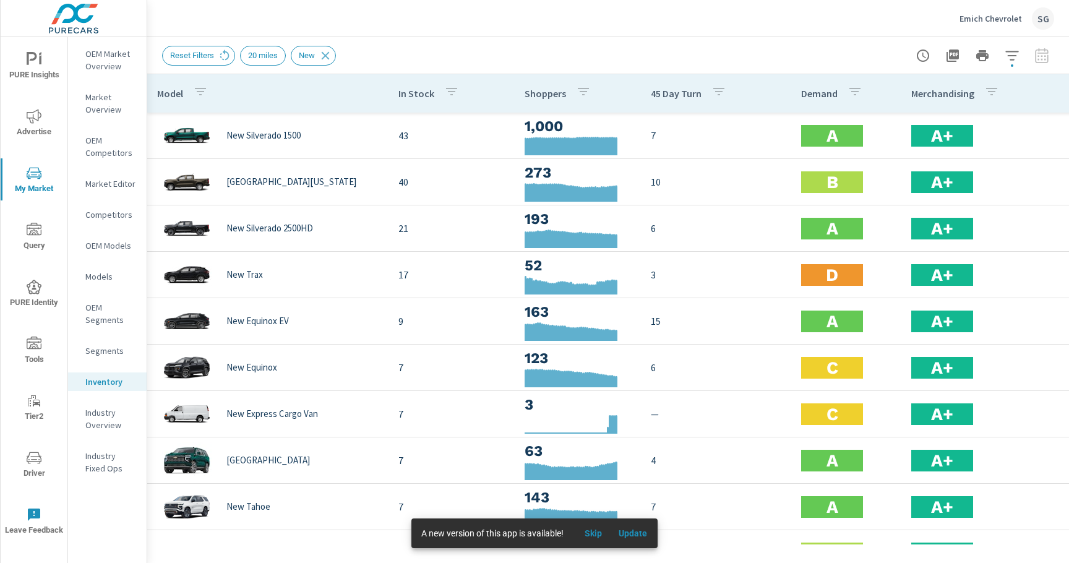
click at [33, 69] on span "PURE Insights" at bounding box center [33, 67] width 59 height 30
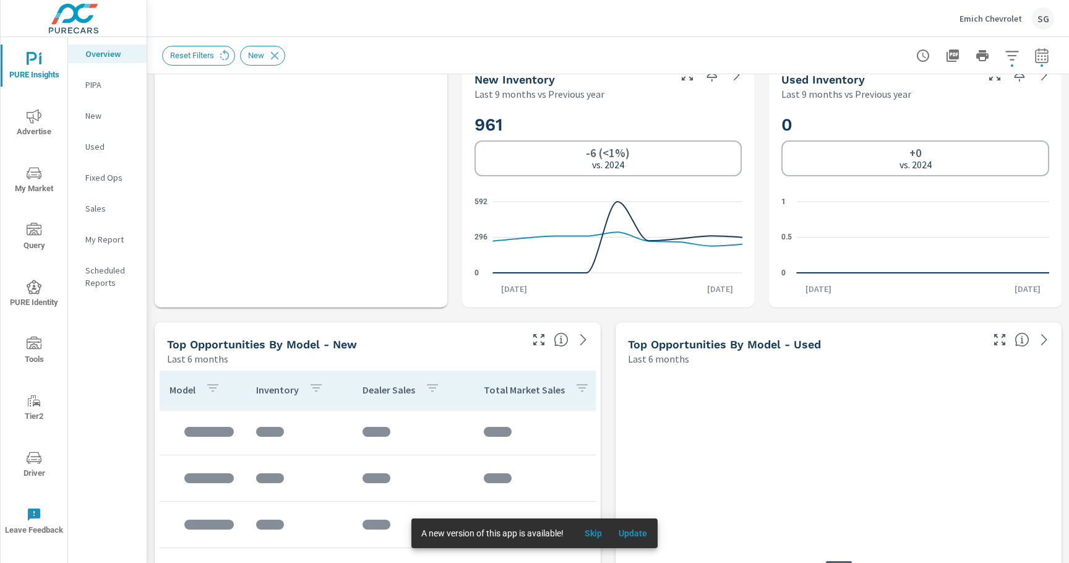
scroll to position [825, 0]
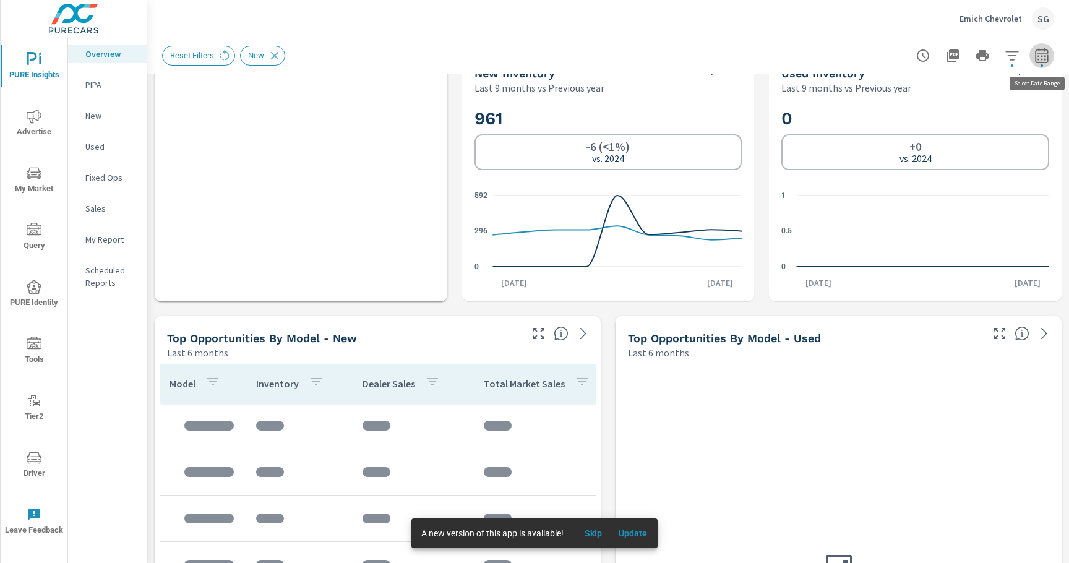
click at [1040, 59] on icon "button" at bounding box center [1041, 55] width 15 height 15
select select "Last 9 months"
select select "Previous year"
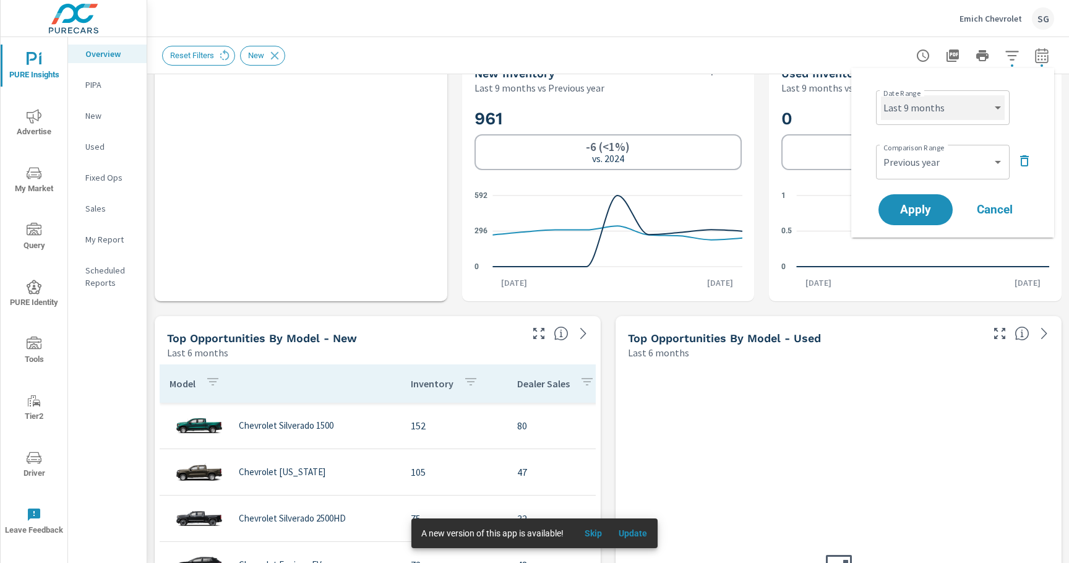
click at [951, 111] on select "Custom Yesterday Last week Last 7 days Last 14 days Last 30 days Last 45 days L…" at bounding box center [943, 107] width 124 height 25
select select "Last 30 days"
click at [881, 95] on select "Custom Yesterday Last week Last 7 days Last 14 days Last 30 days Last 45 days L…" at bounding box center [943, 107] width 124 height 25
click at [914, 213] on span "Apply" at bounding box center [915, 210] width 51 height 12
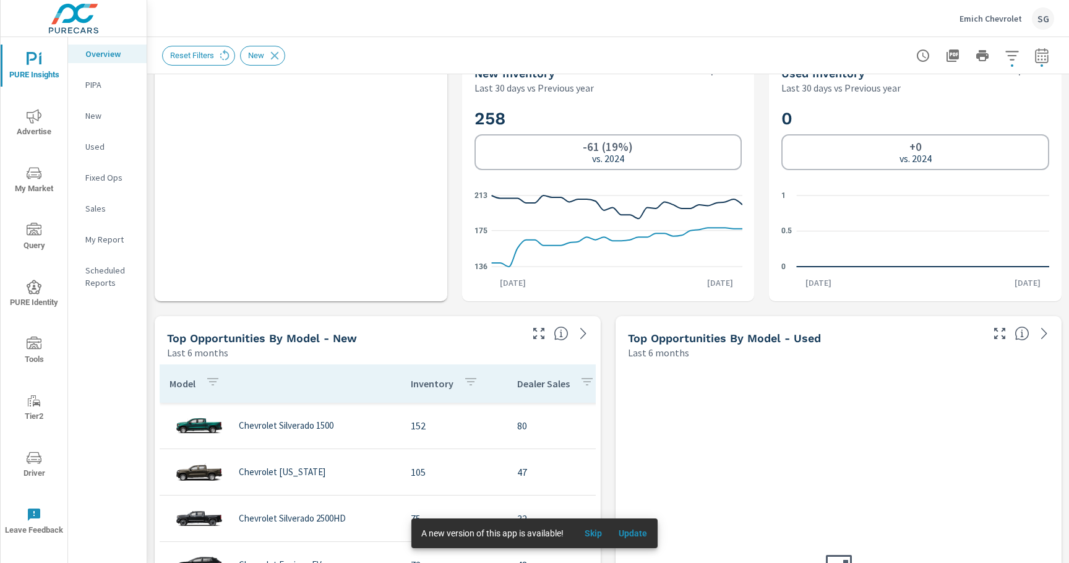
click at [171, 312] on div "Learn More The average dealer wastes 35% of their advertising and BDC efforts m…" at bounding box center [608, 574] width 922 height 2648
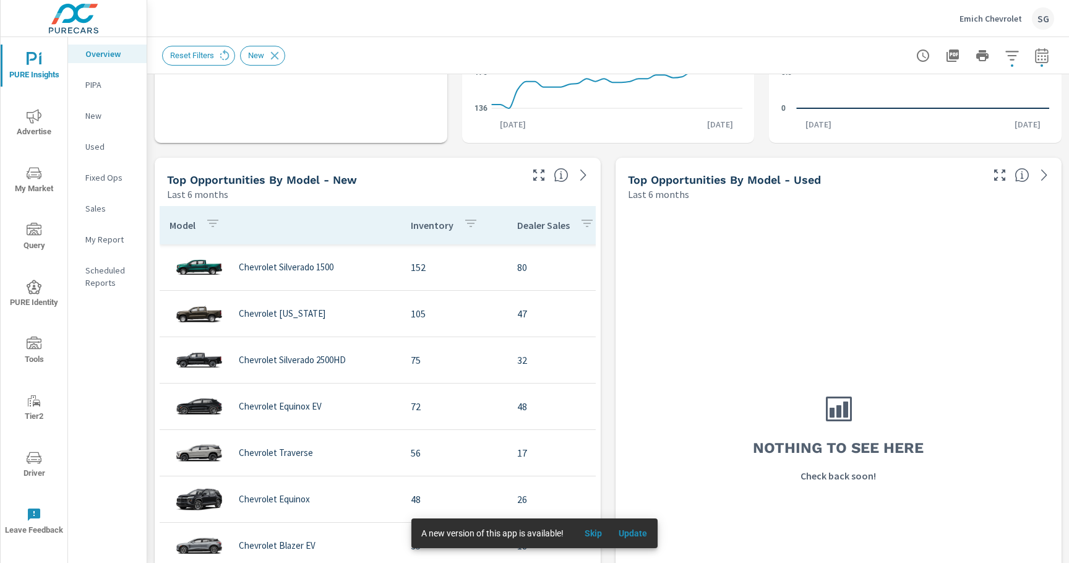
scroll to position [1005, 0]
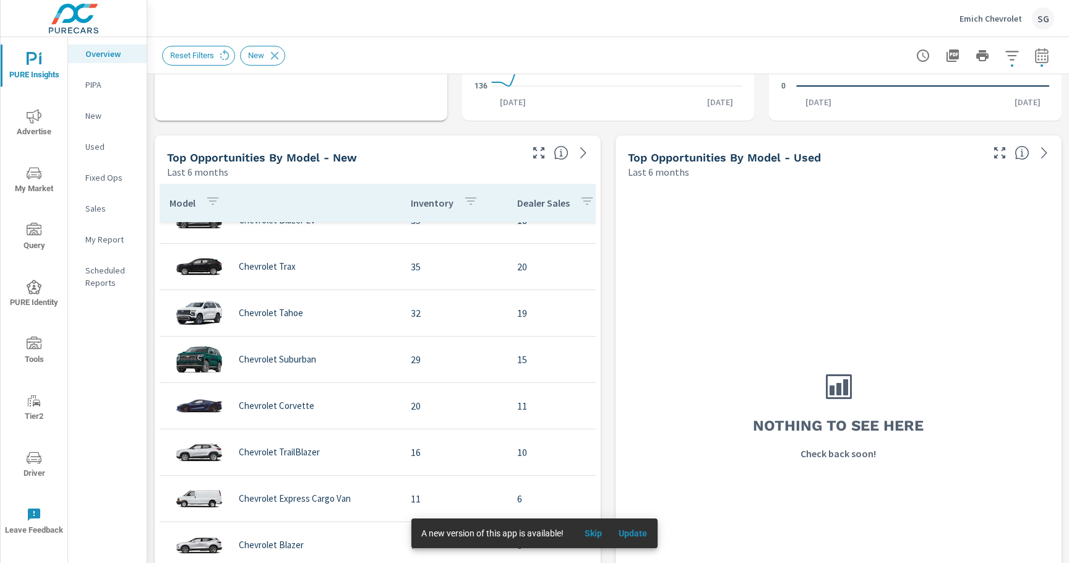
scroll to position [314, 0]
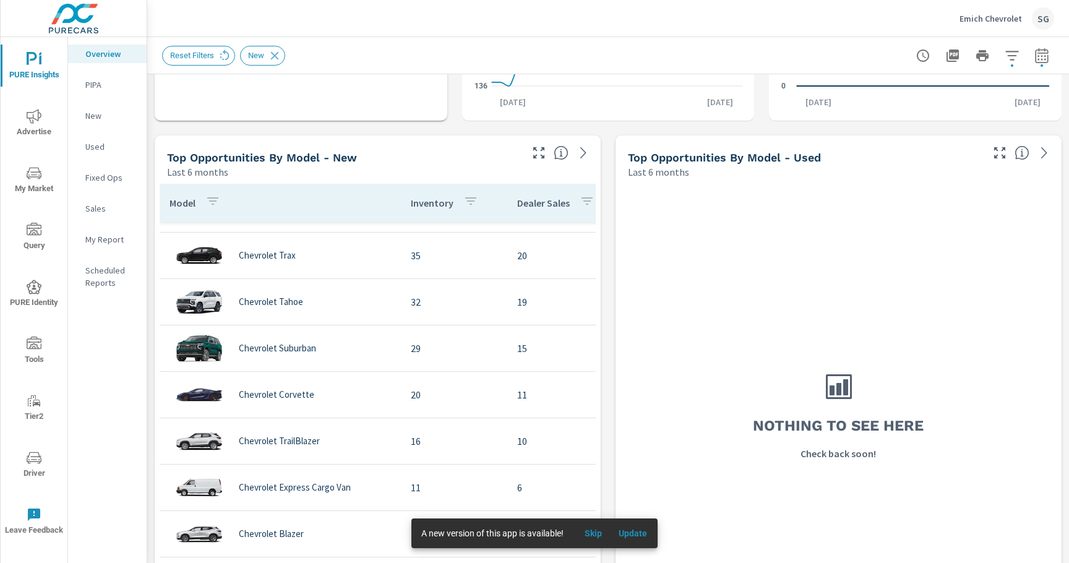
click at [151, 320] on div "Learn More The average dealer wastes 35% of their advertising and BDC efforts m…" at bounding box center [608, 393] width 922 height 2648
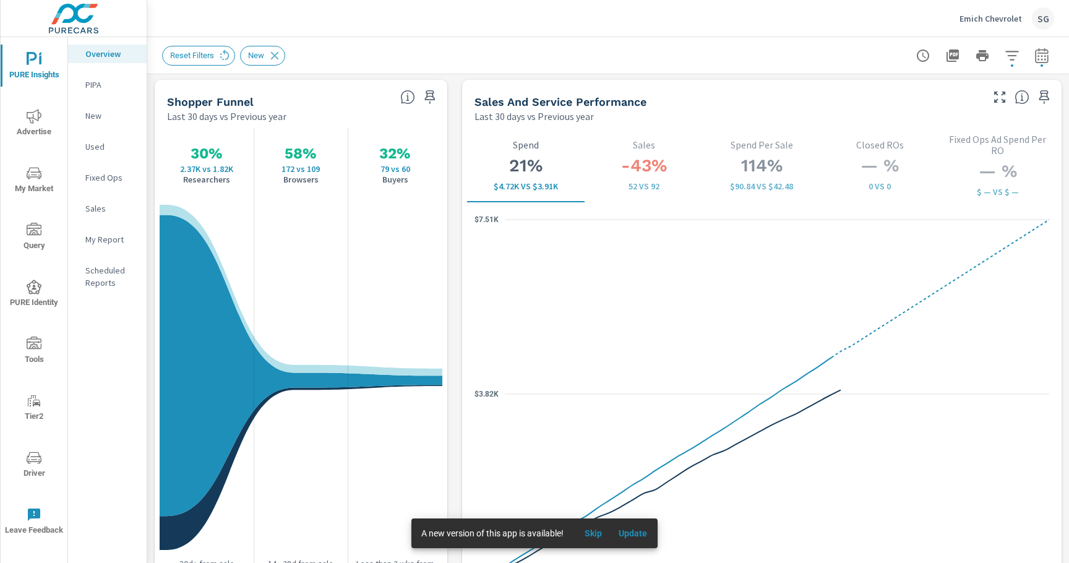
scroll to position [1591, 0]
click at [1044, 59] on icon "button" at bounding box center [1041, 57] width 8 height 5
select select "Last 30 days"
select select "Previous year"
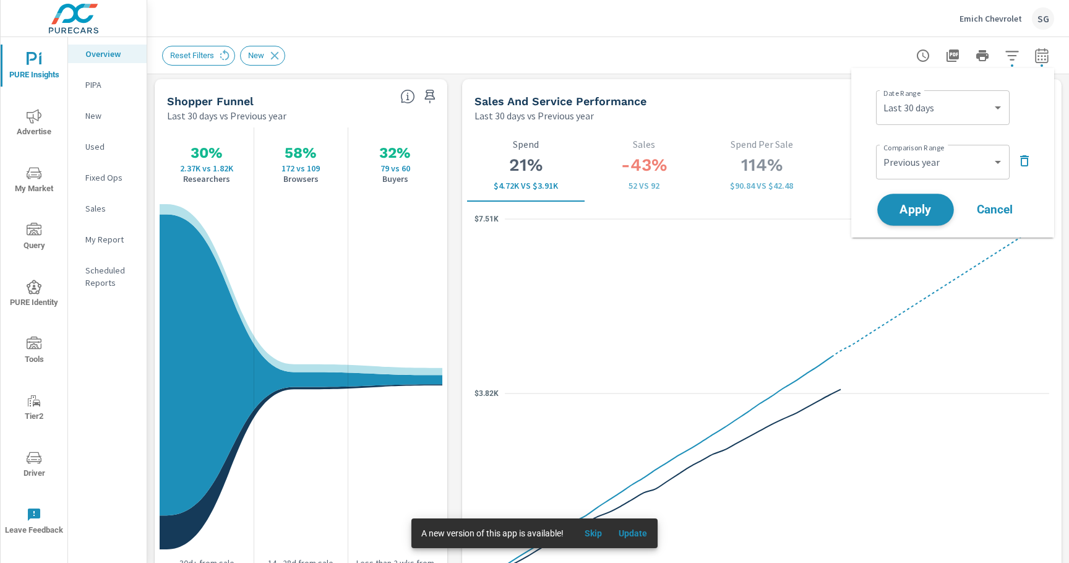
click at [896, 212] on span "Apply" at bounding box center [915, 210] width 51 height 12
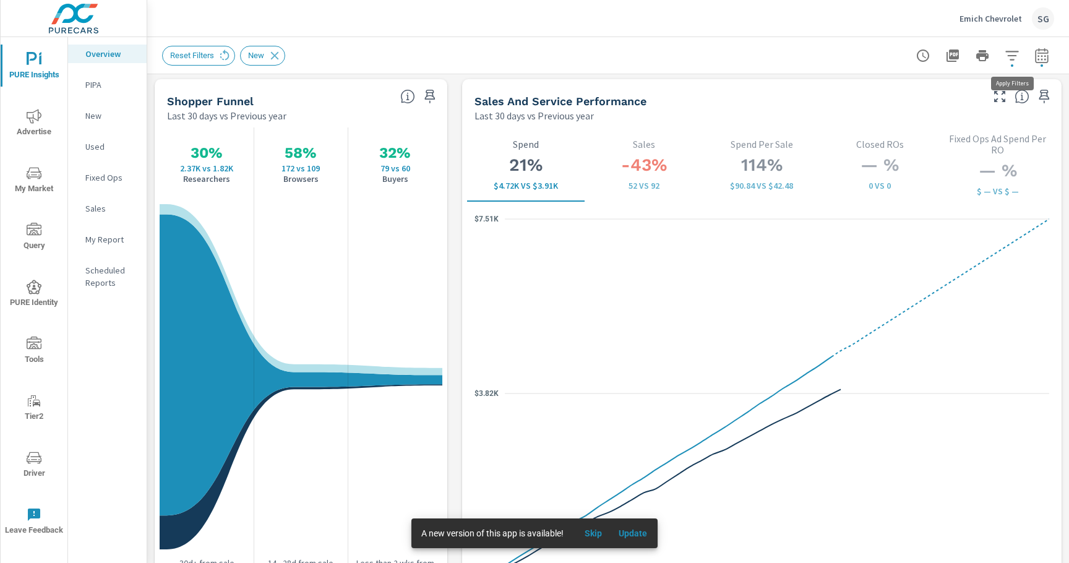
click at [1007, 58] on icon "button" at bounding box center [1012, 55] width 15 height 15
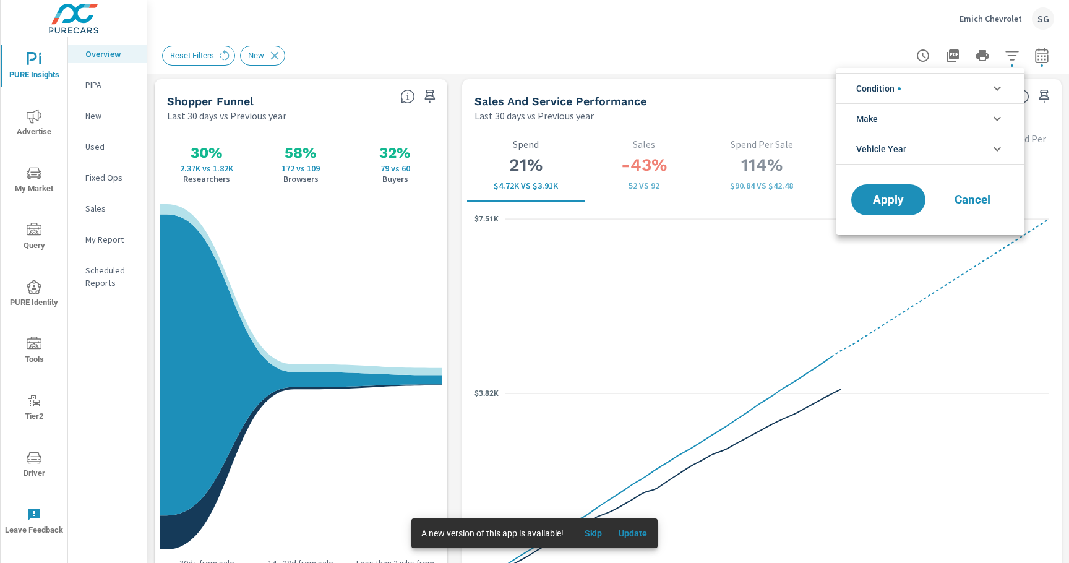
click at [976, 90] on li "Condition" at bounding box center [930, 88] width 188 height 30
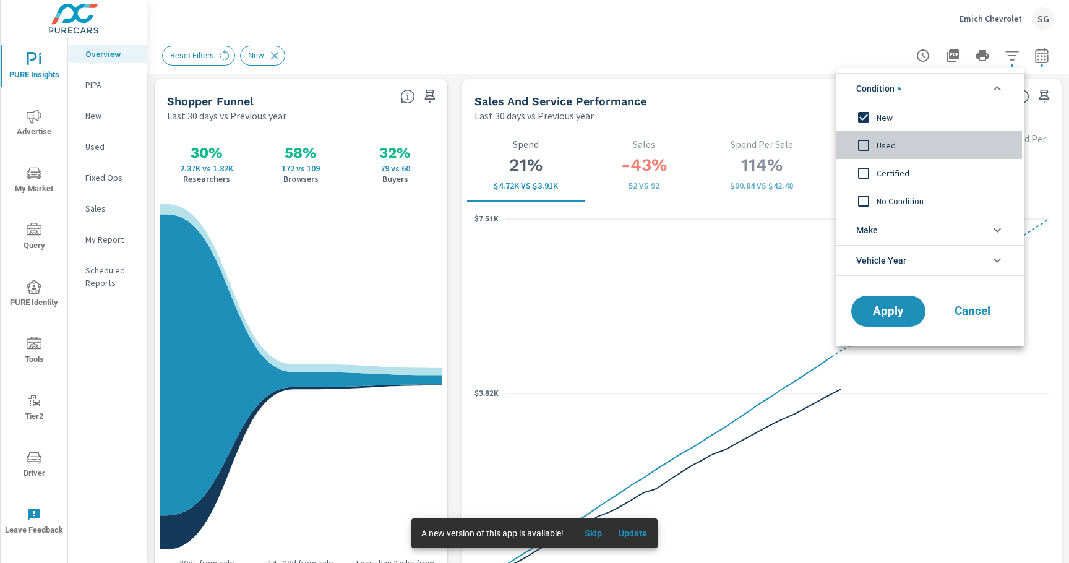
click at [865, 145] on input "filter options" at bounding box center [864, 145] width 26 height 26
click at [864, 122] on input "filter options" at bounding box center [864, 118] width 26 height 26
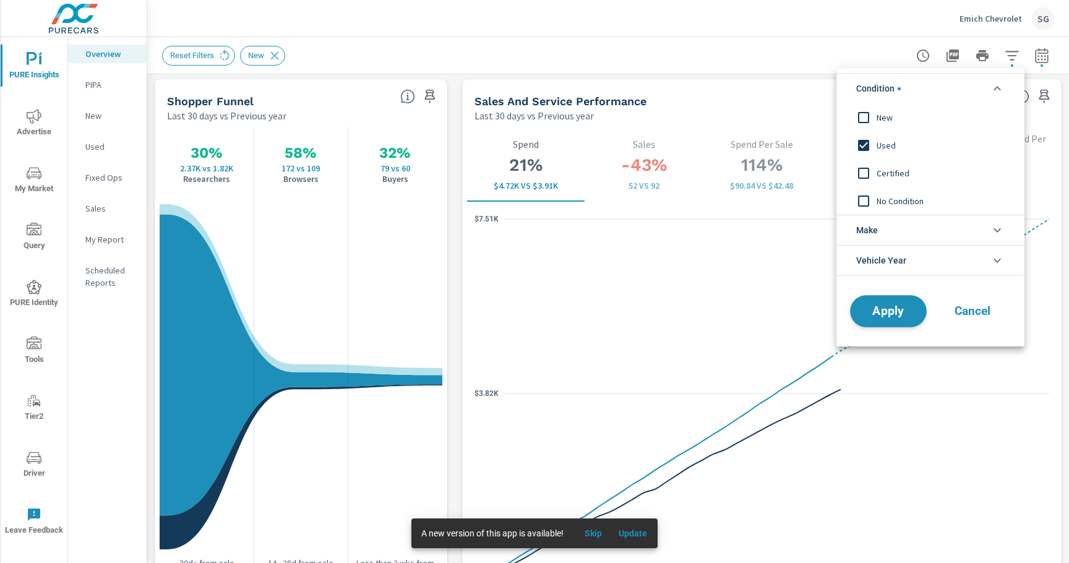
click at [865, 303] on button "Apply" at bounding box center [888, 311] width 77 height 32
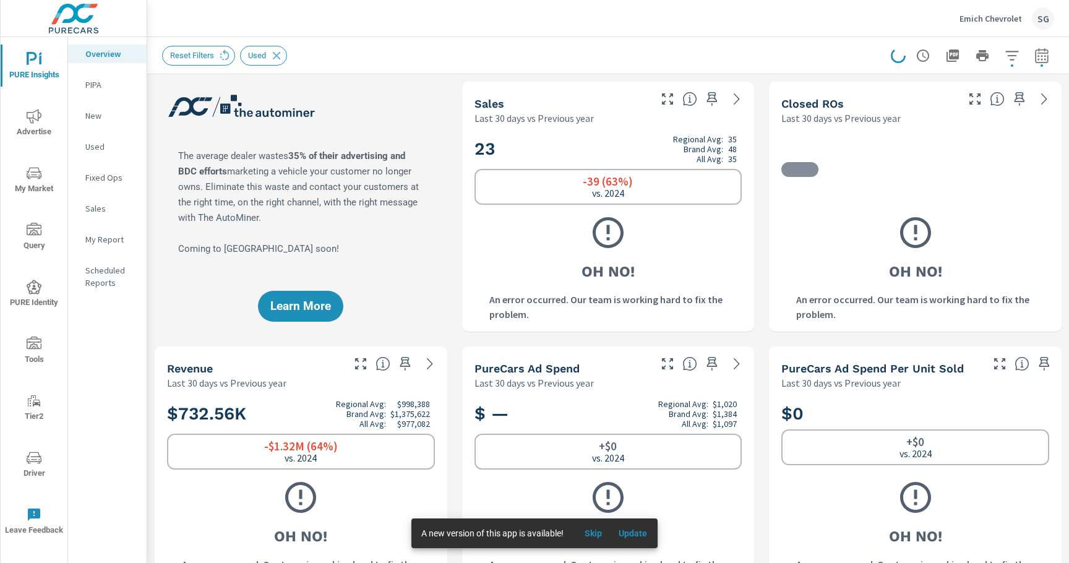
click at [447, 317] on div "Learn More" at bounding box center [301, 207] width 293 height 250
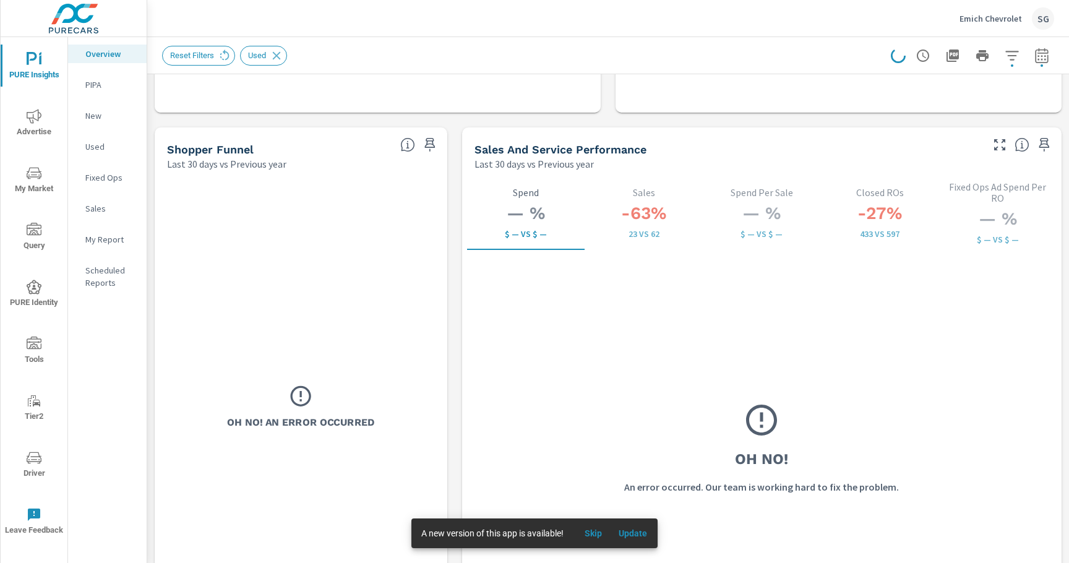
scroll to position [1544, 0]
click at [1016, 59] on icon "button" at bounding box center [1012, 55] width 15 height 15
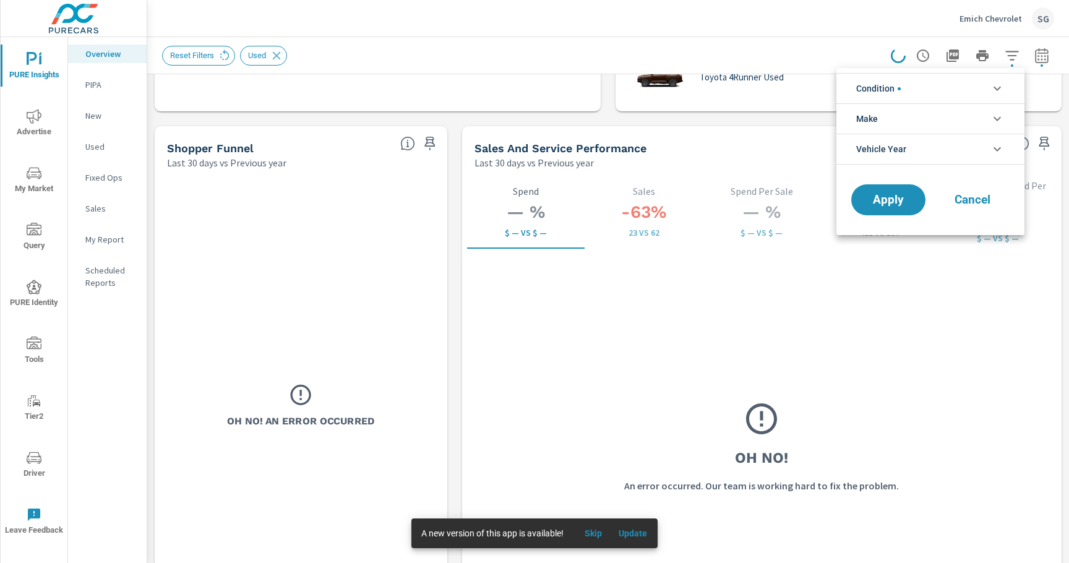
scroll to position [28, 0]
click at [972, 92] on li "Condition" at bounding box center [930, 88] width 188 height 30
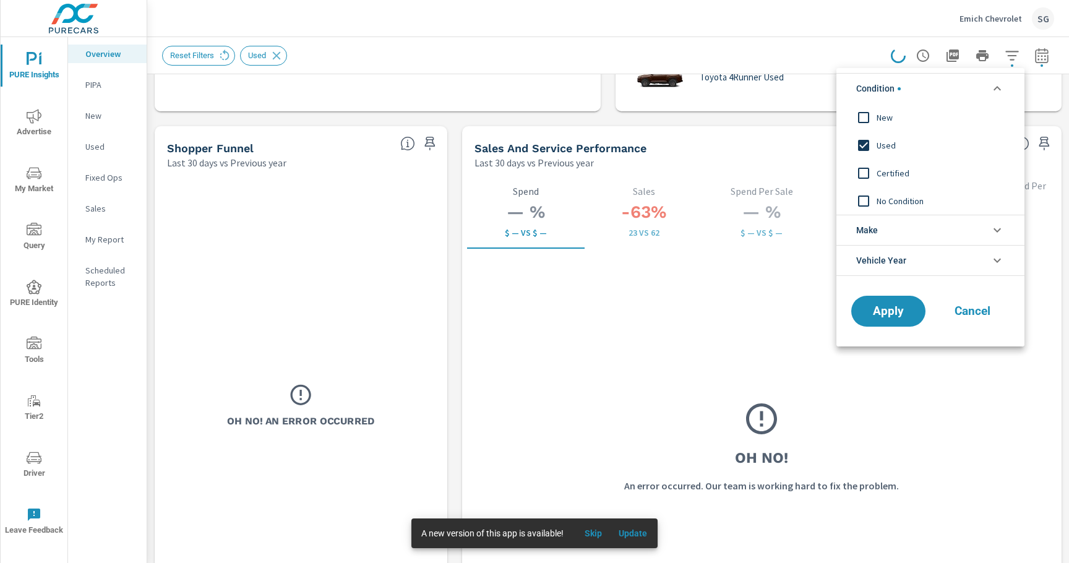
scroll to position [0, 0]
click at [870, 140] on input "filter options" at bounding box center [864, 145] width 26 height 26
click at [865, 122] on input "filter options" at bounding box center [864, 118] width 26 height 26
click at [869, 311] on span "Apply" at bounding box center [888, 312] width 51 height 12
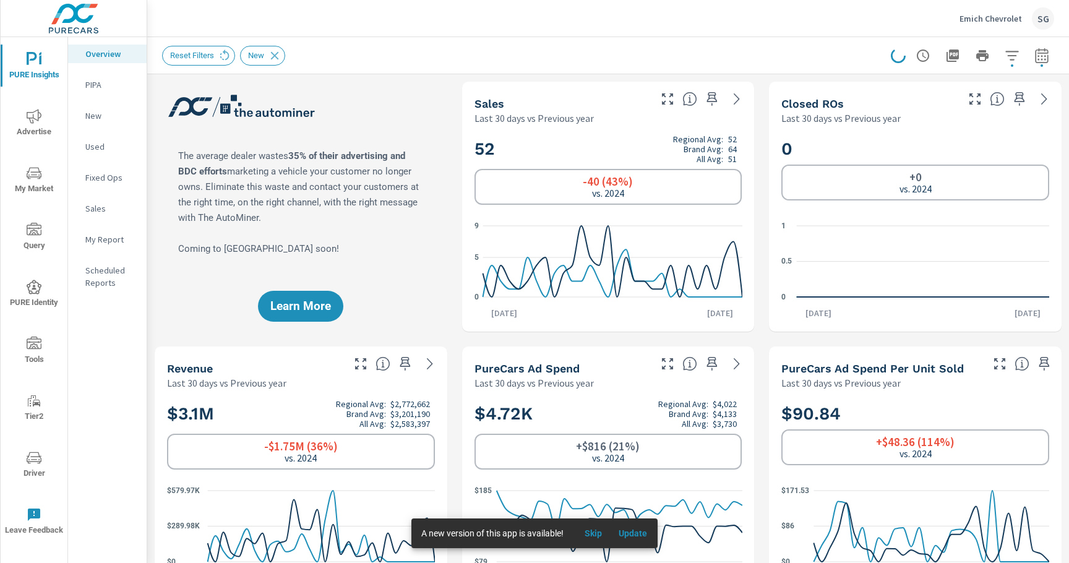
click at [421, 296] on div "Learn More" at bounding box center [301, 207] width 293 height 250
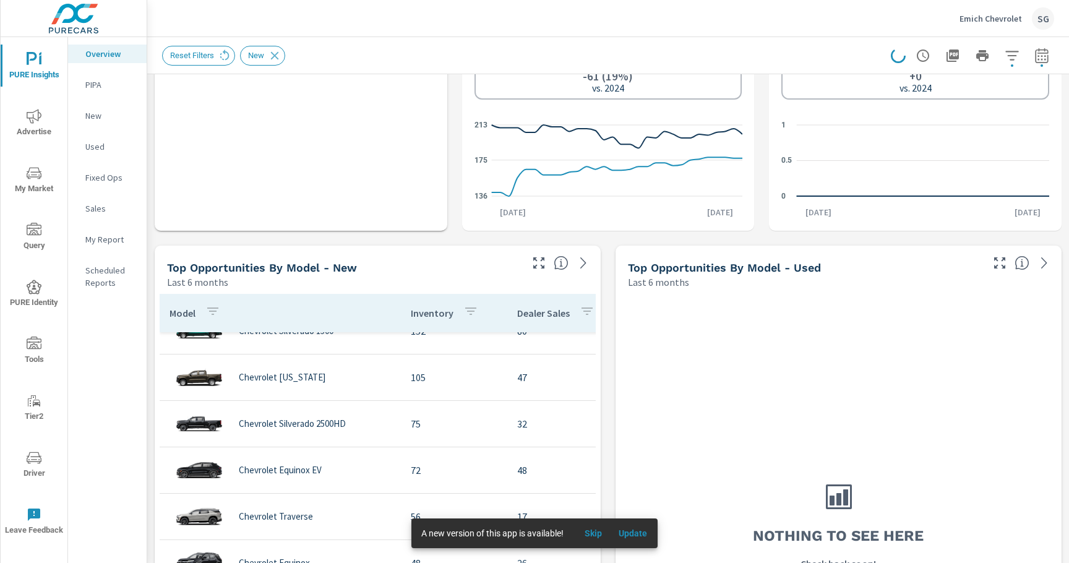
scroll to position [25, 0]
click at [150, 374] on div "Learn More The average dealer wastes 35% of their advertising and BDC efforts m…" at bounding box center [608, 503] width 922 height 2648
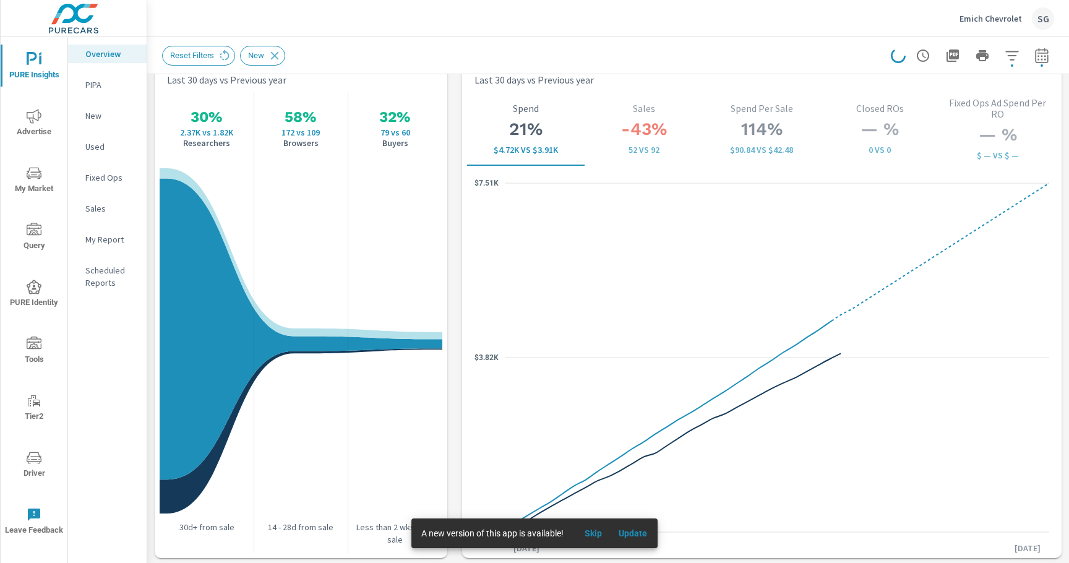
scroll to position [1629, 0]
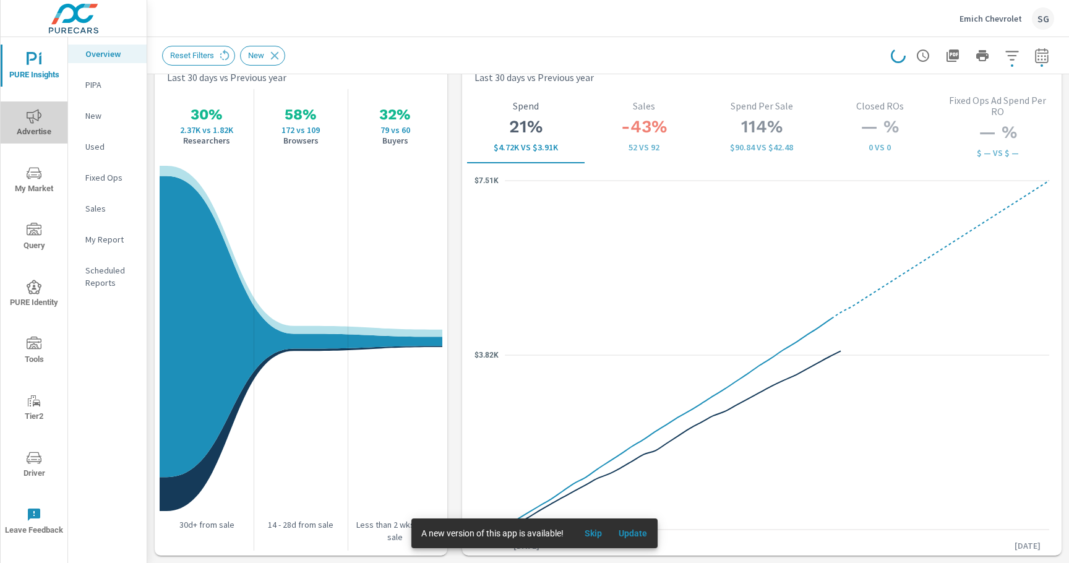
click at [30, 129] on span "Advertise" at bounding box center [33, 124] width 59 height 30
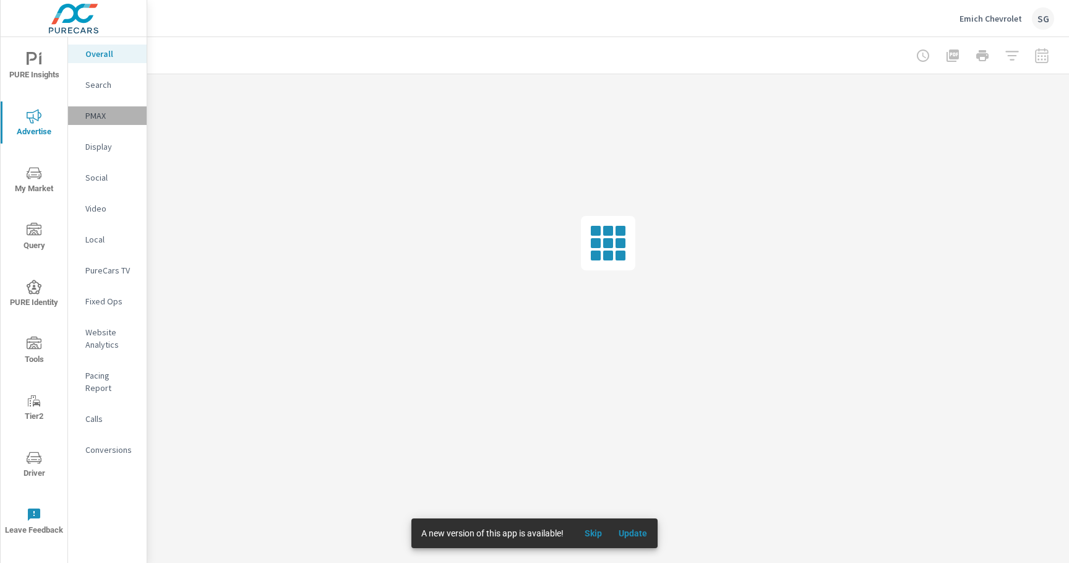
click at [97, 118] on p "PMAX" at bounding box center [110, 115] width 51 height 12
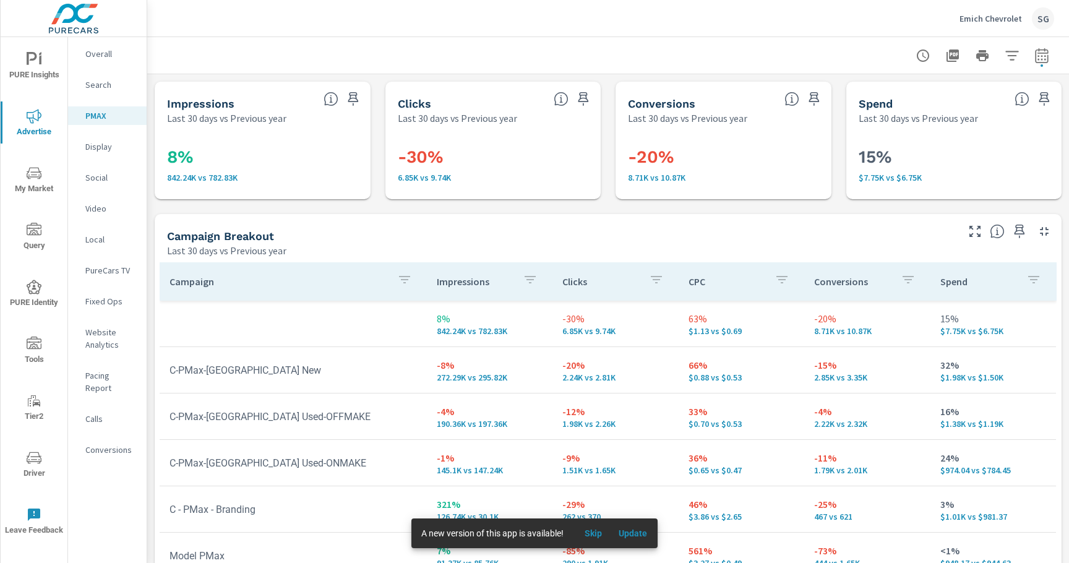
click at [155, 207] on div "Impressions Last 30 days vs Previous year 8% 842.24K vs 782.83K Clicks Last 30 …" at bounding box center [608, 405] width 922 height 662
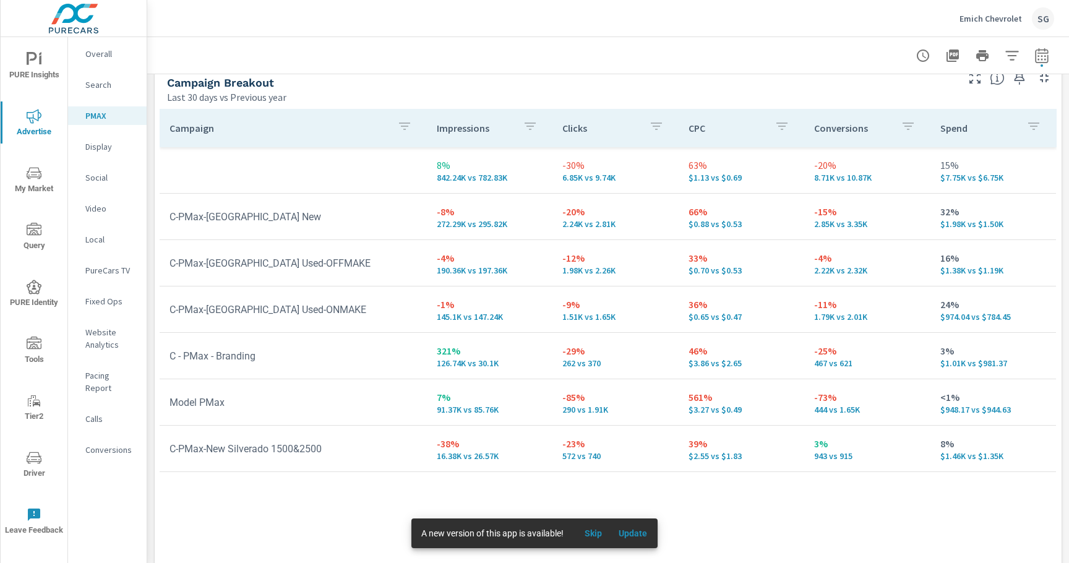
scroll to position [155, 0]
click at [95, 55] on p "Overall" at bounding box center [110, 54] width 51 height 12
